Goal: Task Accomplishment & Management: Manage account settings

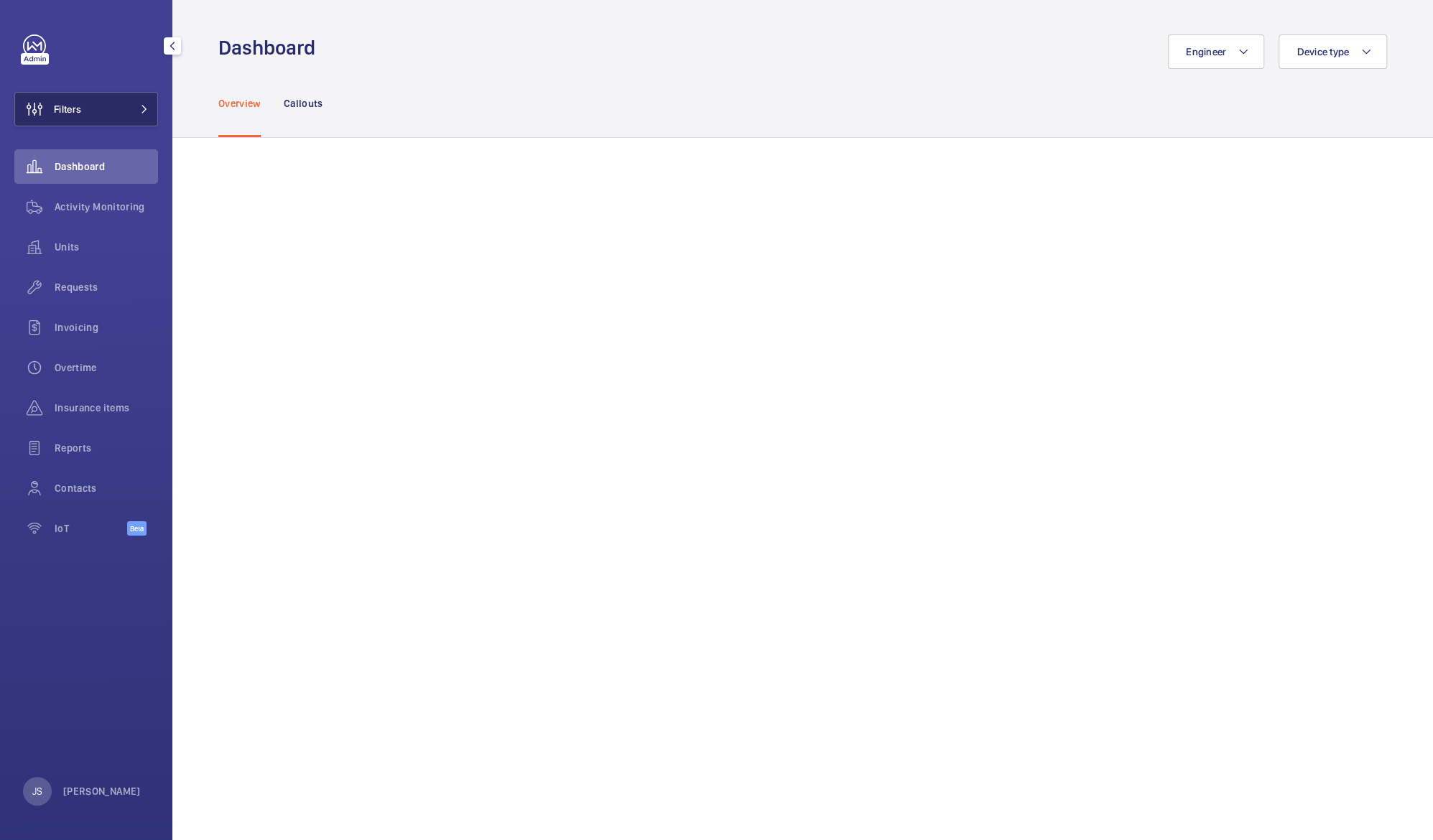
click at [104, 98] on button "Filters" at bounding box center [86, 109] width 144 height 34
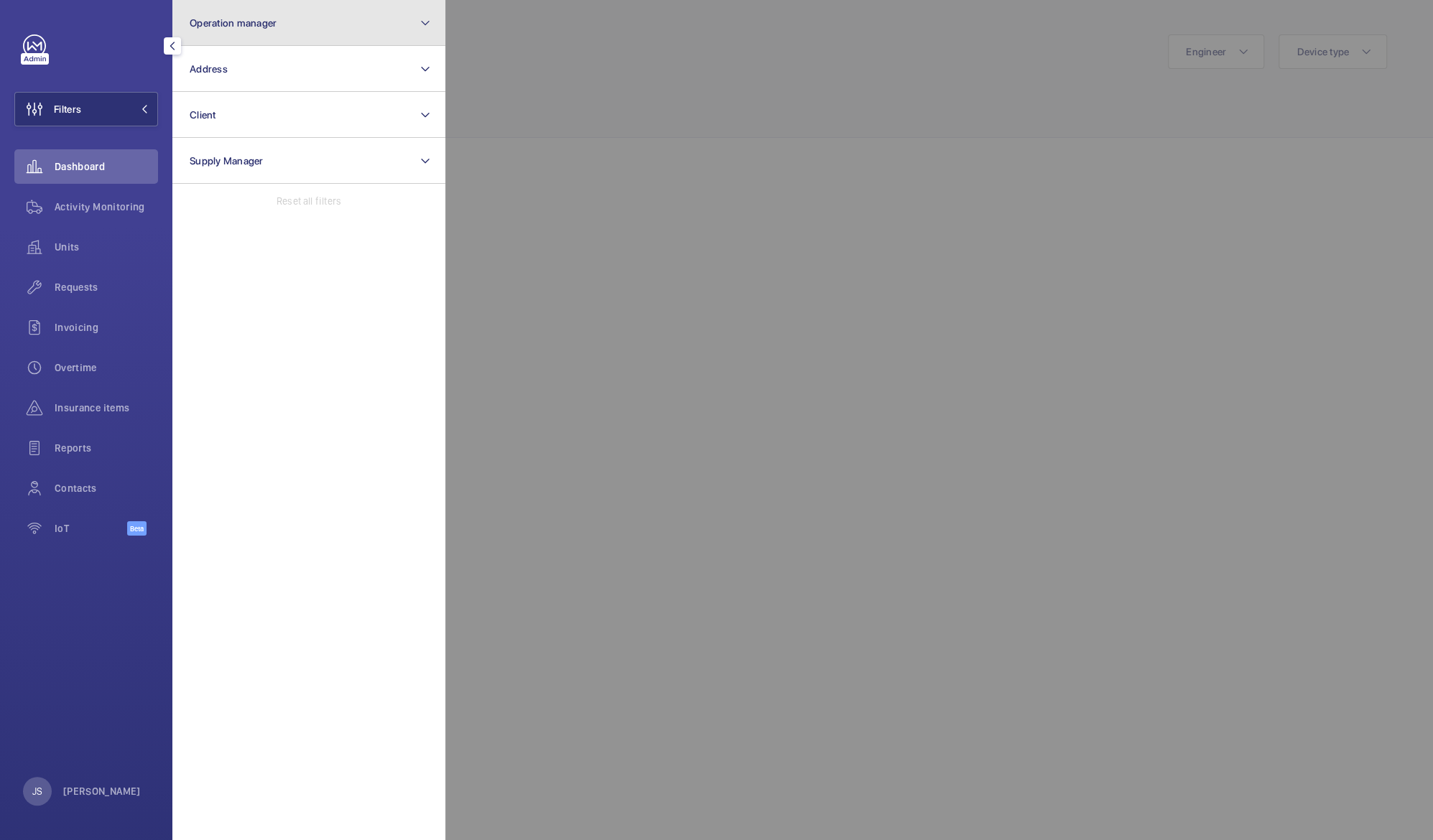
click at [219, 30] on button "Operation manager" at bounding box center [309, 23] width 273 height 46
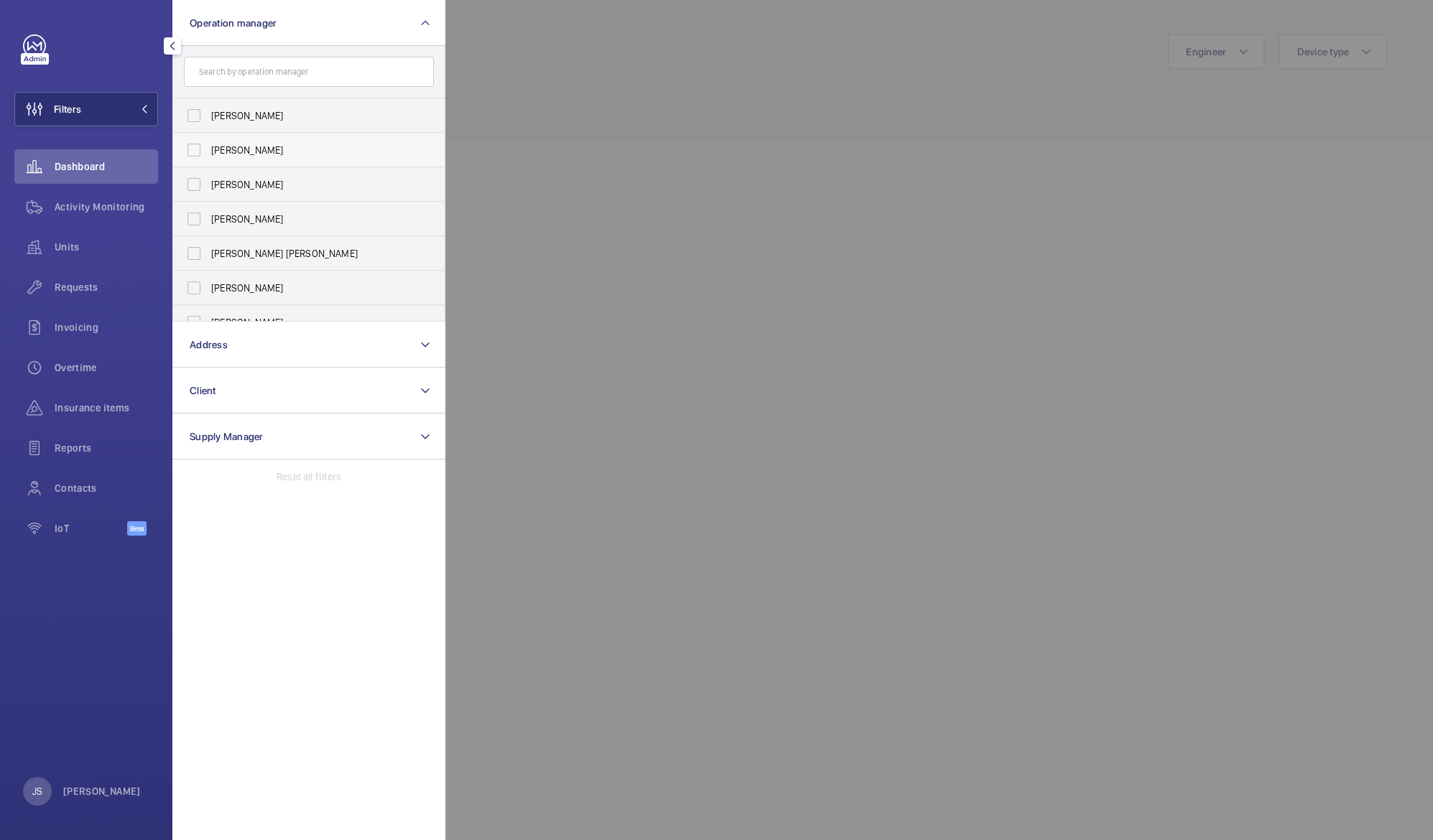
click at [252, 151] on span "[PERSON_NAME]" at bounding box center [310, 150] width 197 height 14
click at [208, 151] on input "[PERSON_NAME]" at bounding box center [194, 150] width 28 height 28
checkbox input "true"
click at [594, 80] on div at bounding box center [1162, 420] width 1433 height 840
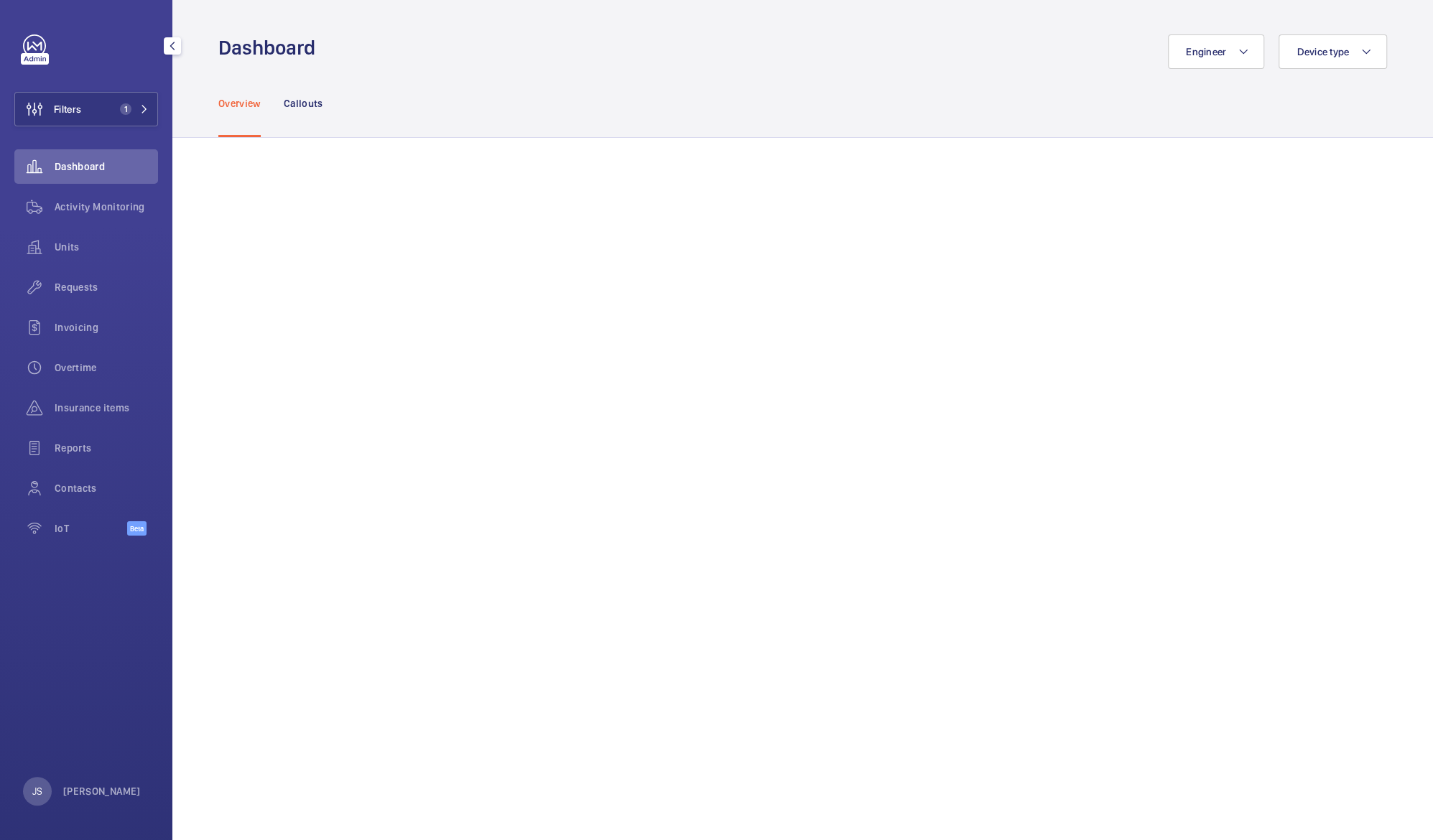
click at [68, 166] on span "Dashboard" at bounding box center [106, 166] width 104 height 14
click at [79, 208] on span "Activity Monitoring" at bounding box center [106, 206] width 104 height 14
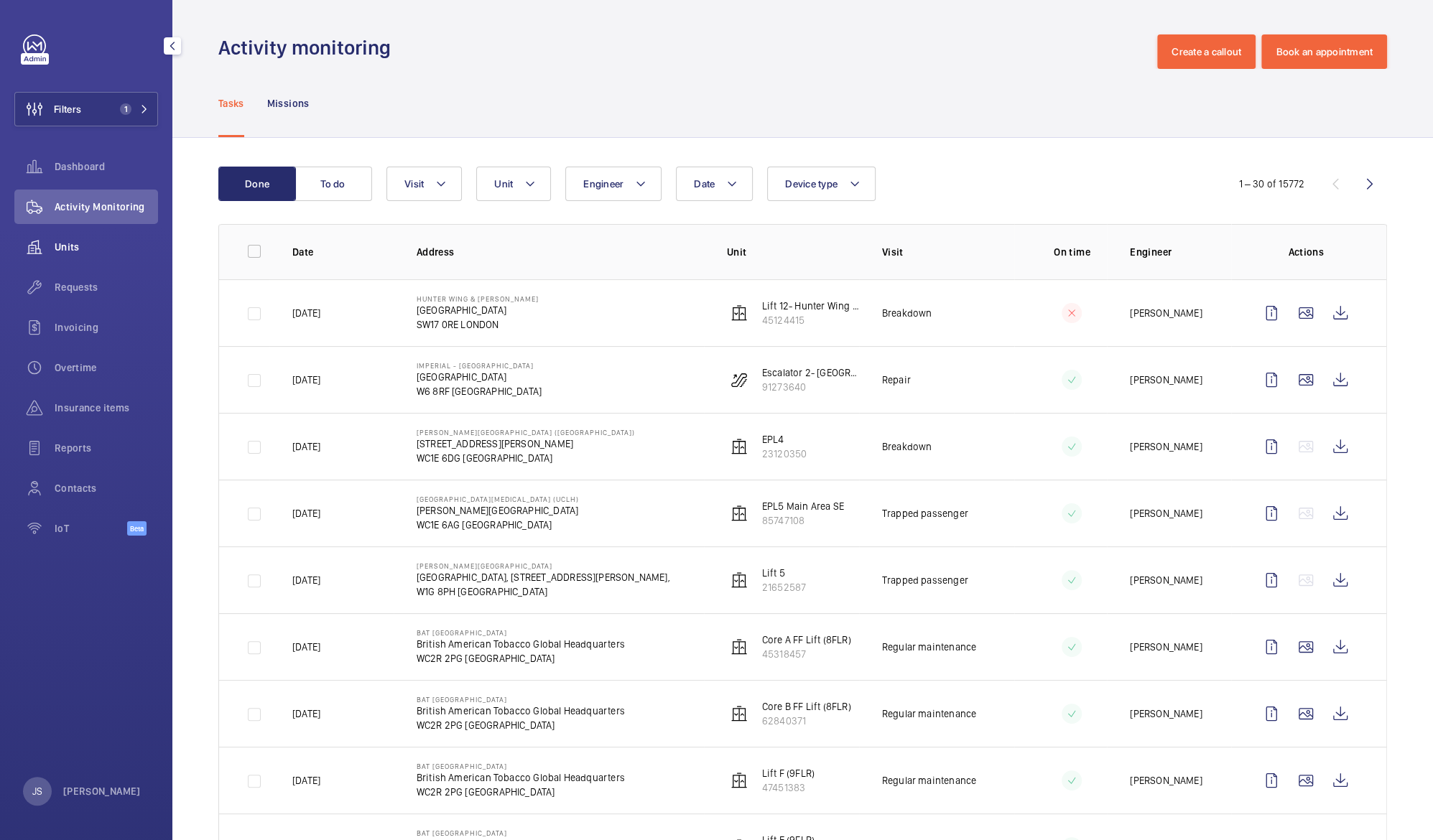
click at [79, 244] on span "Units" at bounding box center [106, 247] width 104 height 14
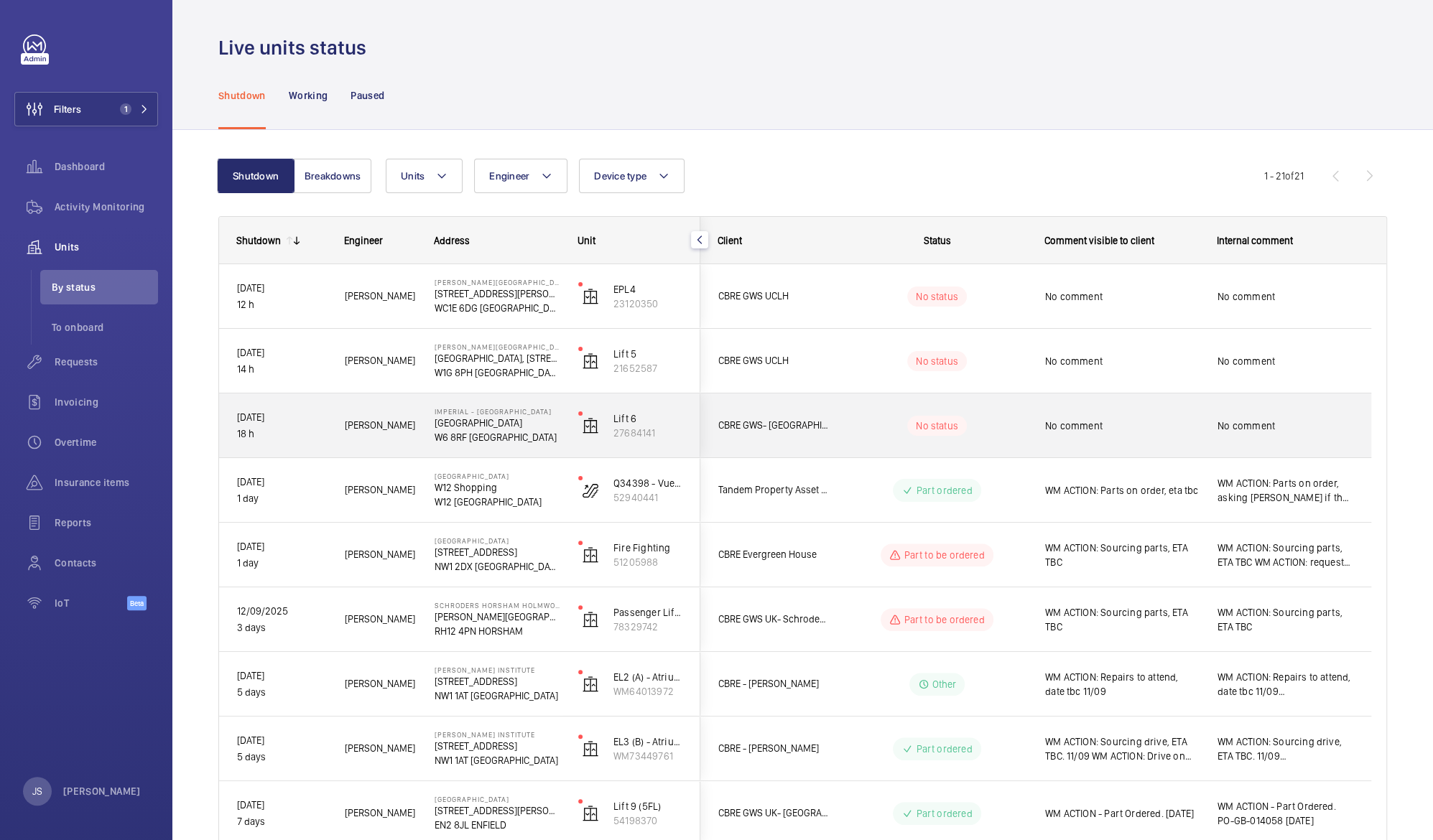
click at [474, 425] on p "[GEOGRAPHIC_DATA]" at bounding box center [497, 422] width 125 height 14
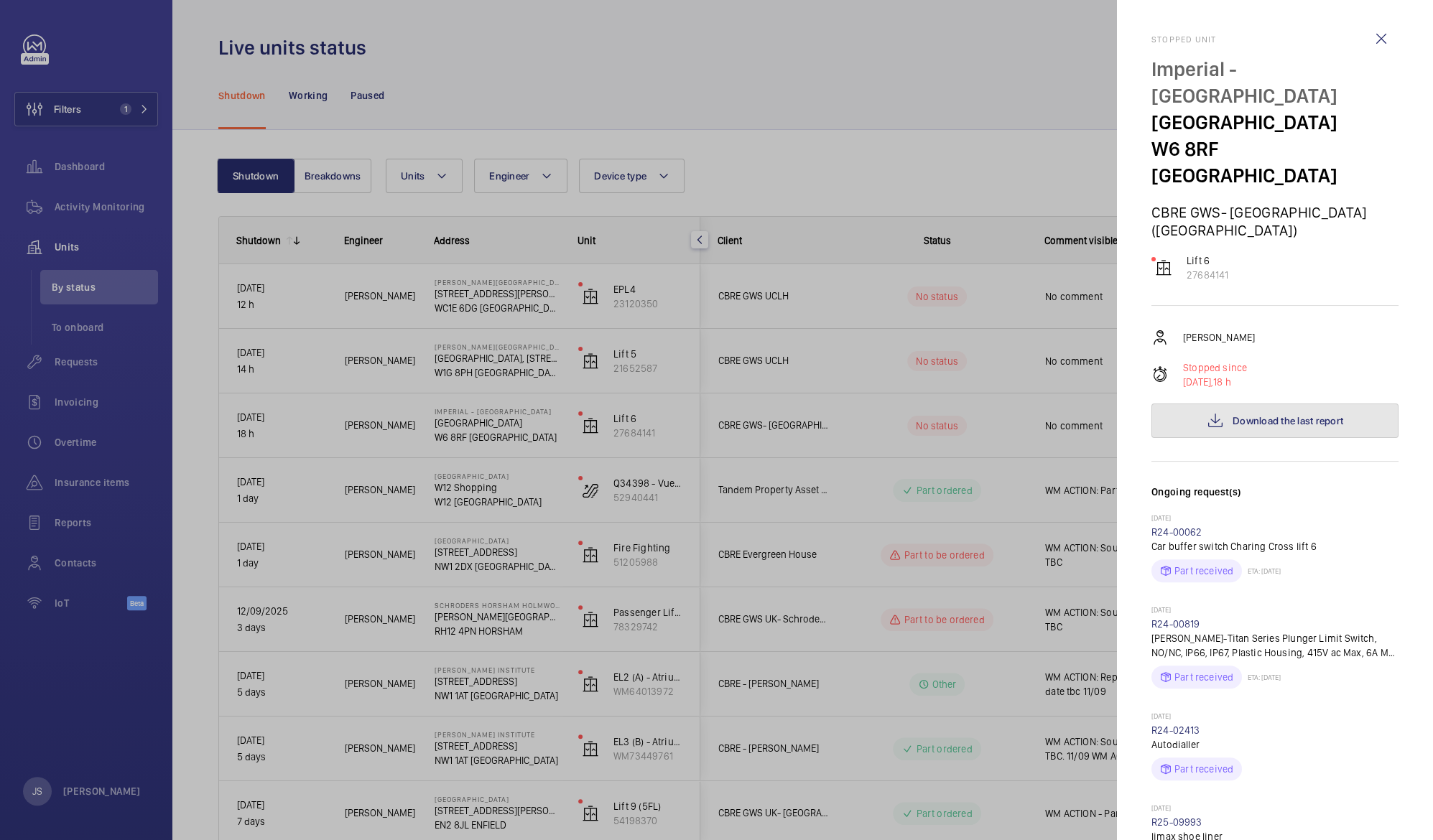
click at [1261, 415] on span "Download the last report" at bounding box center [1288, 421] width 110 height 12
click at [956, 109] on div at bounding box center [716, 420] width 1433 height 840
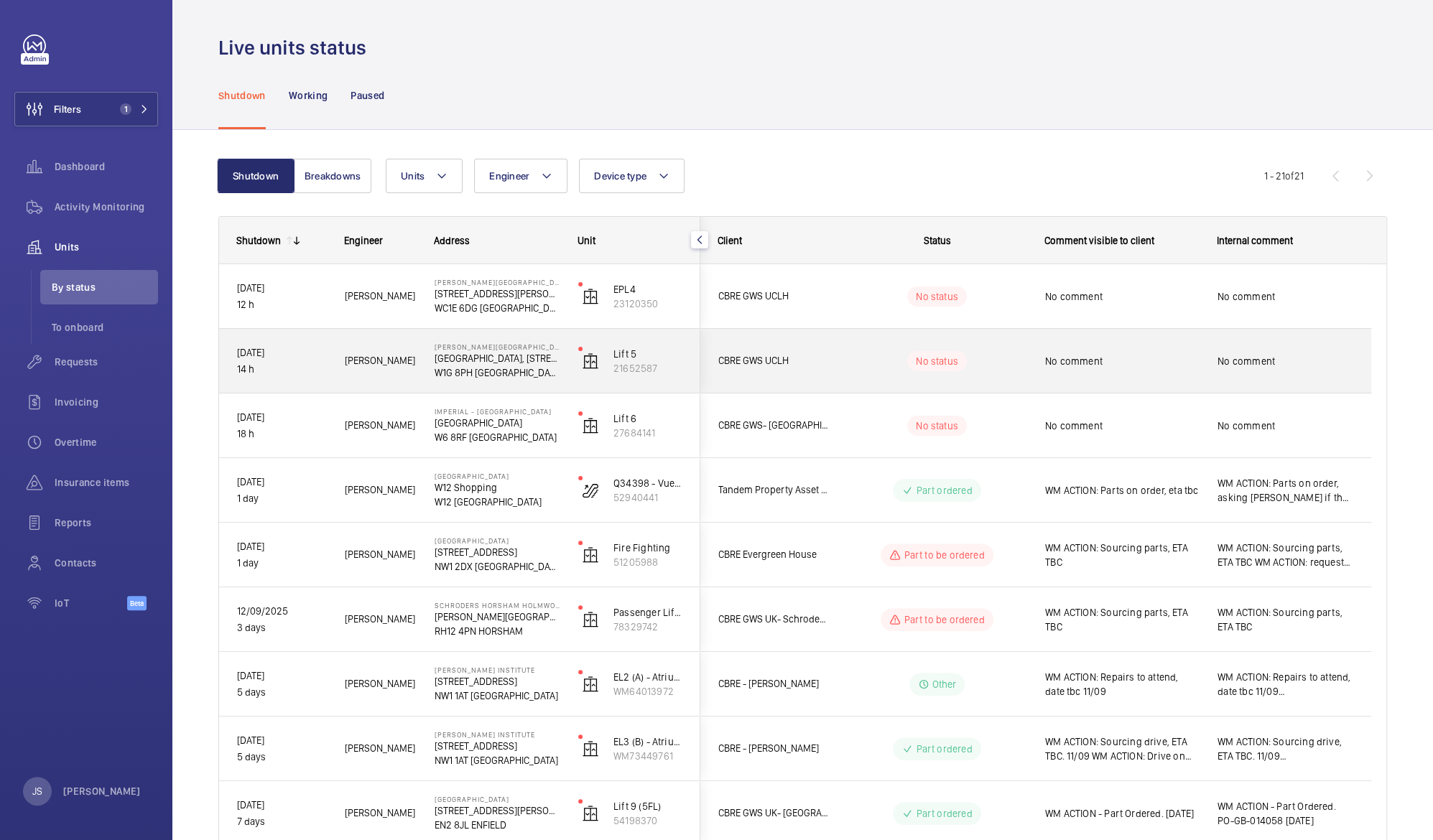
click at [1234, 359] on span "No comment" at bounding box center [1285, 360] width 135 height 14
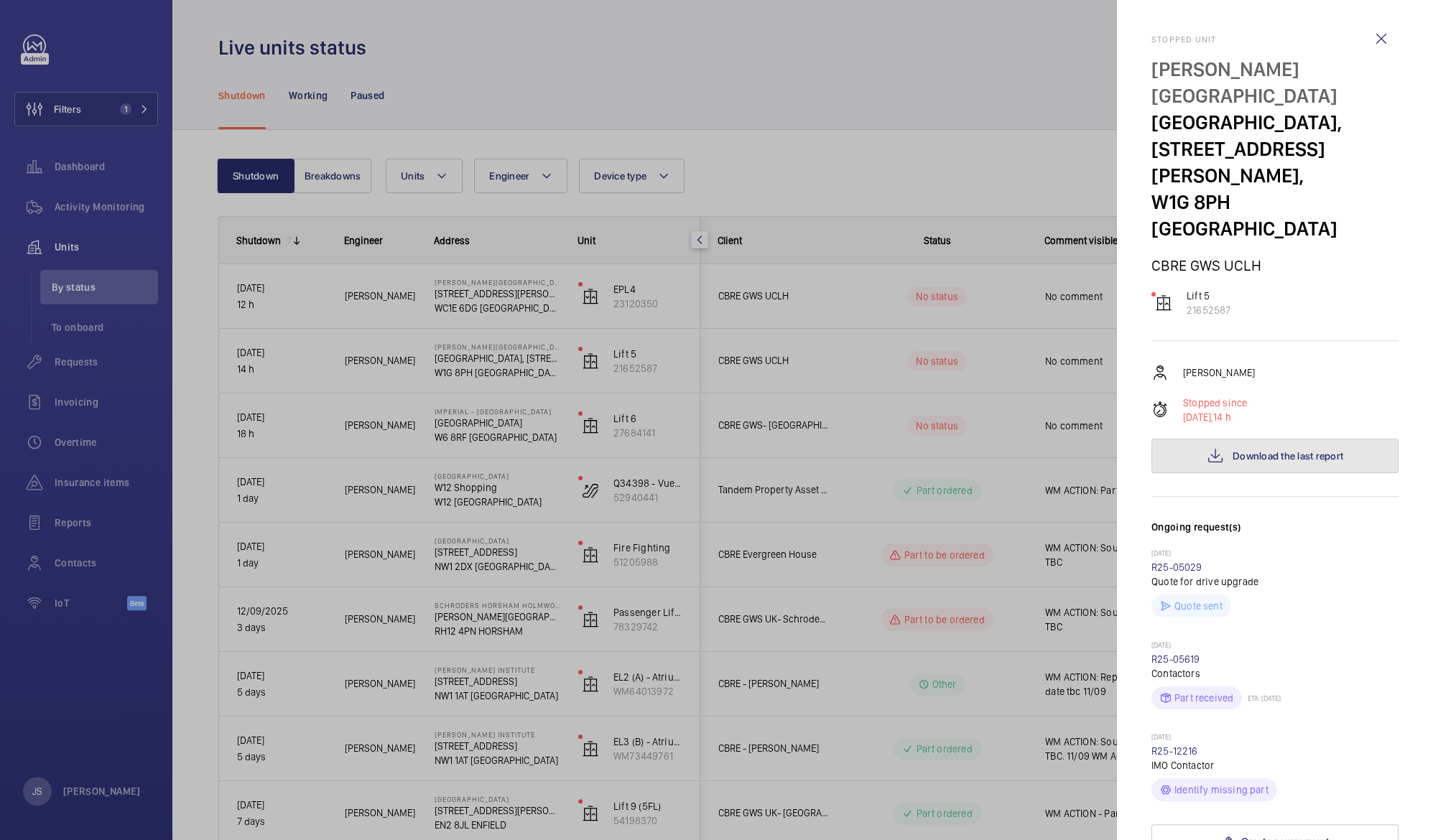
click at [1246, 451] on span "Download the last report" at bounding box center [1288, 456] width 110 height 12
click at [852, 180] on div at bounding box center [716, 420] width 1433 height 840
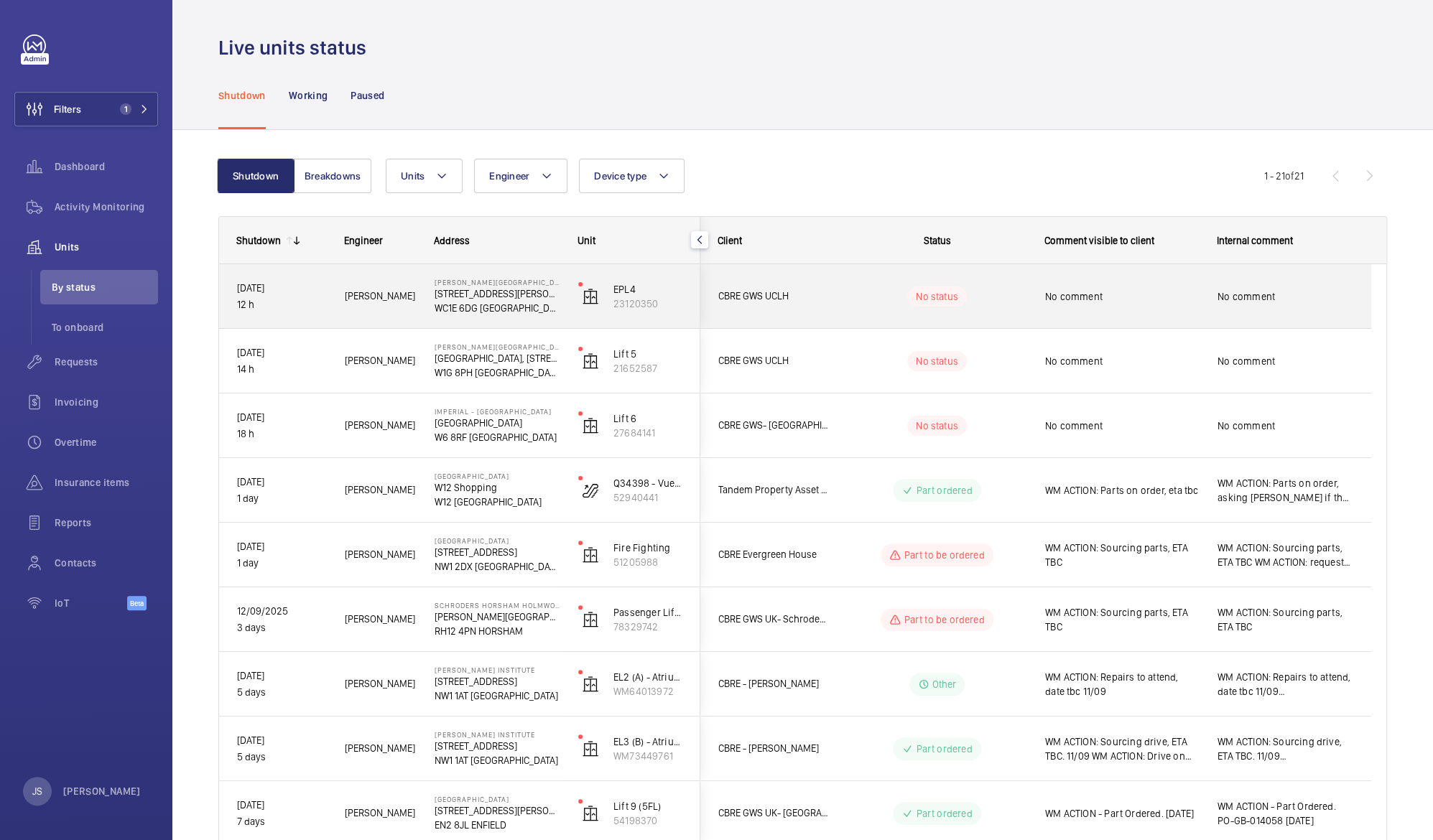
click at [1091, 298] on span "No comment" at bounding box center [1122, 296] width 154 height 14
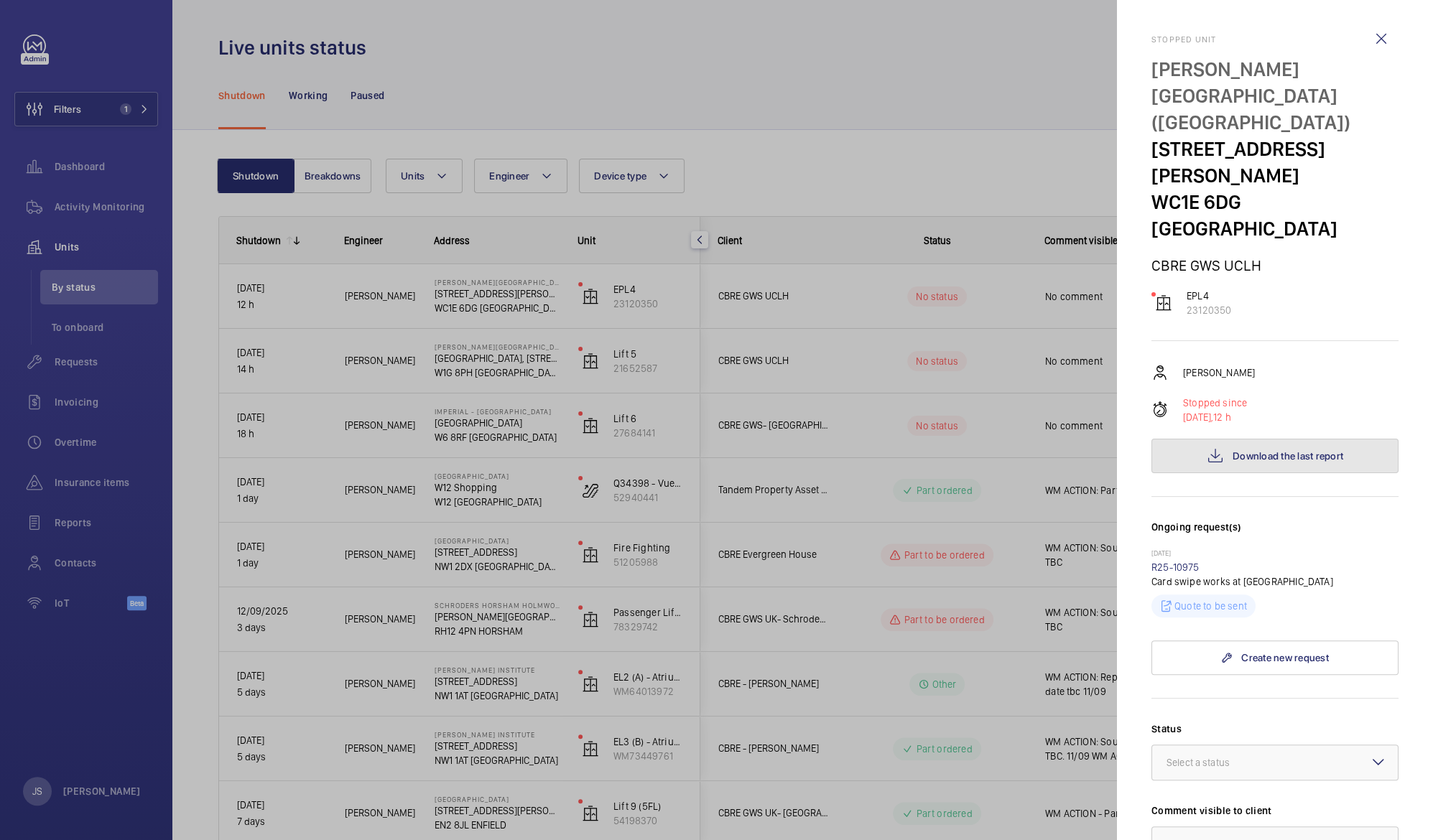
click at [1221, 439] on button "Download the last report" at bounding box center [1275, 456] width 247 height 34
click at [869, 106] on div at bounding box center [716, 420] width 1433 height 840
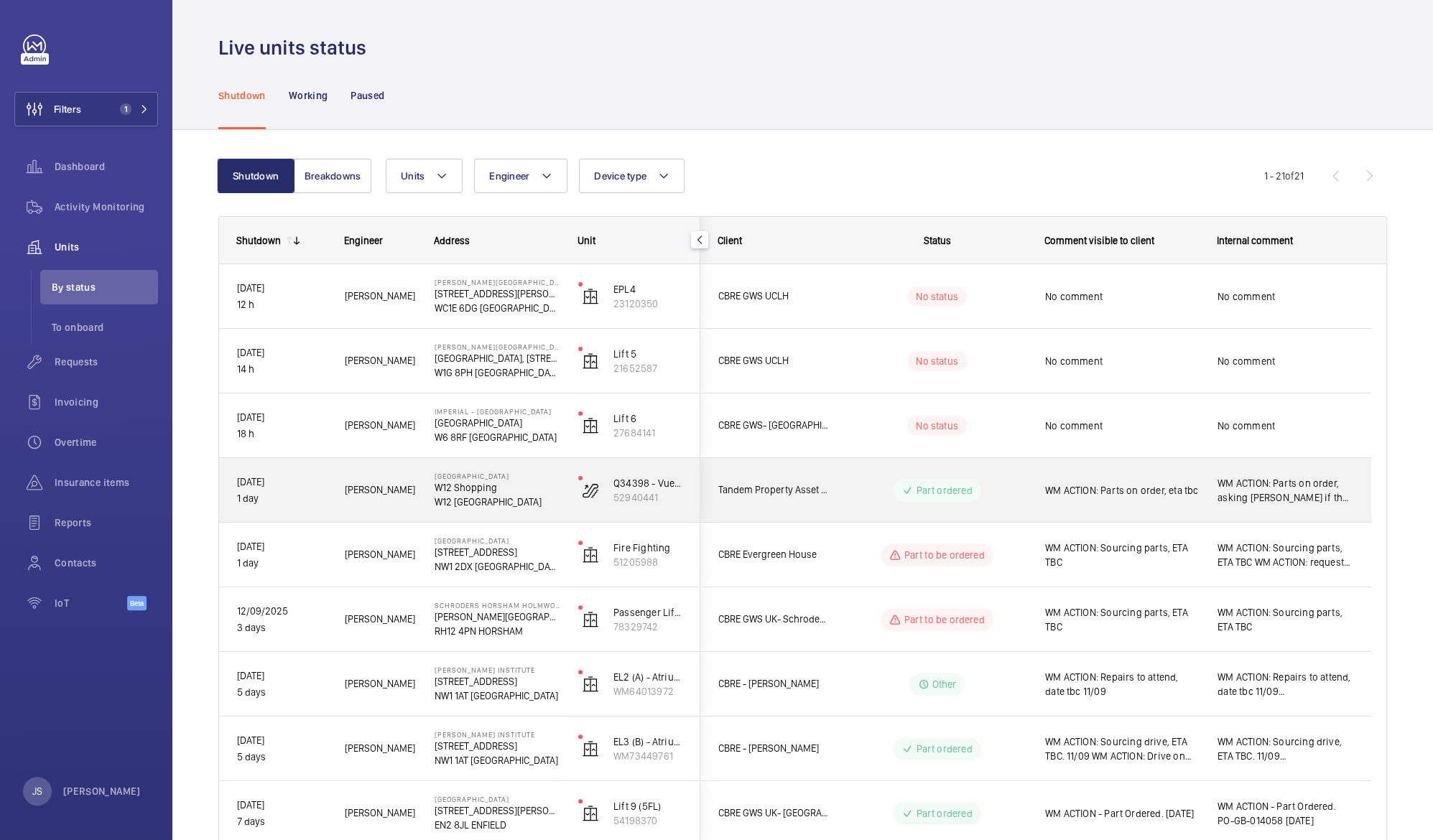
click at [1089, 496] on span "WM ACTION: Parts on order, eta tbc" at bounding box center [1122, 490] width 154 height 14
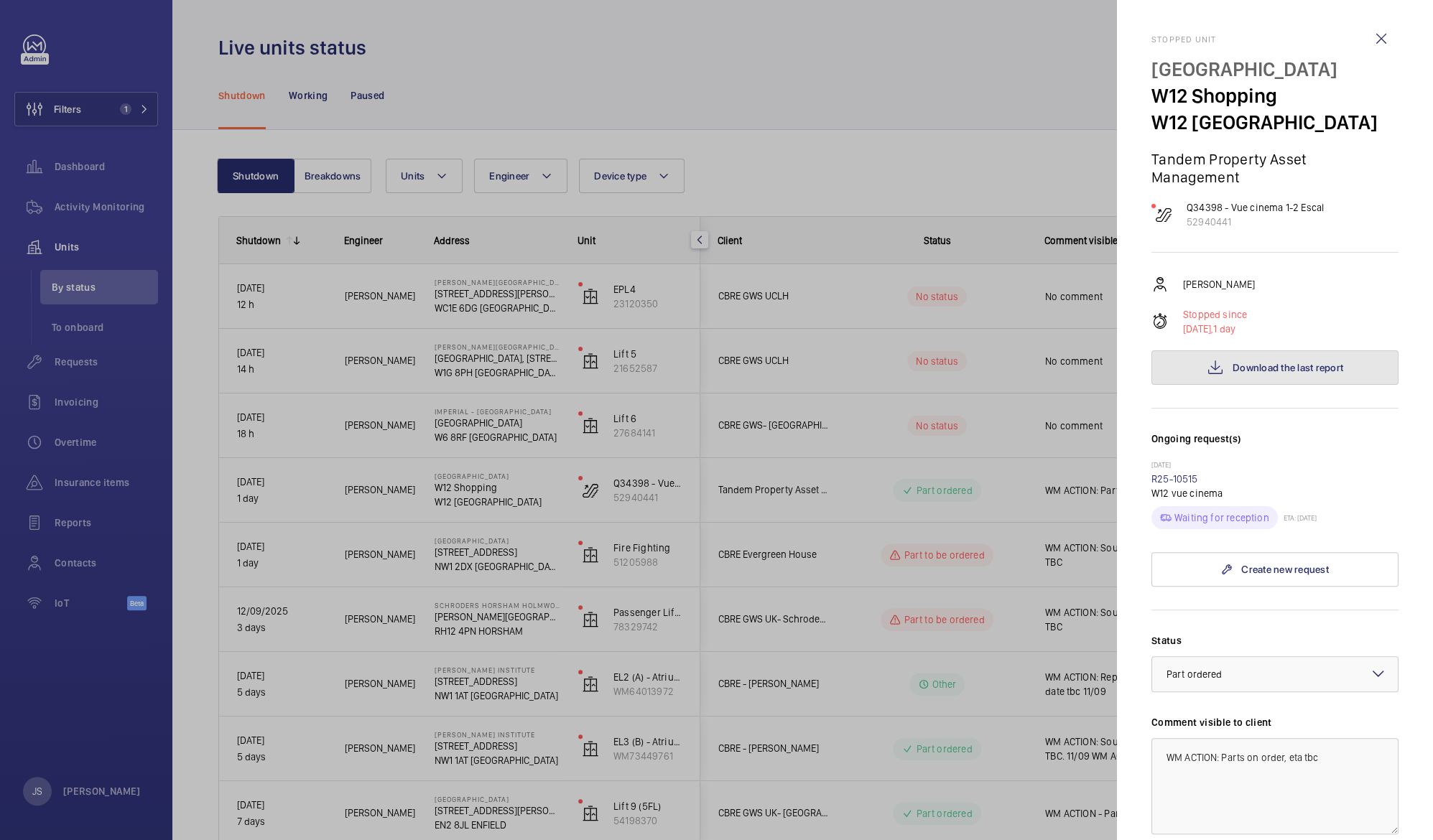
click at [1305, 364] on span "Download the last report" at bounding box center [1288, 368] width 110 height 12
click at [955, 109] on div at bounding box center [716, 420] width 1433 height 840
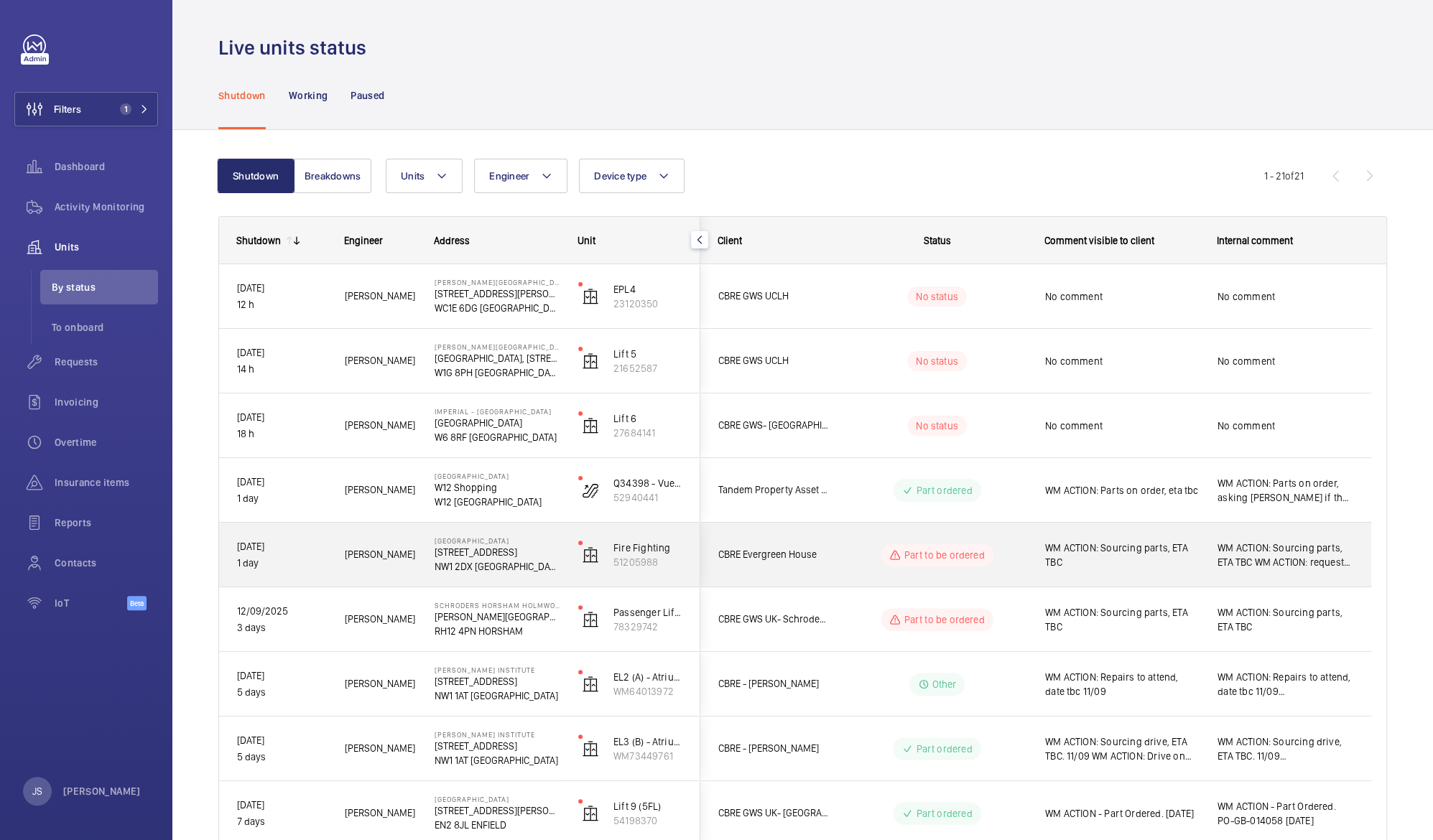
click at [1128, 547] on span "WM ACTION: Sourcing parts, ETA TBC" at bounding box center [1122, 555] width 154 height 28
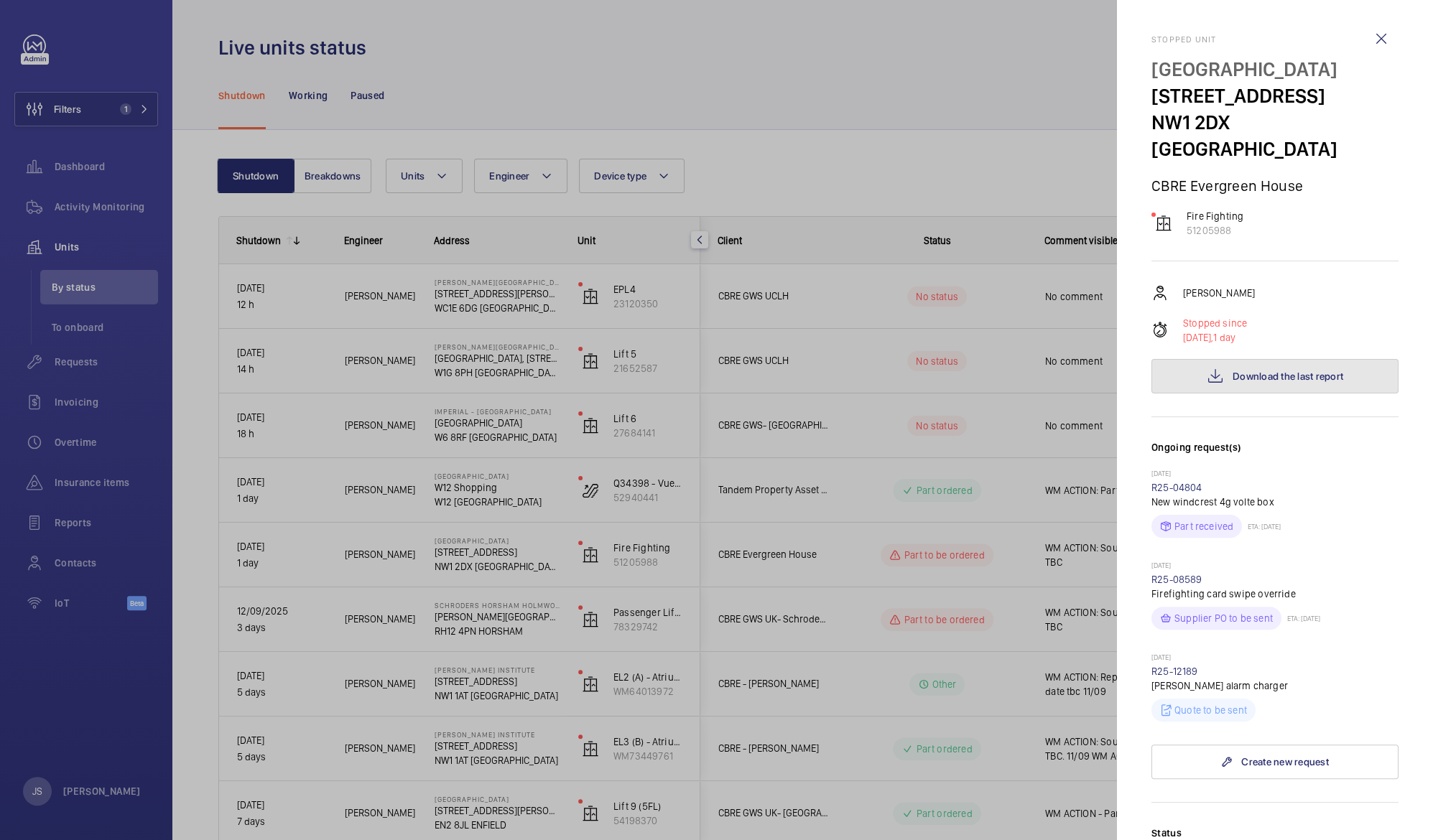
click at [1312, 359] on button "Download the last report" at bounding box center [1275, 376] width 247 height 34
click at [1368, 36] on wm-front-icon-button at bounding box center [1380, 38] width 34 height 34
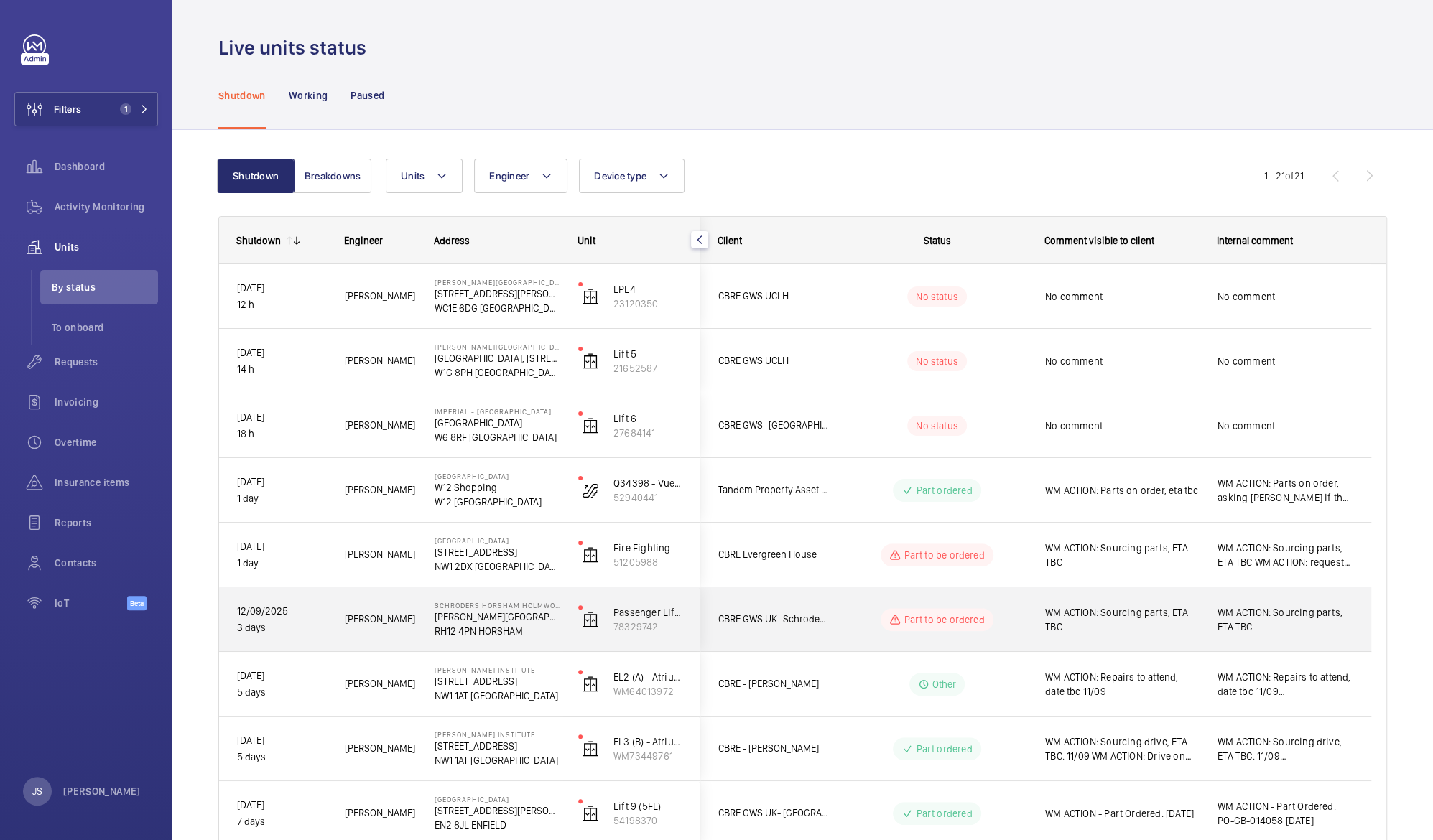
click at [1079, 608] on span "WM ACTION: Sourcing parts, ETA TBC" at bounding box center [1122, 619] width 154 height 28
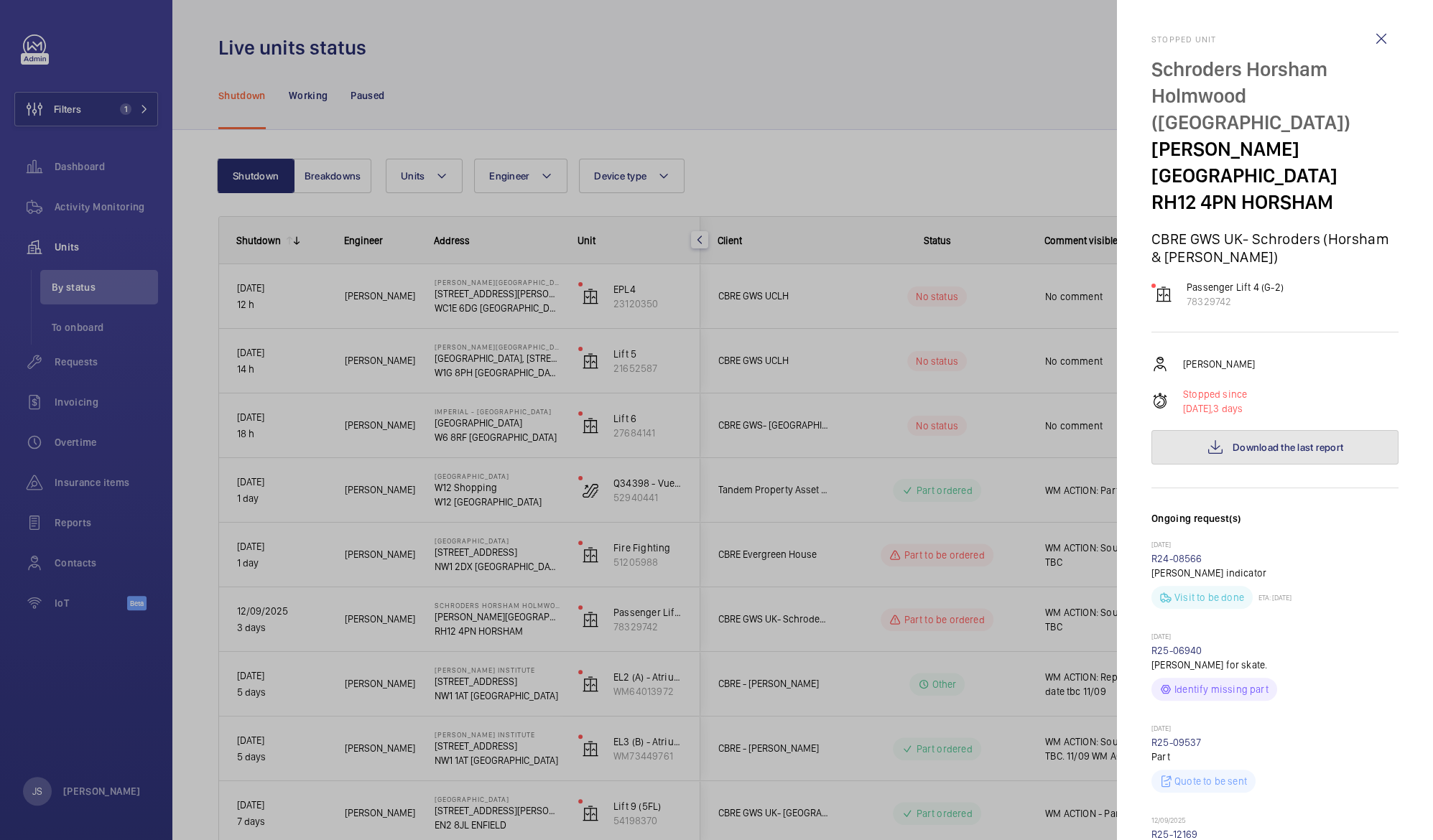
click at [1250, 441] on span "Download the last report" at bounding box center [1288, 447] width 110 height 12
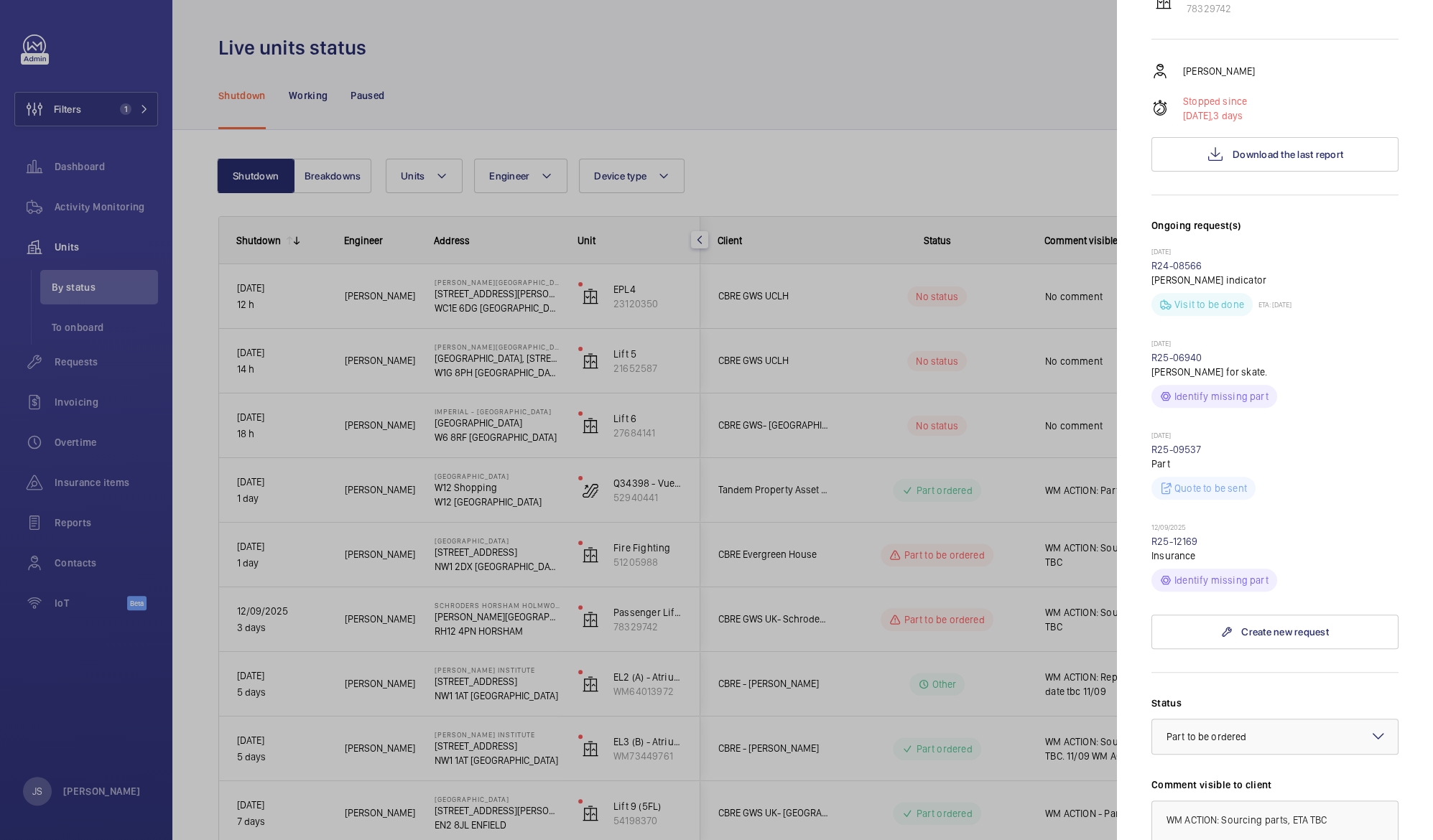
scroll to position [286, 0]
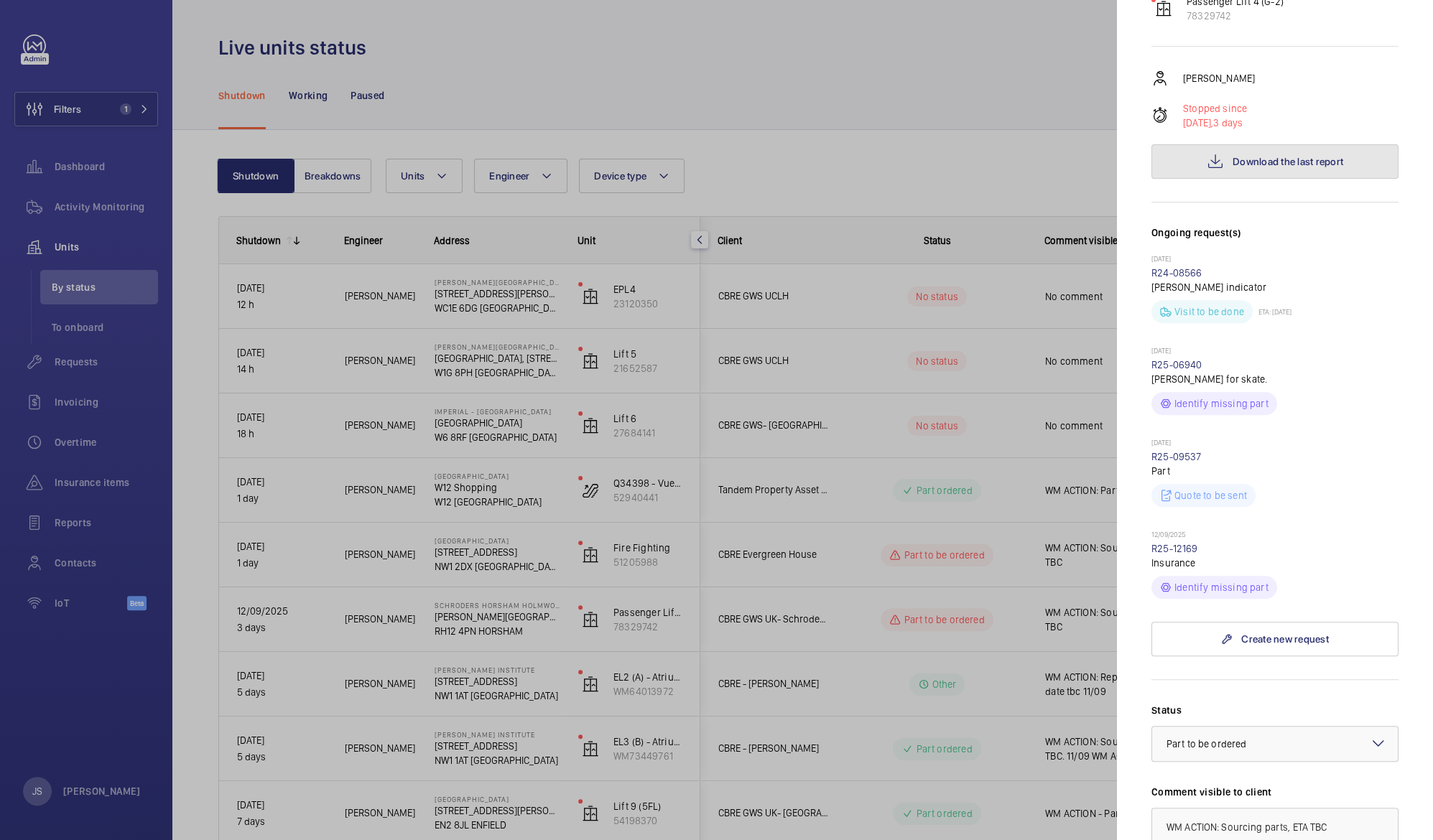
click at [1247, 155] on span "Download the last report" at bounding box center [1288, 161] width 110 height 12
click at [884, 82] on div at bounding box center [716, 420] width 1433 height 840
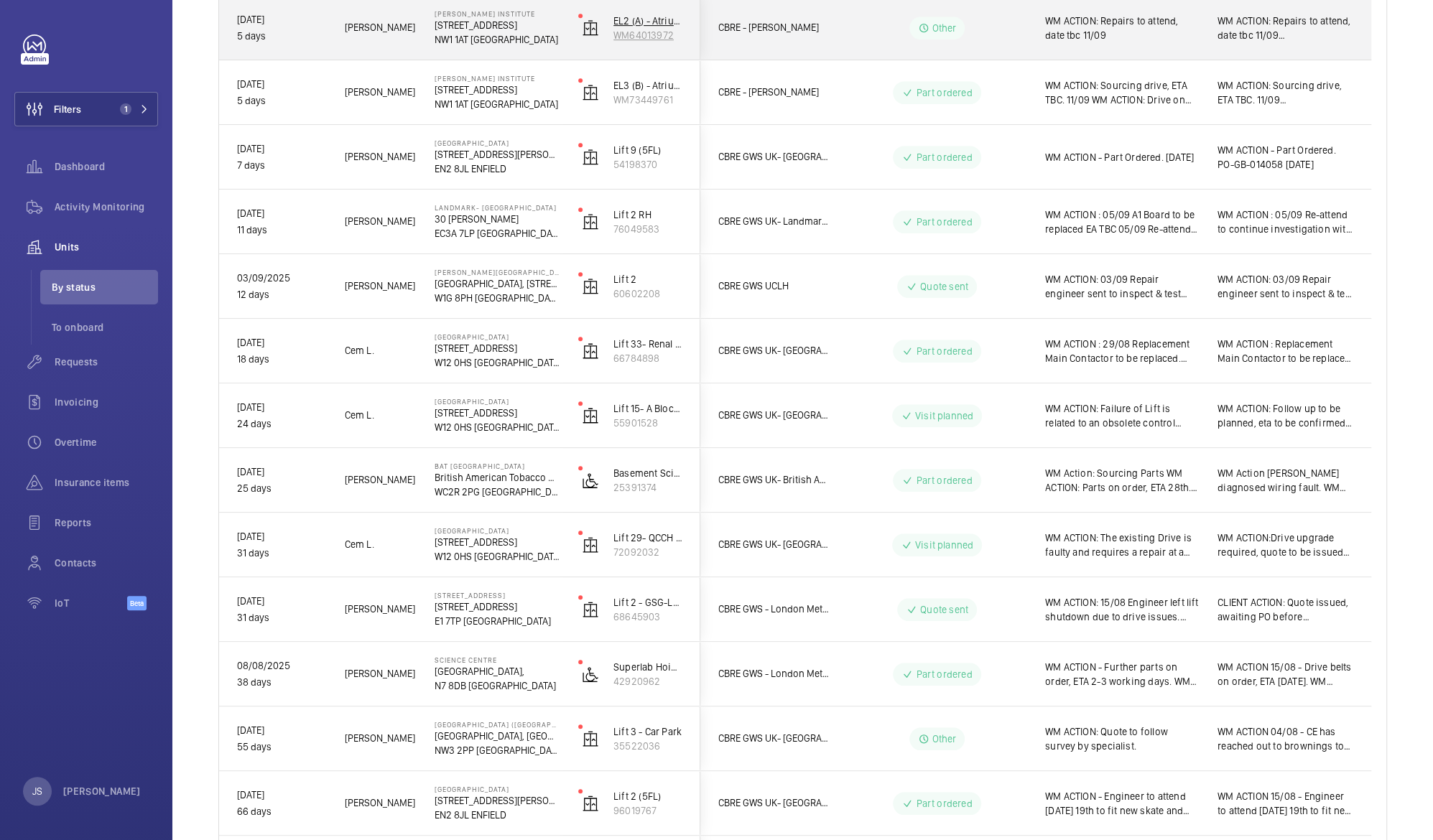
scroll to position [850, 0]
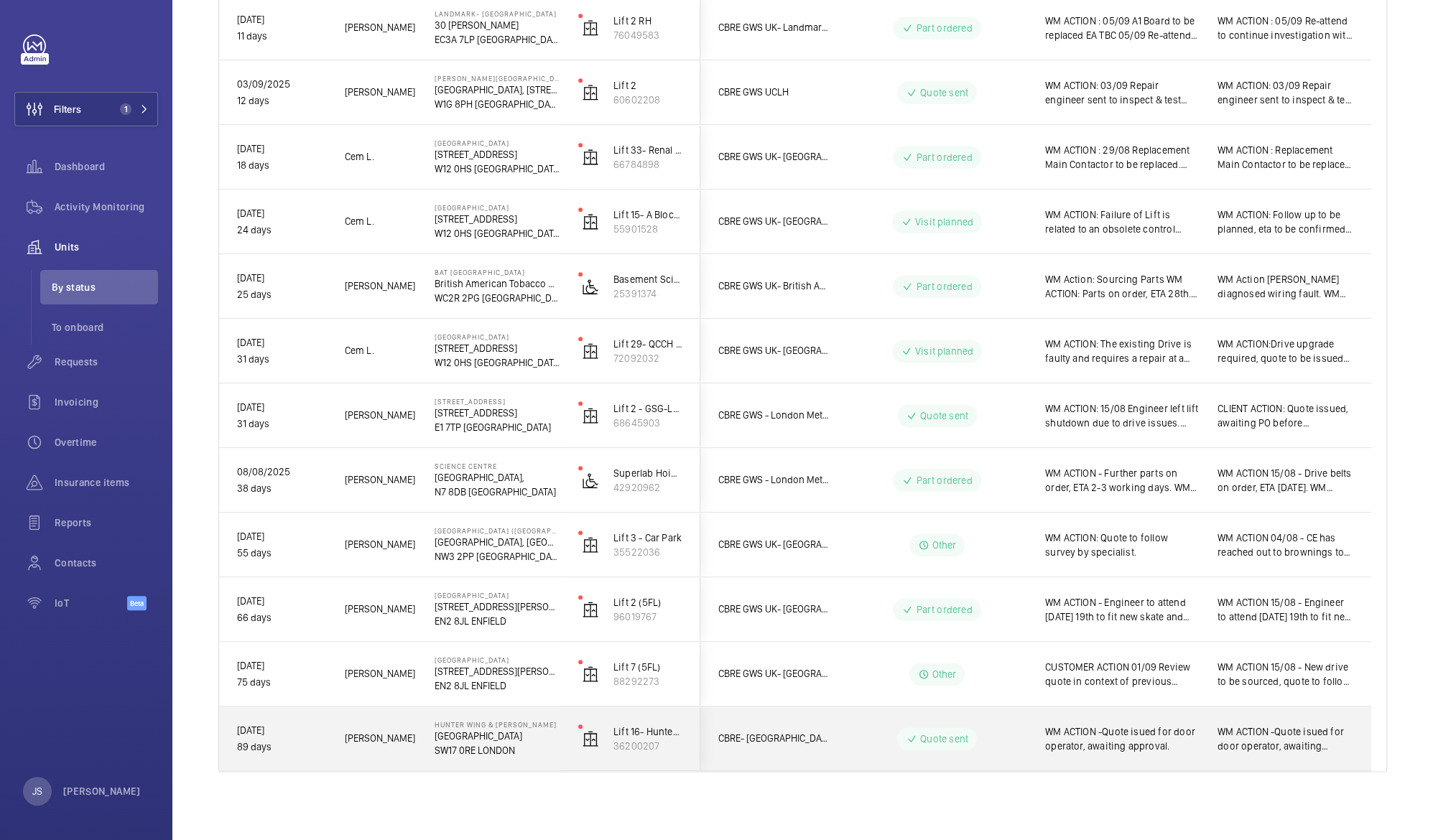
click at [1117, 722] on div "WM ACTION -Quote isued for door operator, awaiting approval." at bounding box center [1122, 739] width 154 height 33
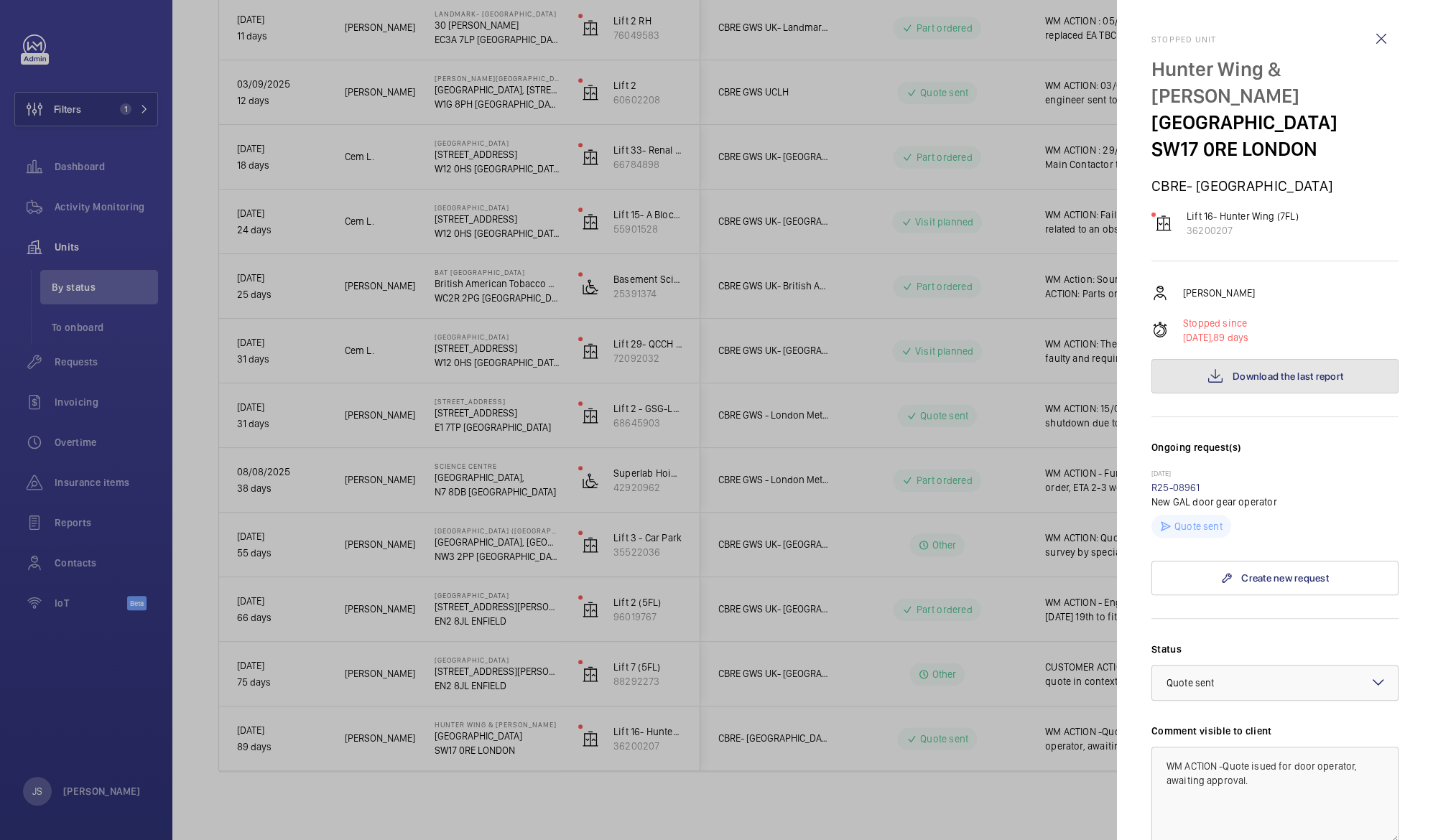
click at [1245, 369] on button "Download the last report" at bounding box center [1275, 376] width 247 height 34
click at [627, 796] on div at bounding box center [716, 420] width 1433 height 840
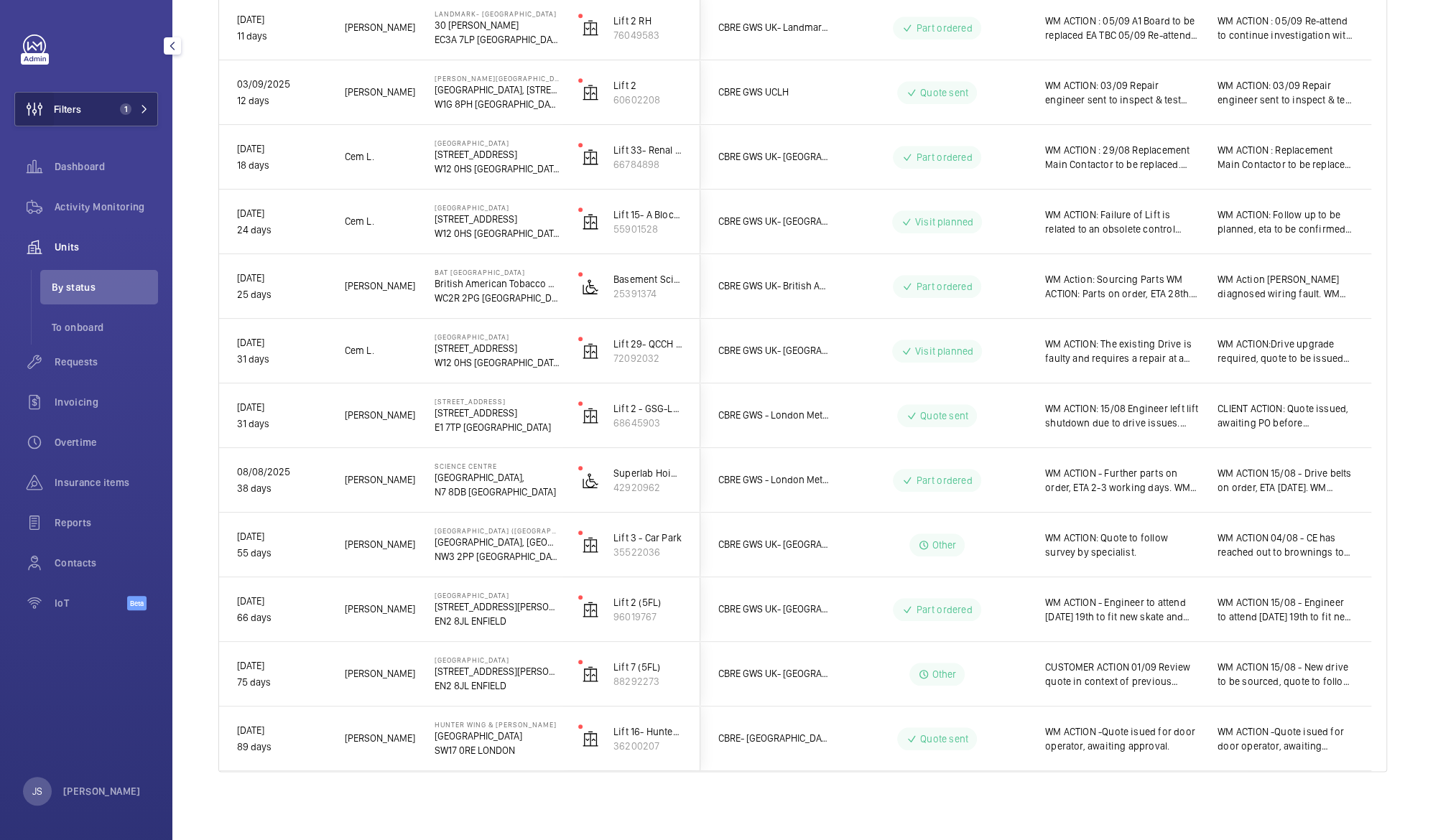
click at [54, 115] on wm-front-icon-button at bounding box center [34, 109] width 38 height 34
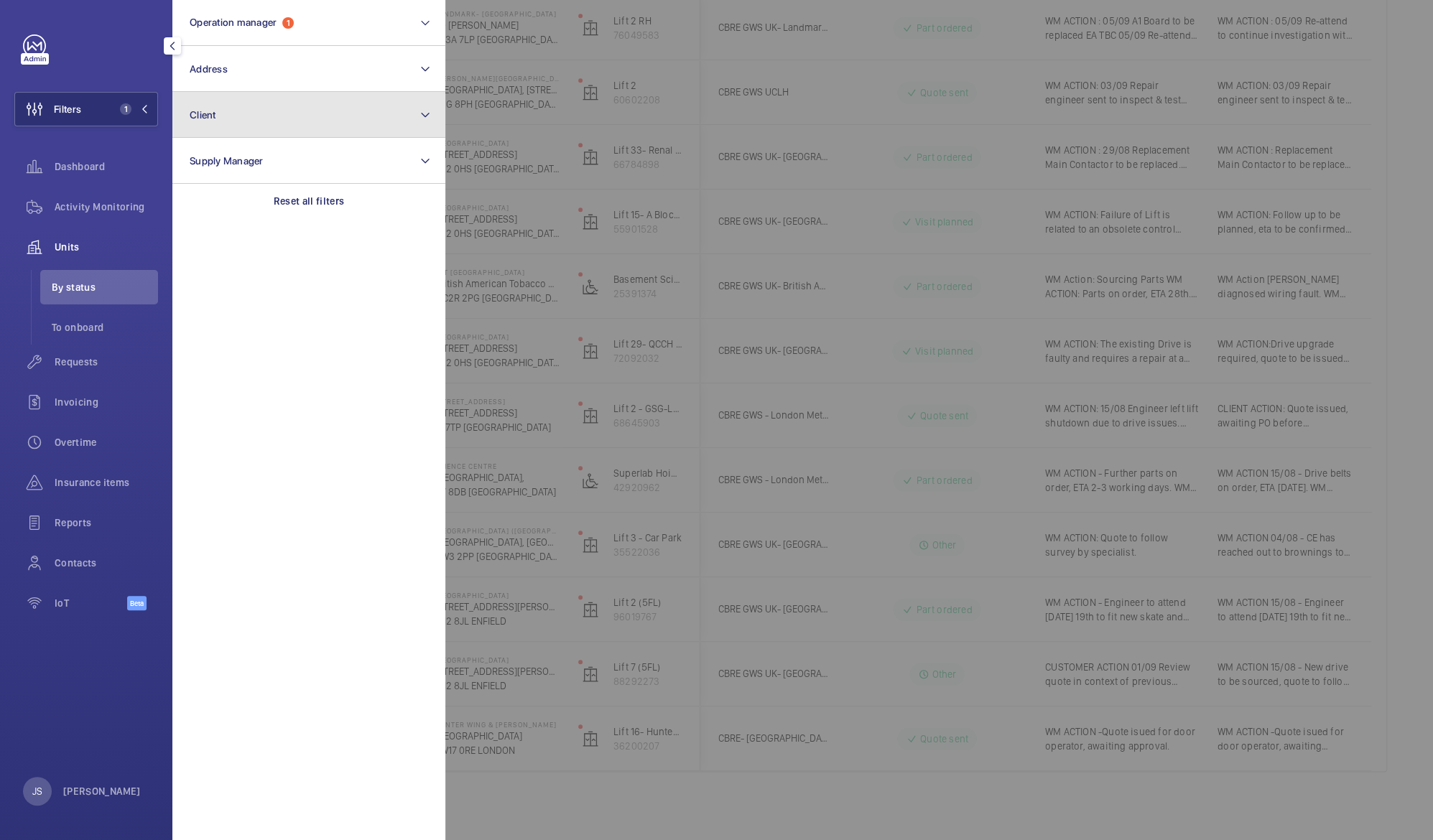
click at [199, 115] on span "Client" at bounding box center [203, 115] width 27 height 12
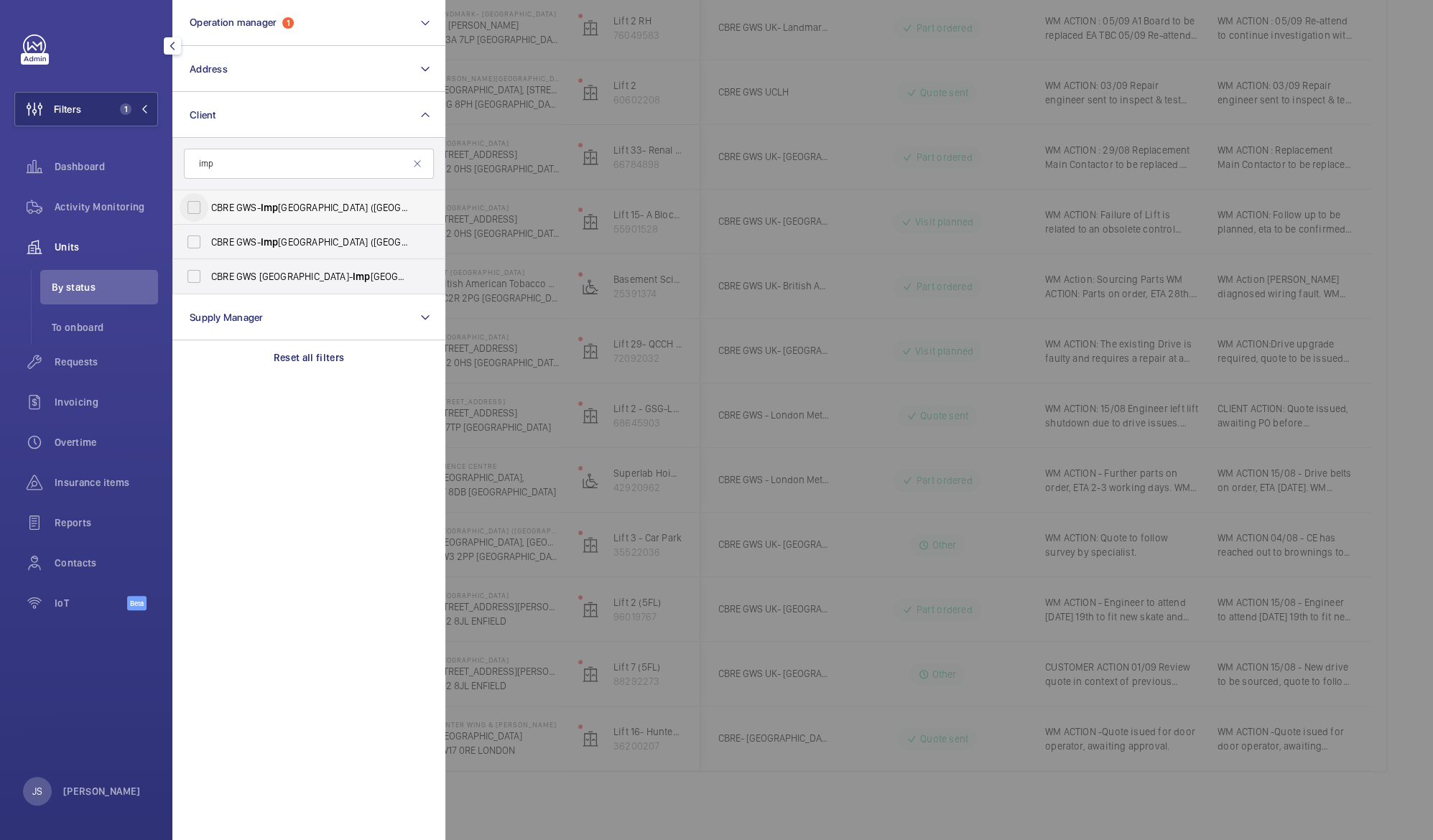
type input "imp"
click at [196, 203] on input "CBRE GWS- [GEOGRAPHIC_DATA] ([GEOGRAPHIC_DATA])" at bounding box center [194, 207] width 28 height 28
checkbox input "true"
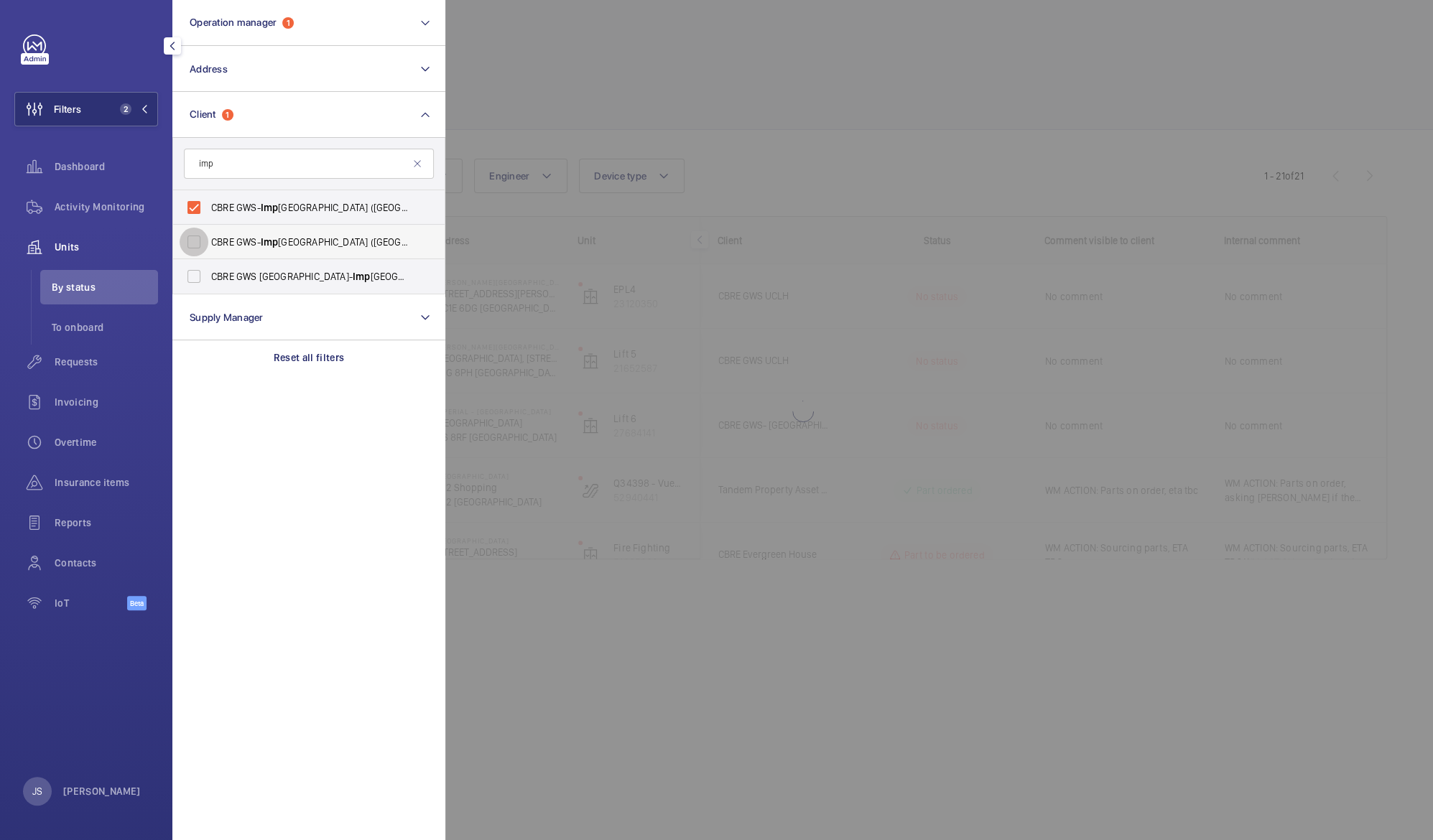
click at [192, 237] on input "CBRE GWS- [GEOGRAPHIC_DATA] ([GEOGRAPHIC_DATA][PERSON_NAME])" at bounding box center [194, 242] width 28 height 28
checkbox input "true"
click at [196, 278] on input "CBRE GWS UK- [GEOGRAPHIC_DATA] ([GEOGRAPHIC_DATA])" at bounding box center [194, 277] width 28 height 28
checkbox input "true"
click at [636, 76] on div at bounding box center [1162, 420] width 1433 height 840
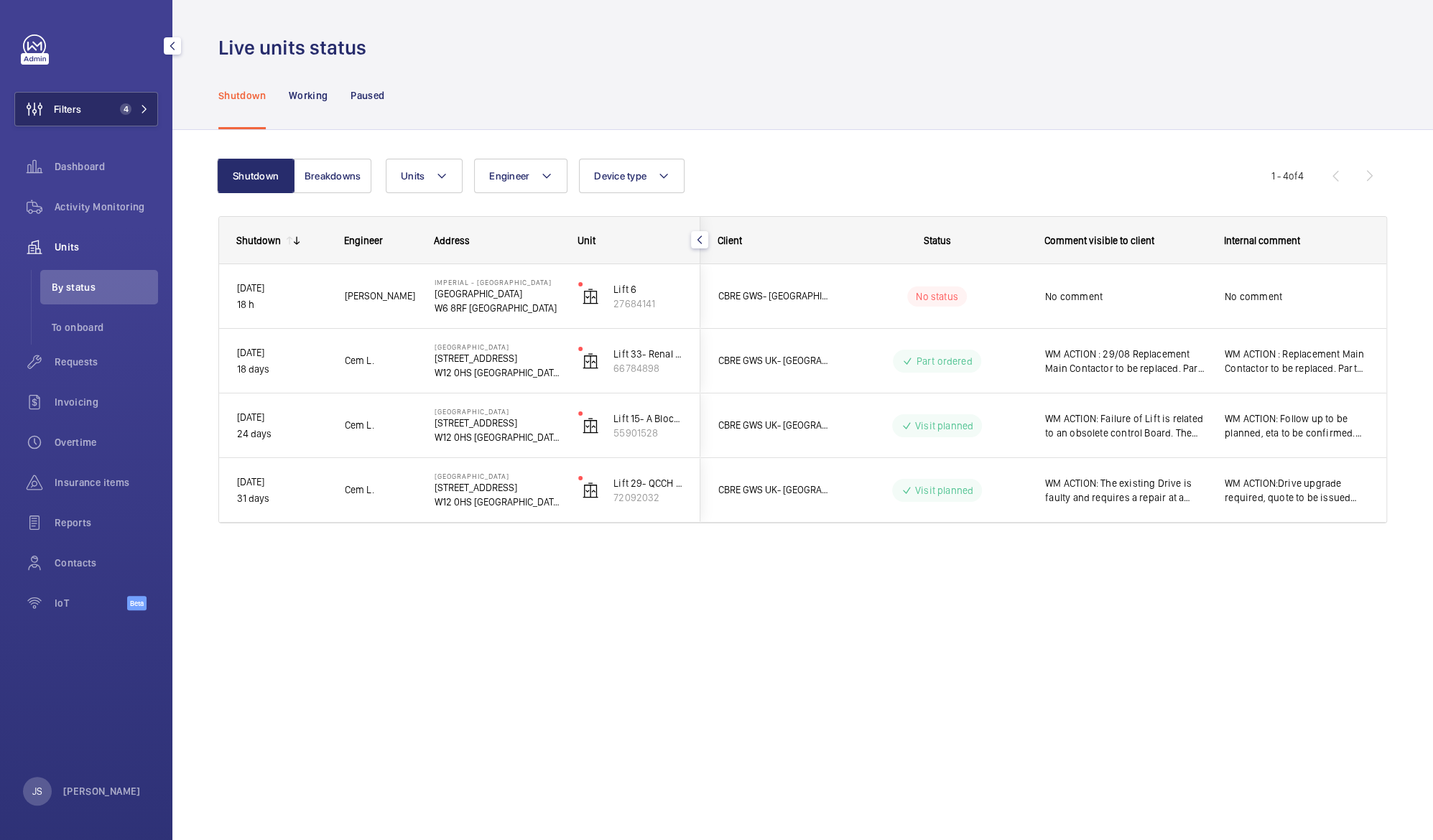
click at [110, 104] on button "Filters 4" at bounding box center [86, 109] width 144 height 34
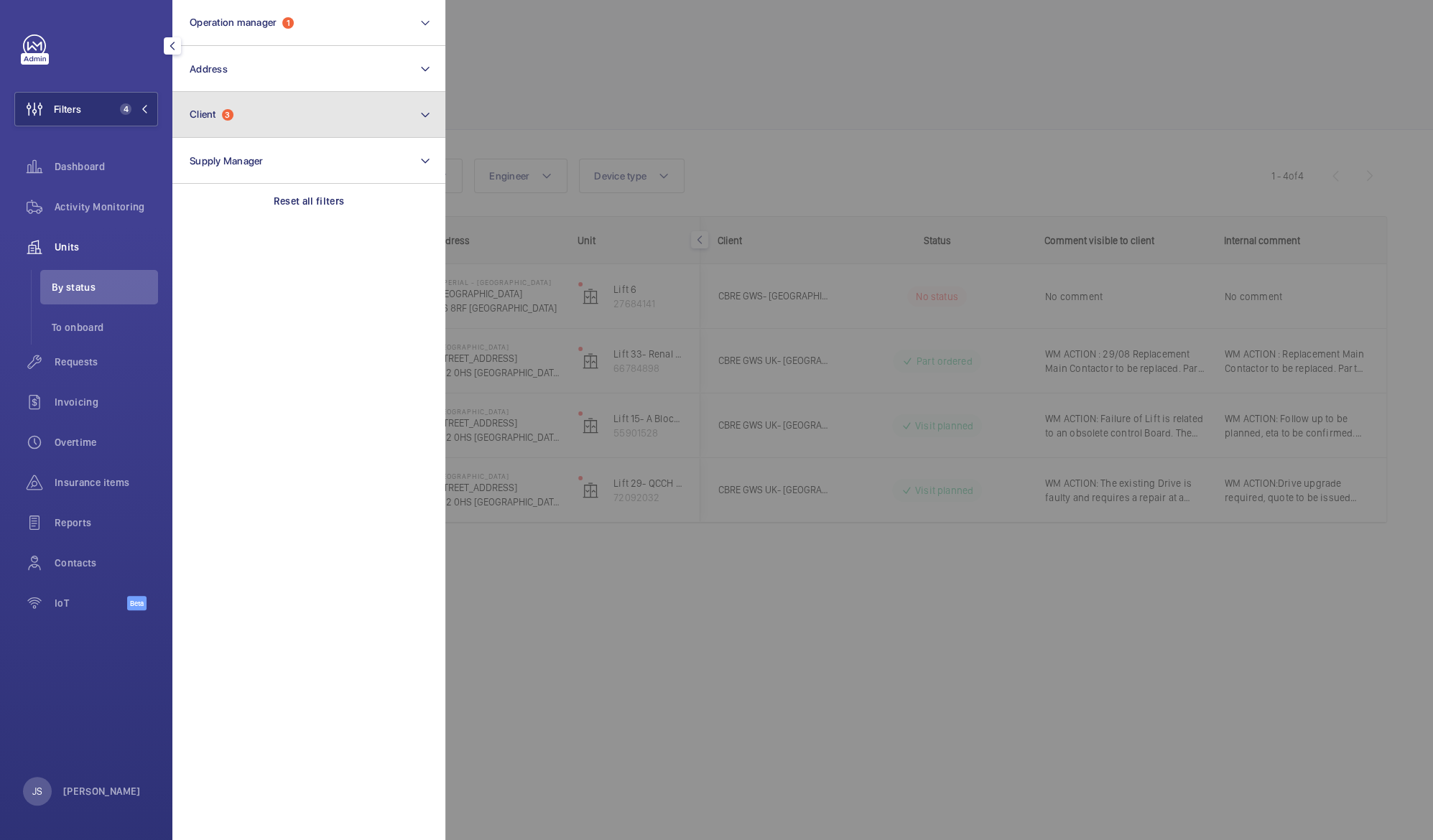
click at [191, 115] on span "Client" at bounding box center [203, 115] width 27 height 12
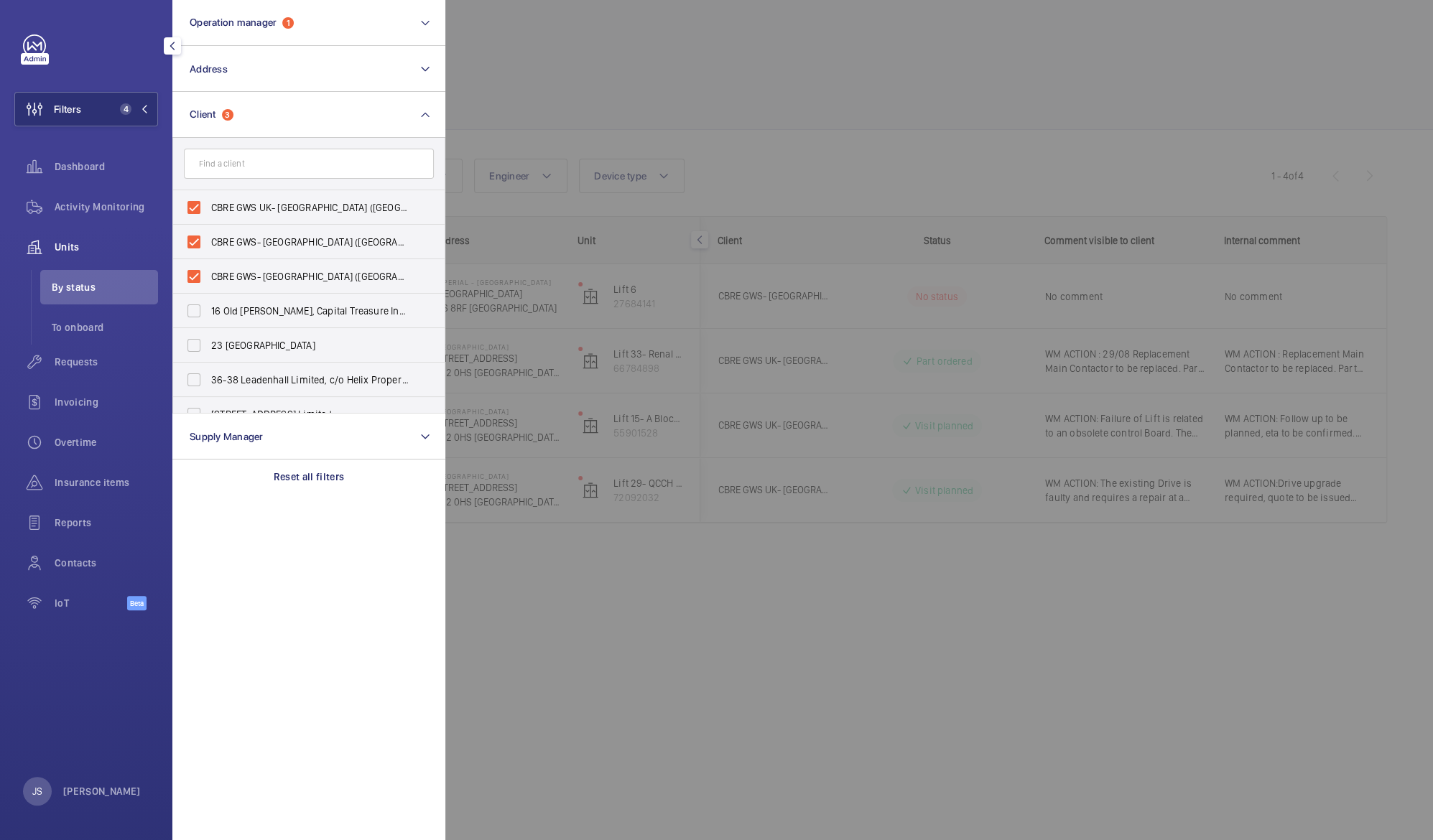
click at [492, 39] on div at bounding box center [1162, 420] width 1433 height 840
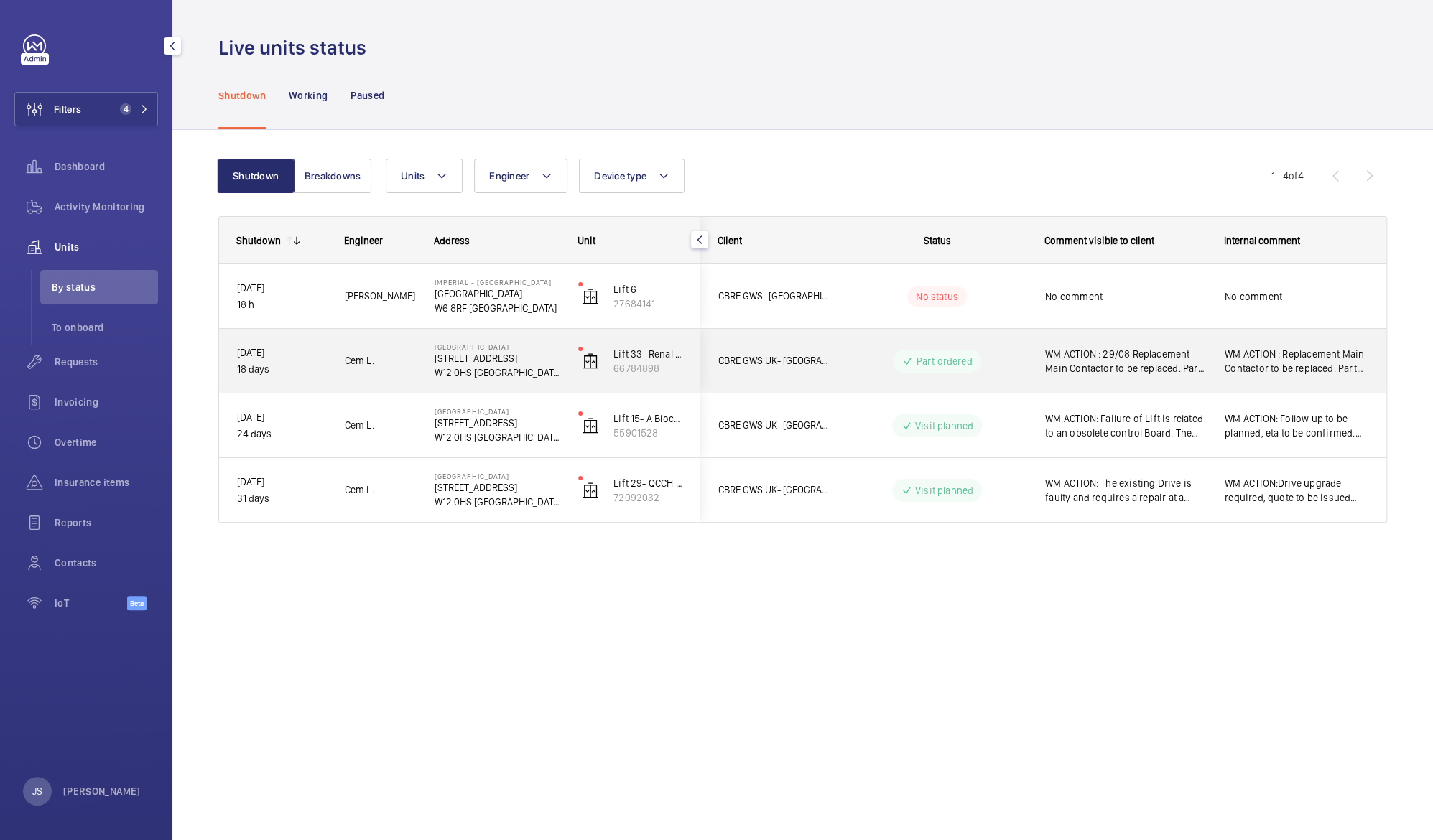
click at [1126, 361] on span "WM ACTION : 29/08 Replacement Main Contactor to be replaced. Part identified an…" at bounding box center [1125, 361] width 161 height 28
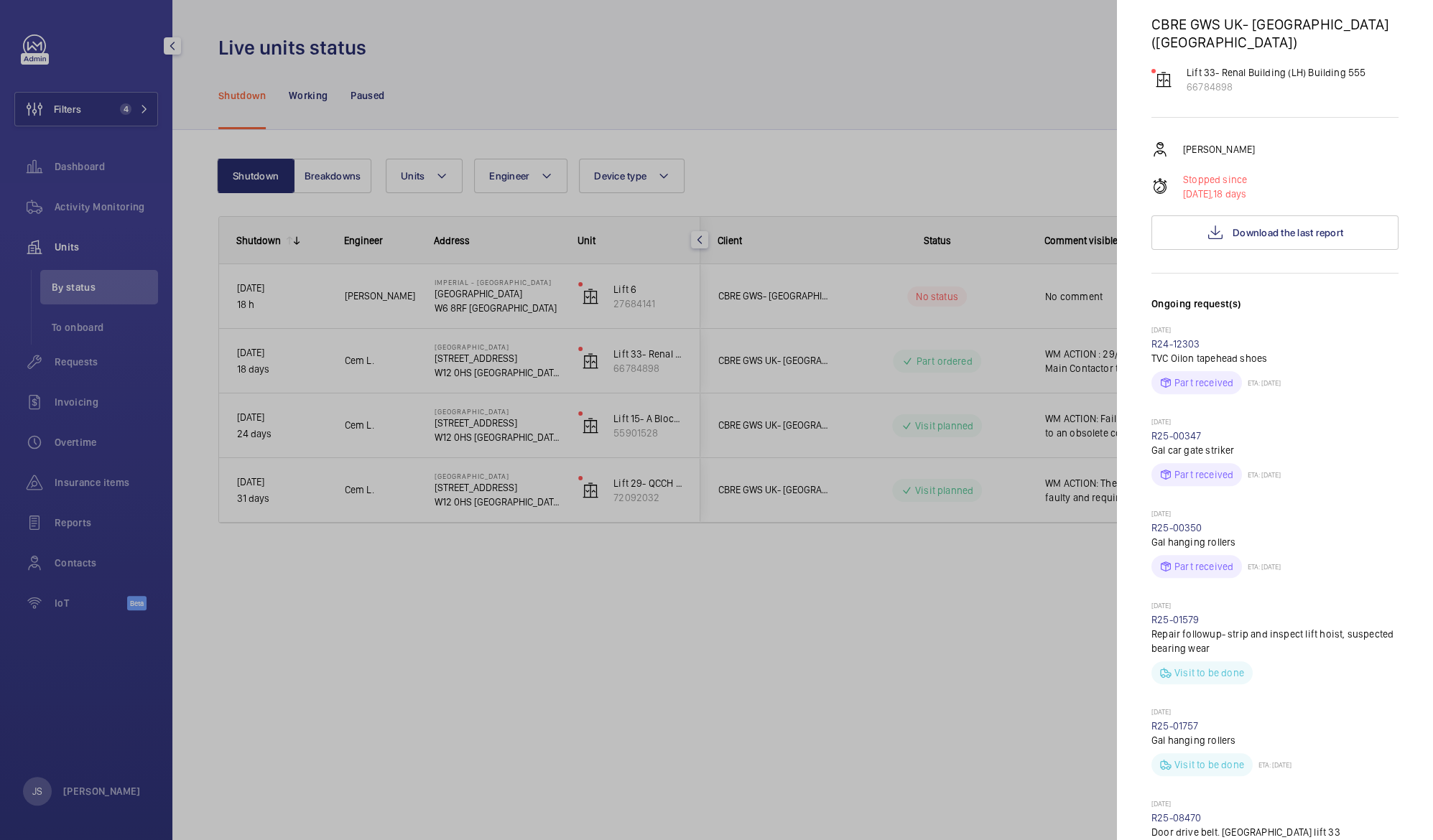
scroll to position [157, 0]
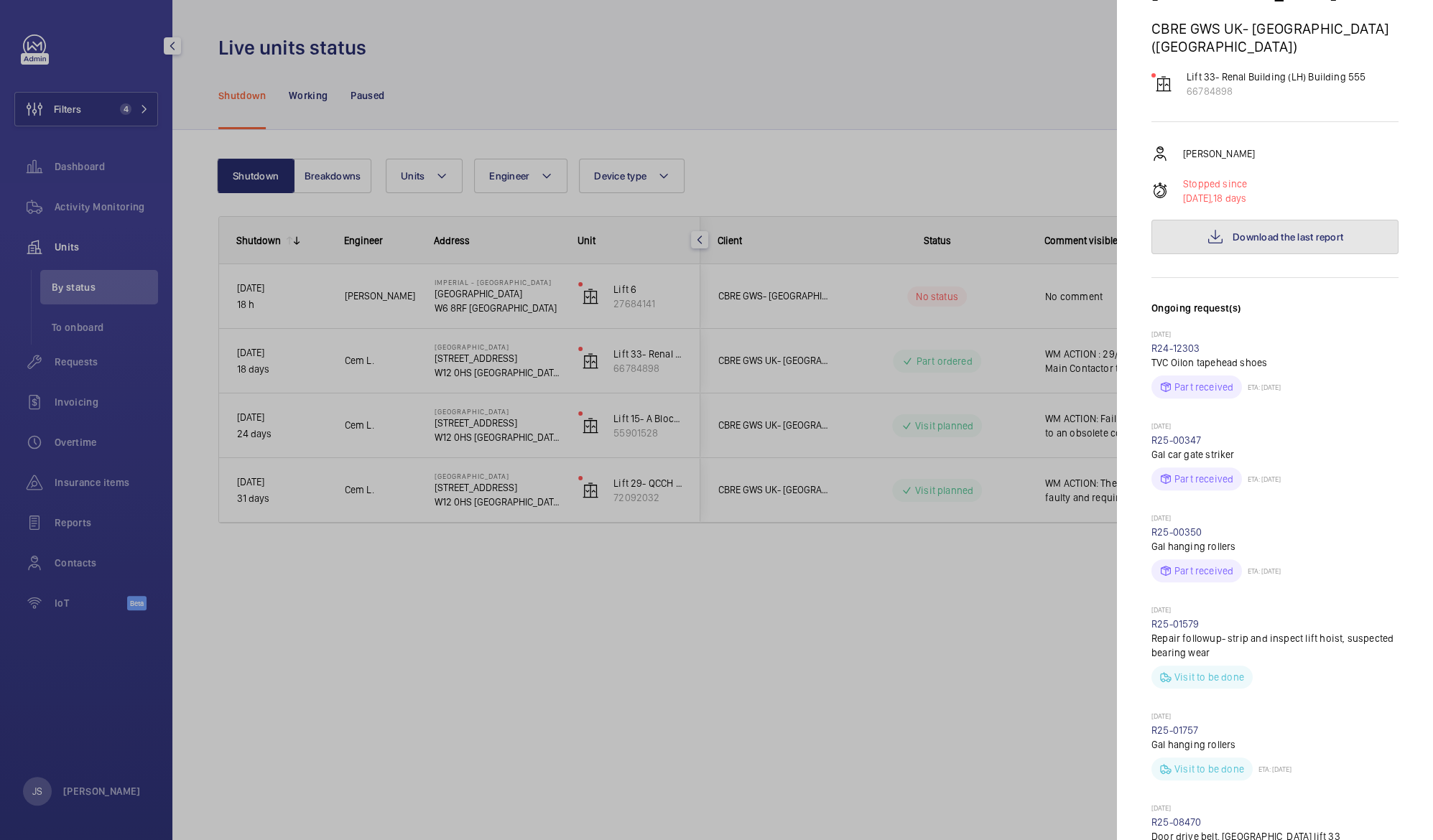
click at [1294, 232] on span "Download the last report" at bounding box center [1288, 237] width 110 height 12
click at [467, 416] on div at bounding box center [716, 420] width 1433 height 840
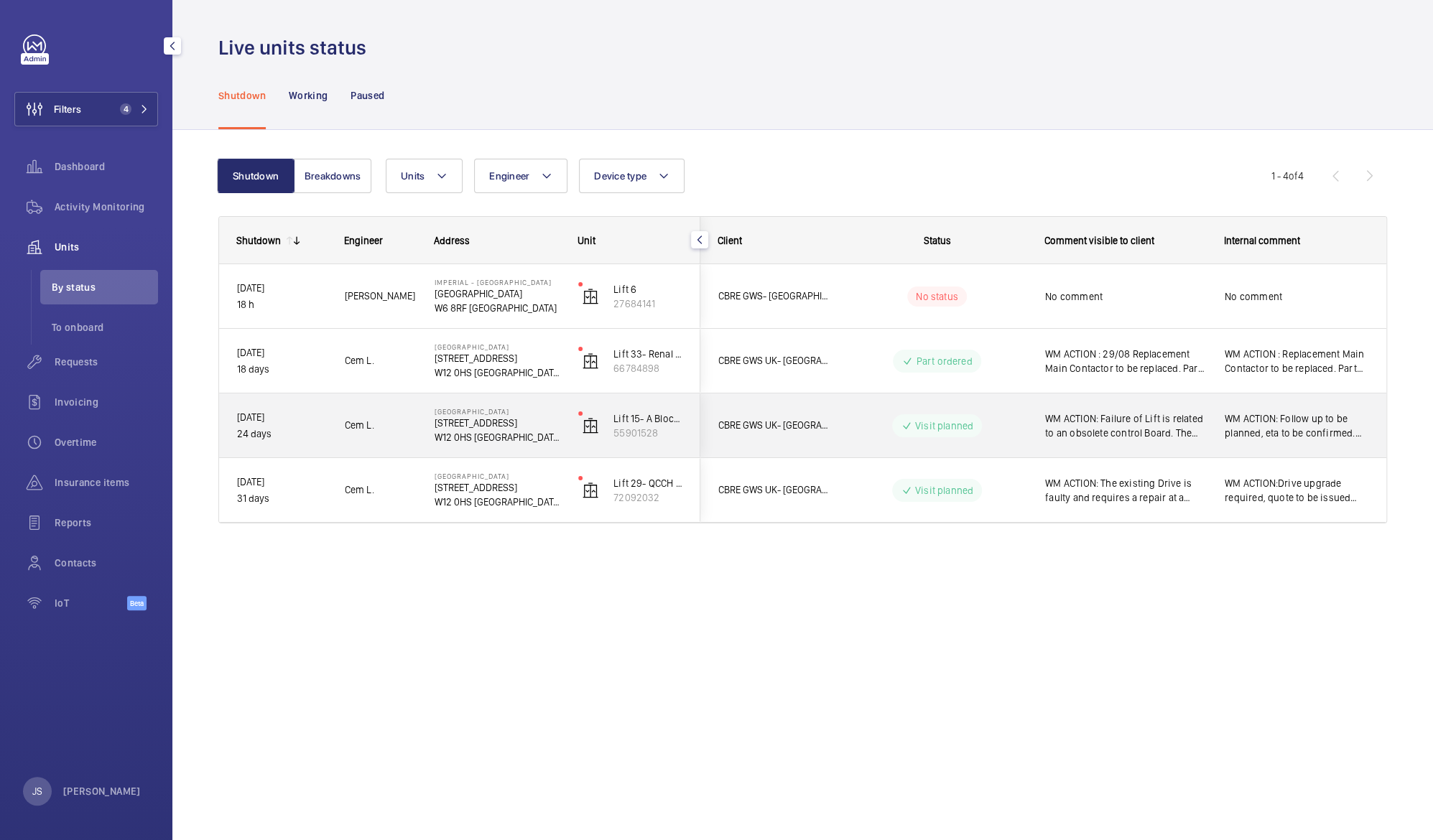
click at [1145, 427] on span "WM ACTION: Failure of Lift is related to an obsolete control Board. The has to …" at bounding box center [1125, 425] width 161 height 28
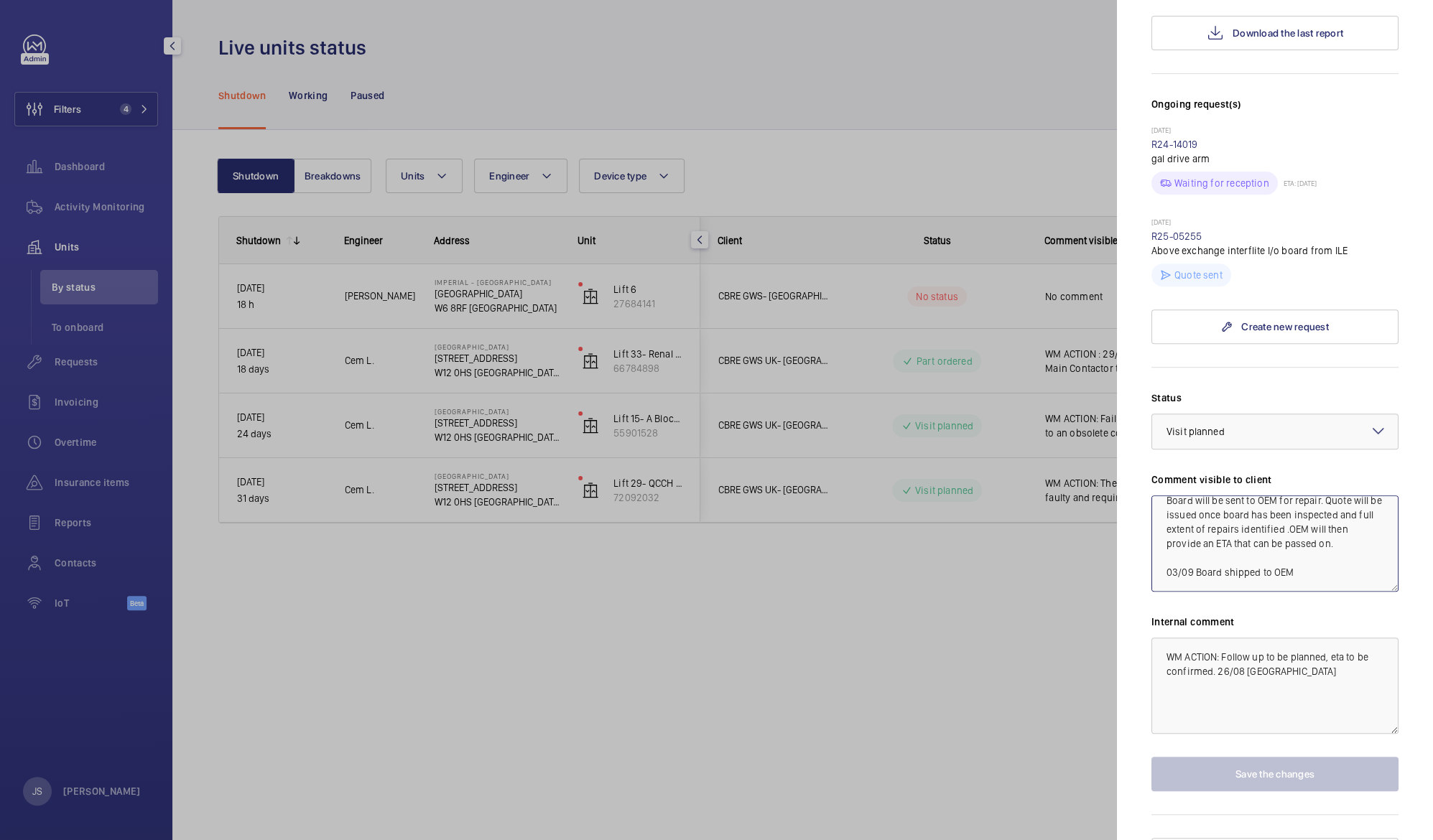
scroll to position [71, 0]
click at [956, 620] on div at bounding box center [716, 420] width 1433 height 840
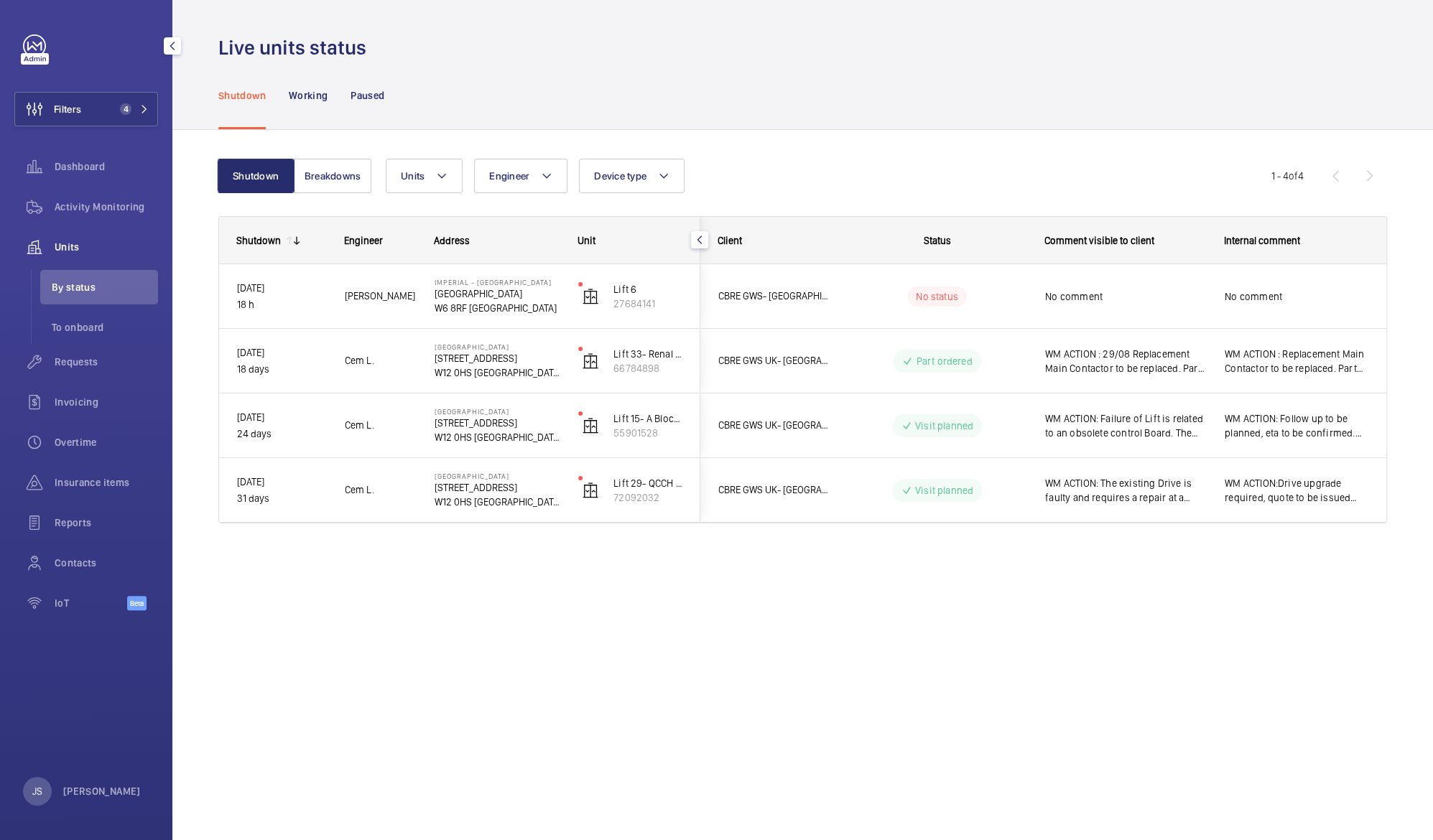
scroll to position [0, 0]
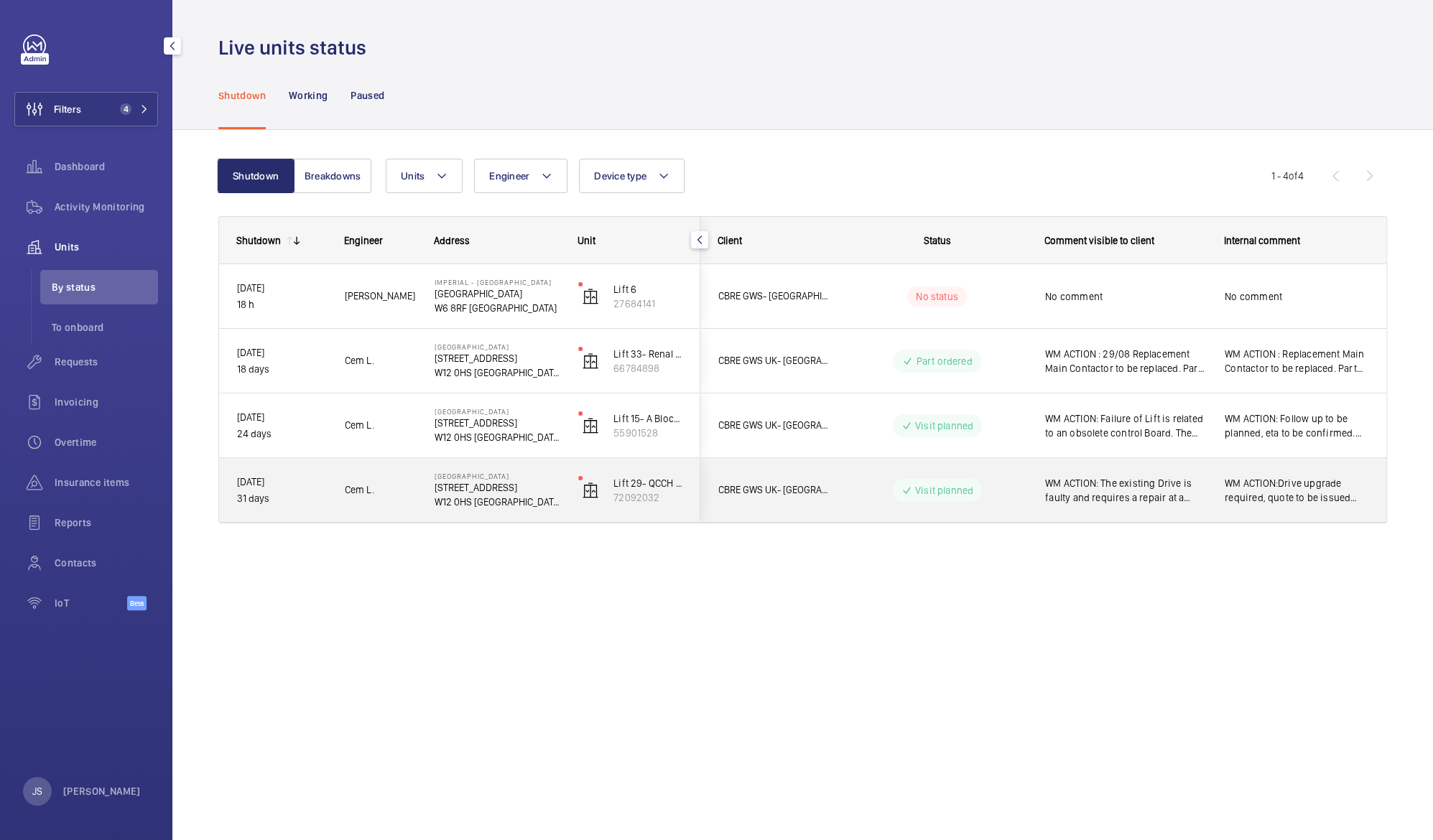
click at [1069, 491] on span "WM ACTION: The existing Drive is faulty and requires a repair at a specialist f…" at bounding box center [1125, 491] width 161 height 28
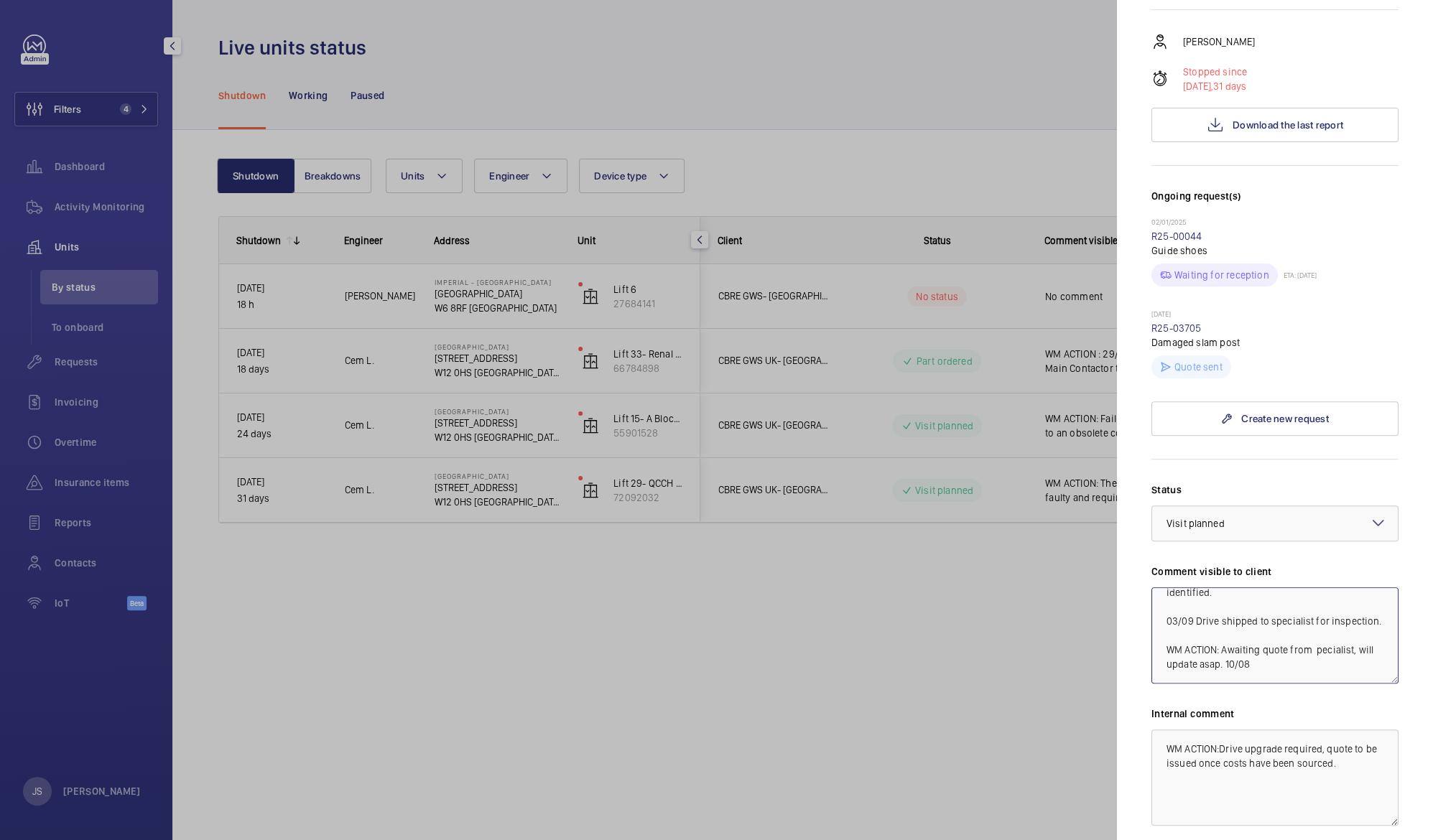
scroll to position [99, 0]
click at [849, 664] on div at bounding box center [716, 420] width 1433 height 840
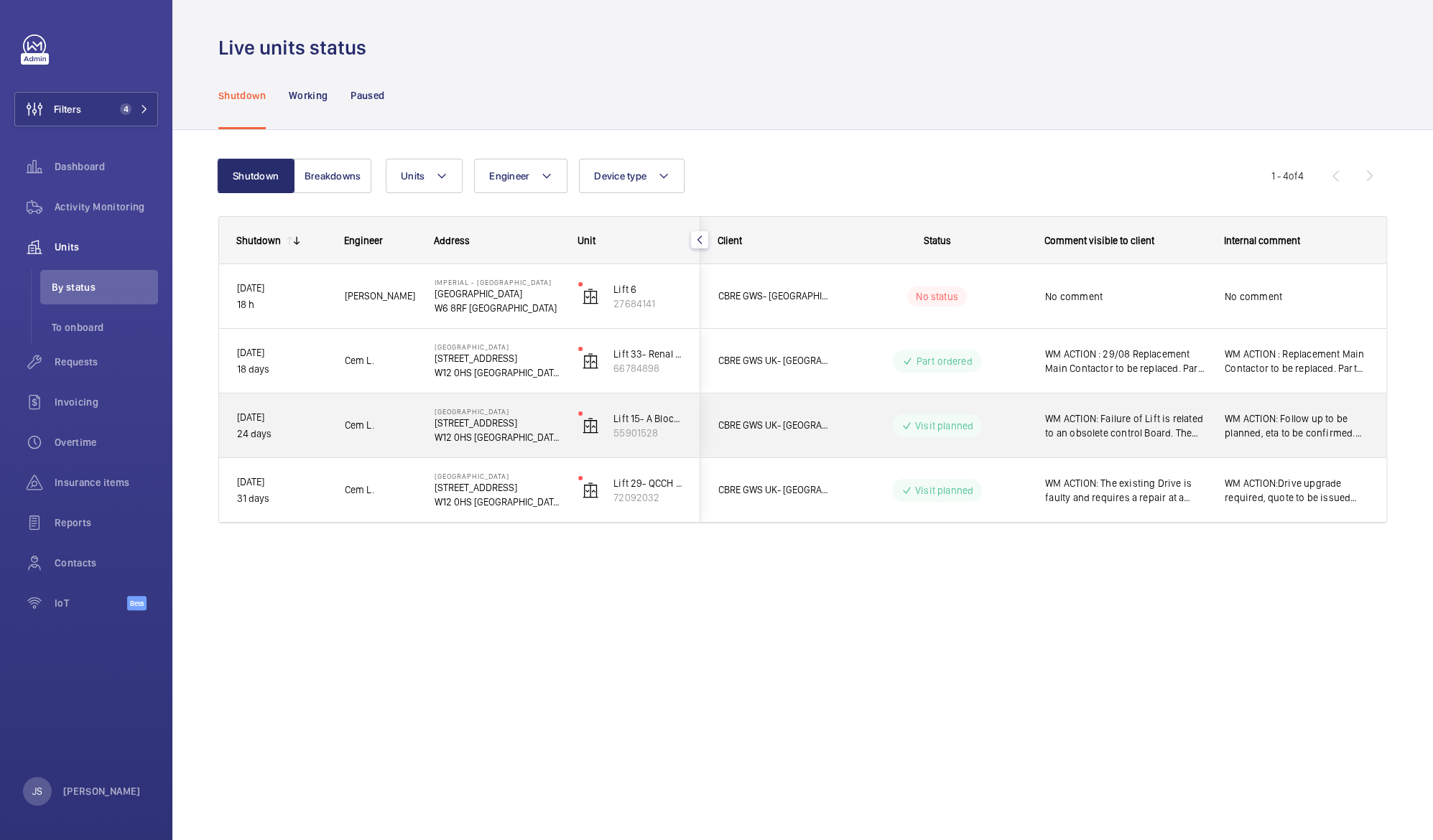
click at [1098, 423] on span "WM ACTION: Failure of Lift is related to an obsolete control Board. The has to …" at bounding box center [1125, 425] width 161 height 28
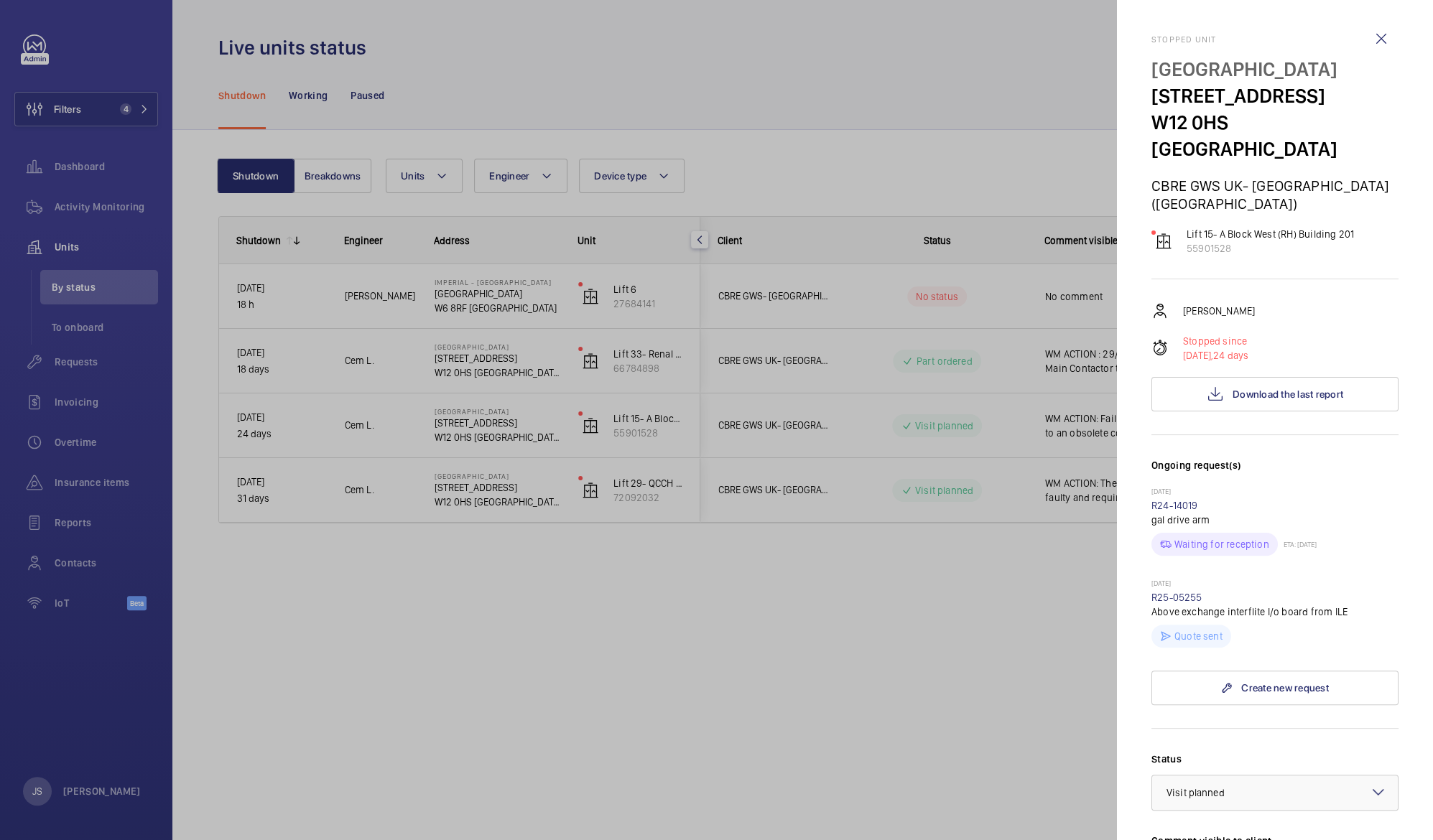
click at [1193, 629] on p "Quote sent" at bounding box center [1198, 635] width 48 height 14
click at [1186, 592] on link "R25-05255" at bounding box center [1176, 598] width 51 height 12
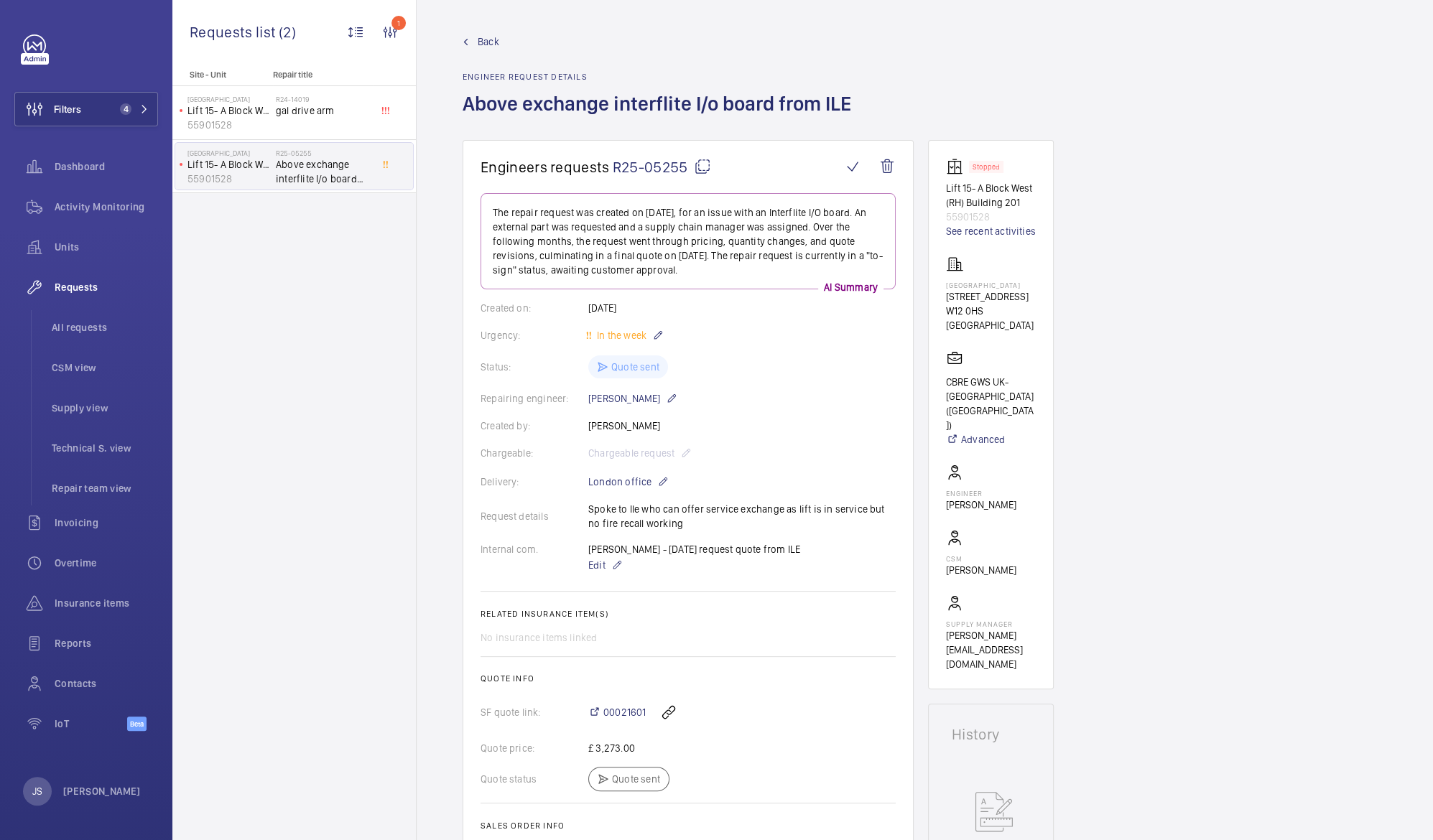
click at [319, 172] on span "Above exchange interflite I/o board from ILE" at bounding box center [323, 171] width 94 height 28
click at [61, 242] on span "Units" at bounding box center [106, 247] width 104 height 14
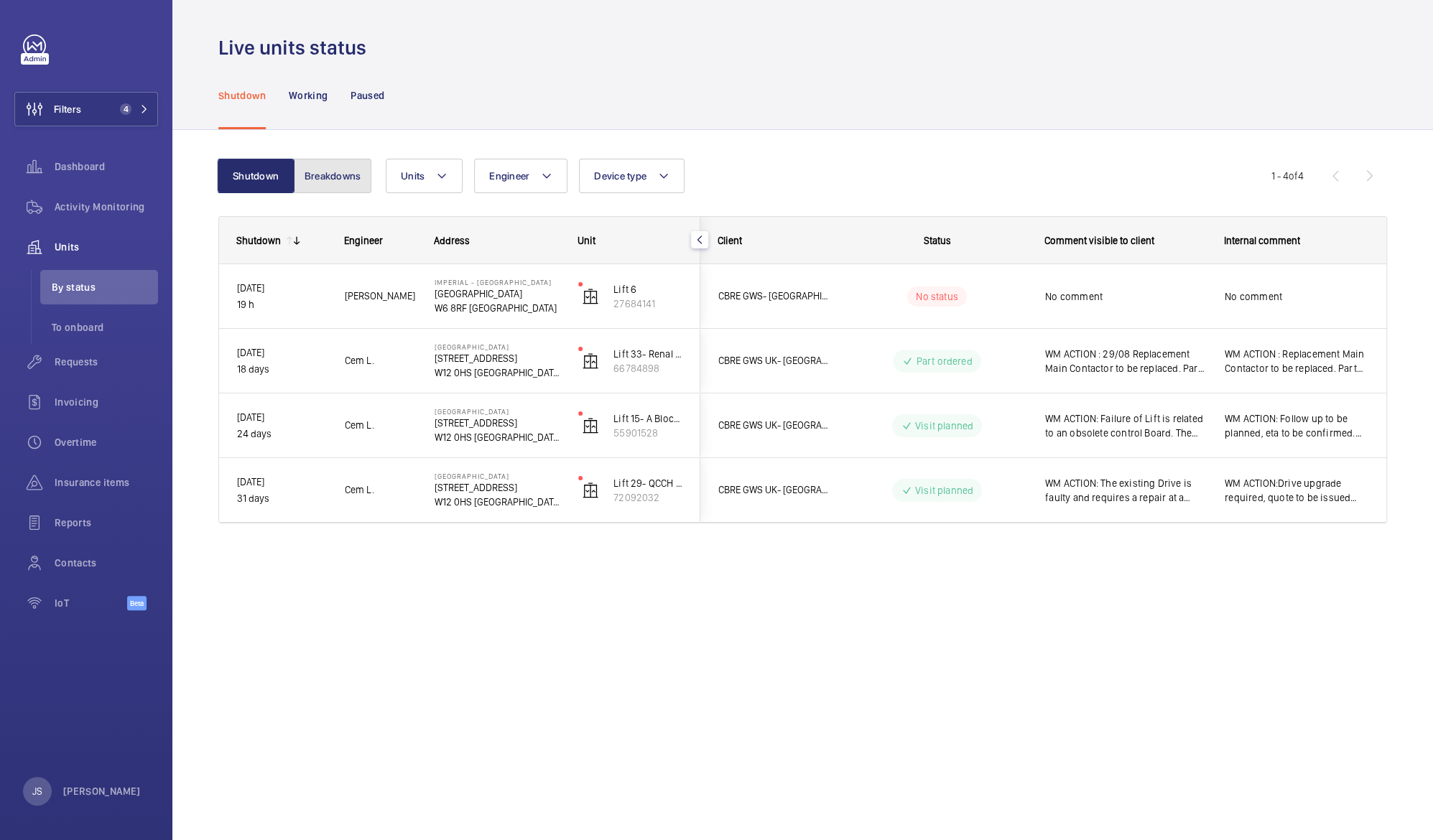
click at [344, 171] on button "Breakdowns" at bounding box center [332, 176] width 78 height 34
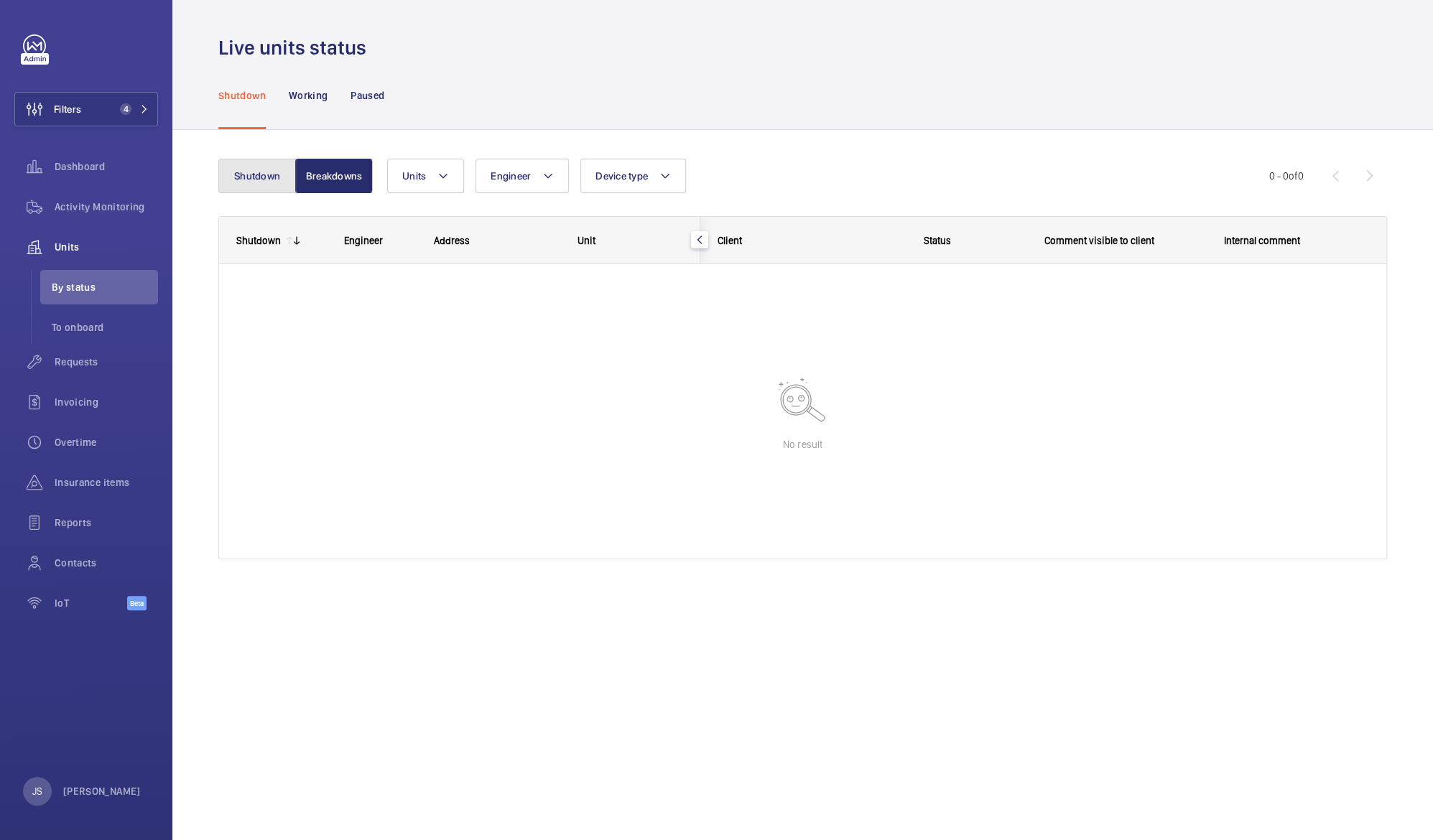
click at [237, 172] on button "Shutdown" at bounding box center [257, 176] width 78 height 34
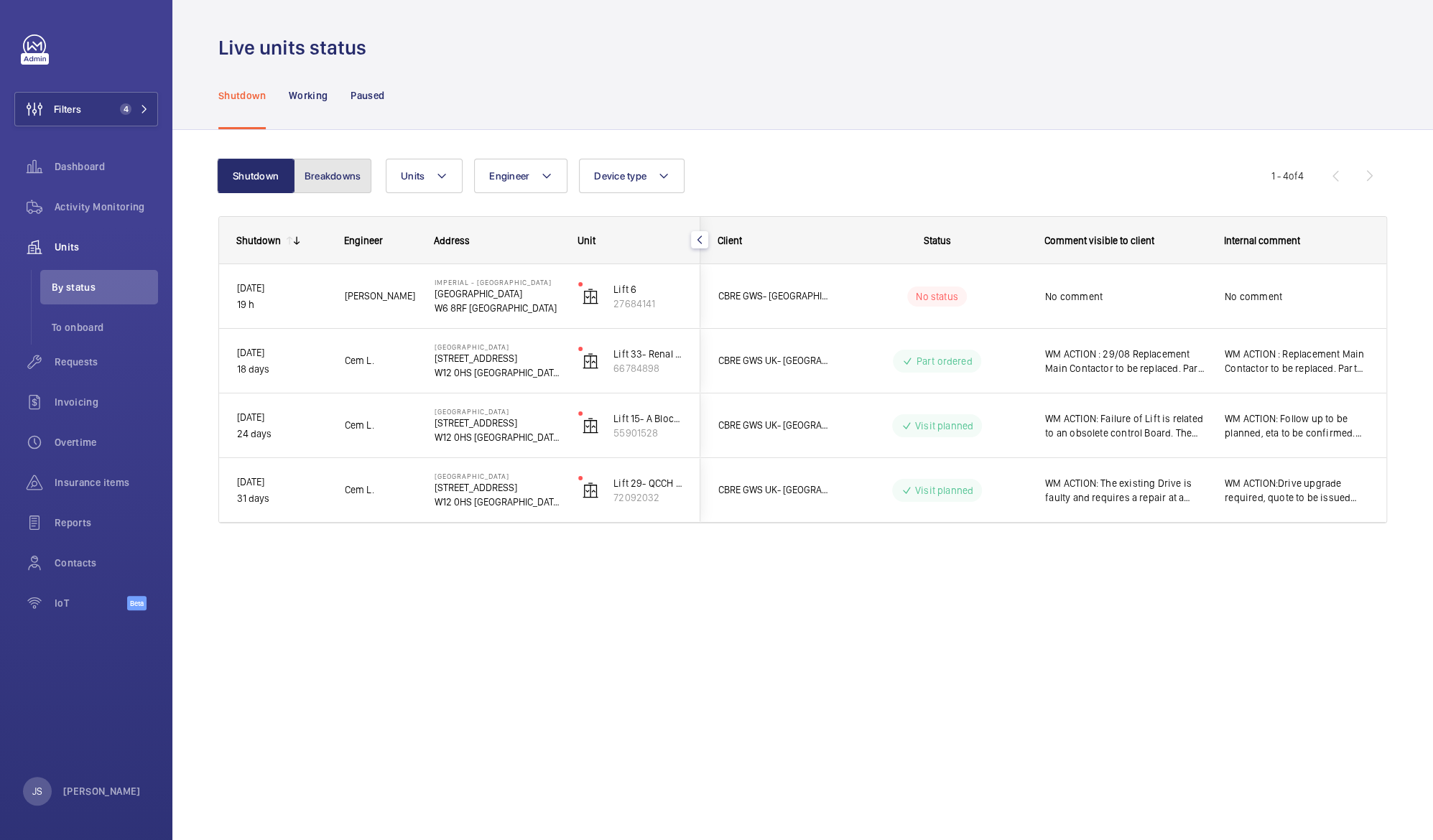
click at [310, 180] on button "Breakdowns" at bounding box center [332, 176] width 78 height 34
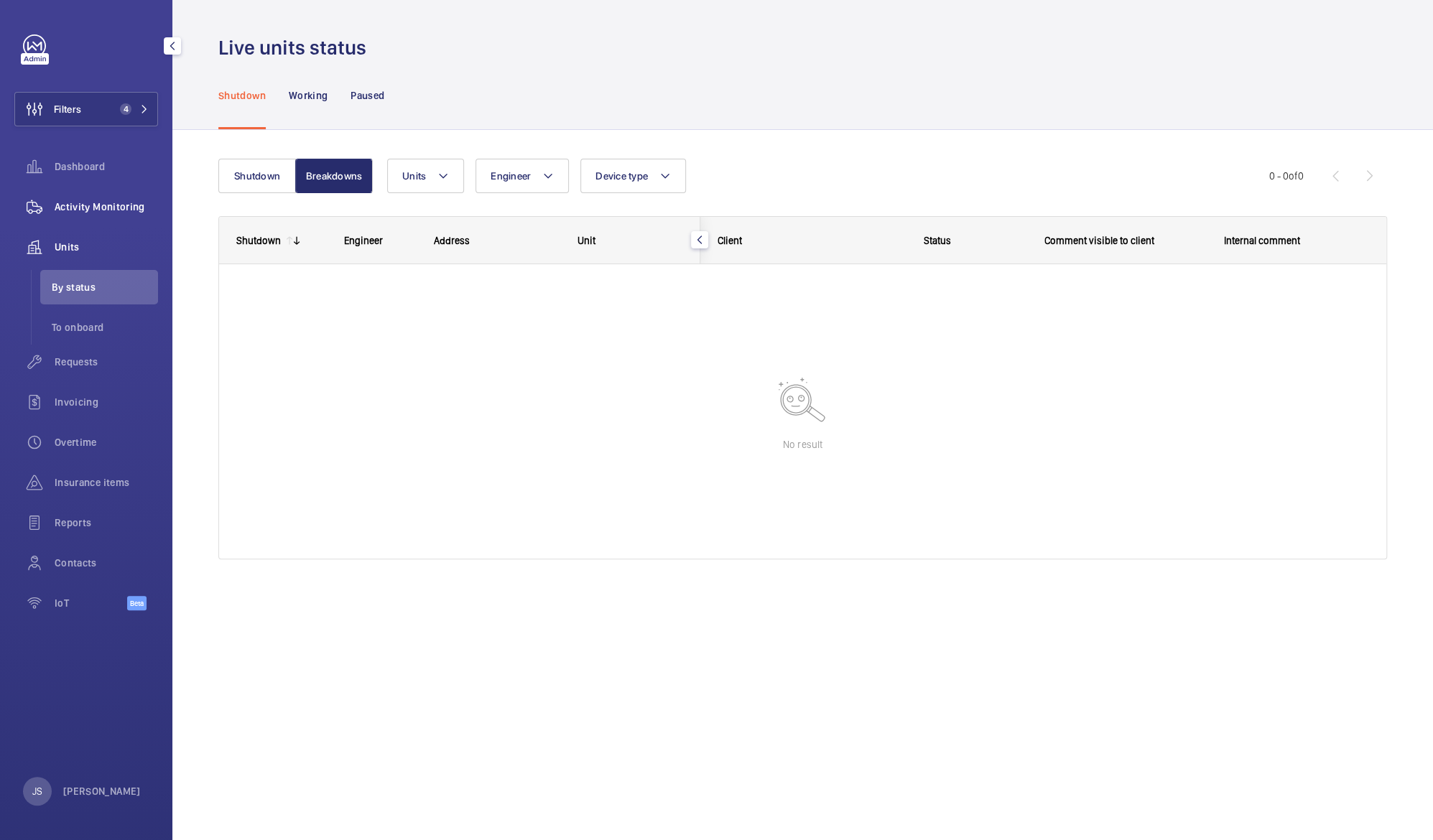
click at [108, 206] on span "Activity Monitoring" at bounding box center [106, 206] width 104 height 14
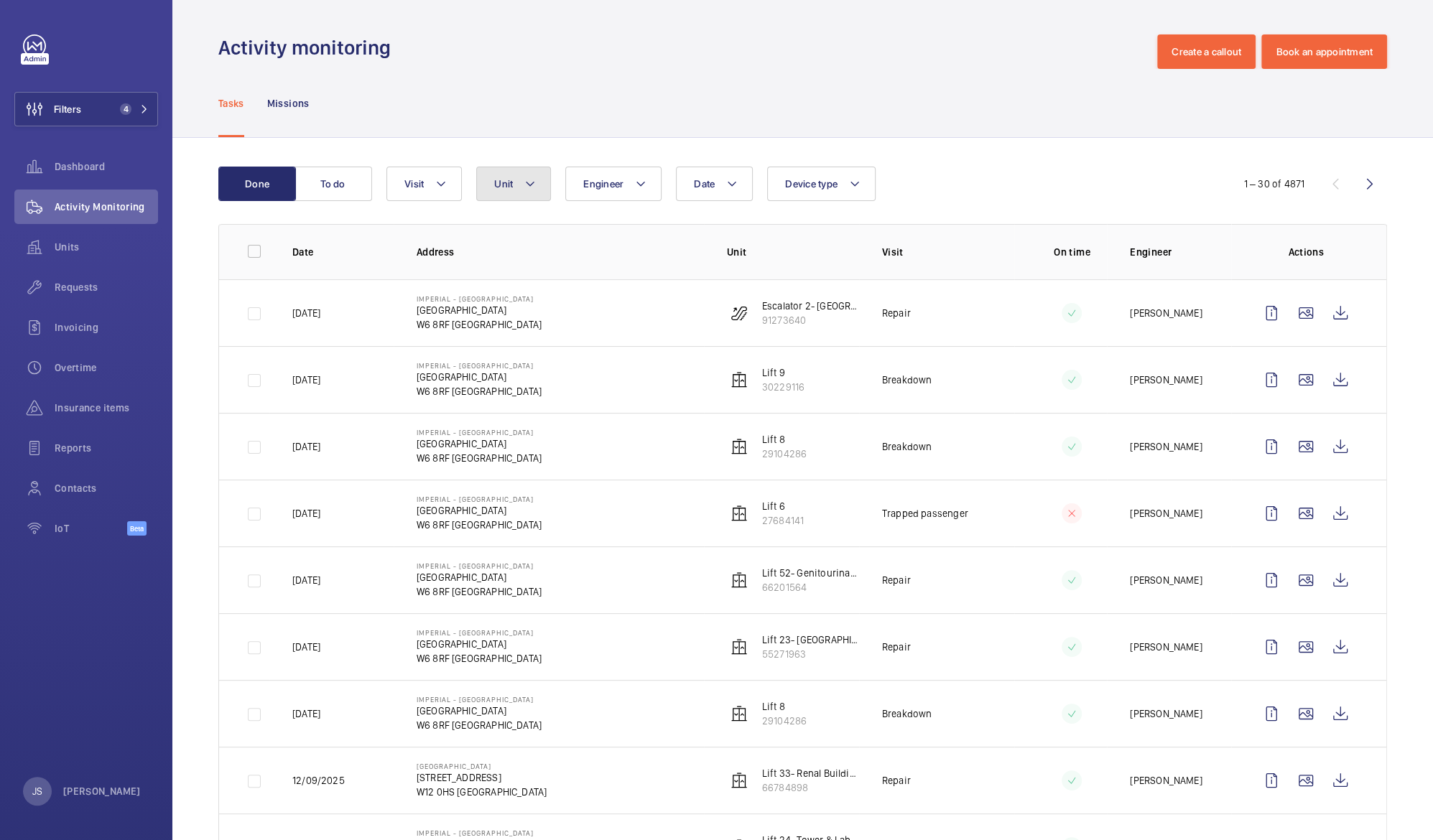
click at [528, 190] on mat-icon at bounding box center [530, 184] width 12 height 18
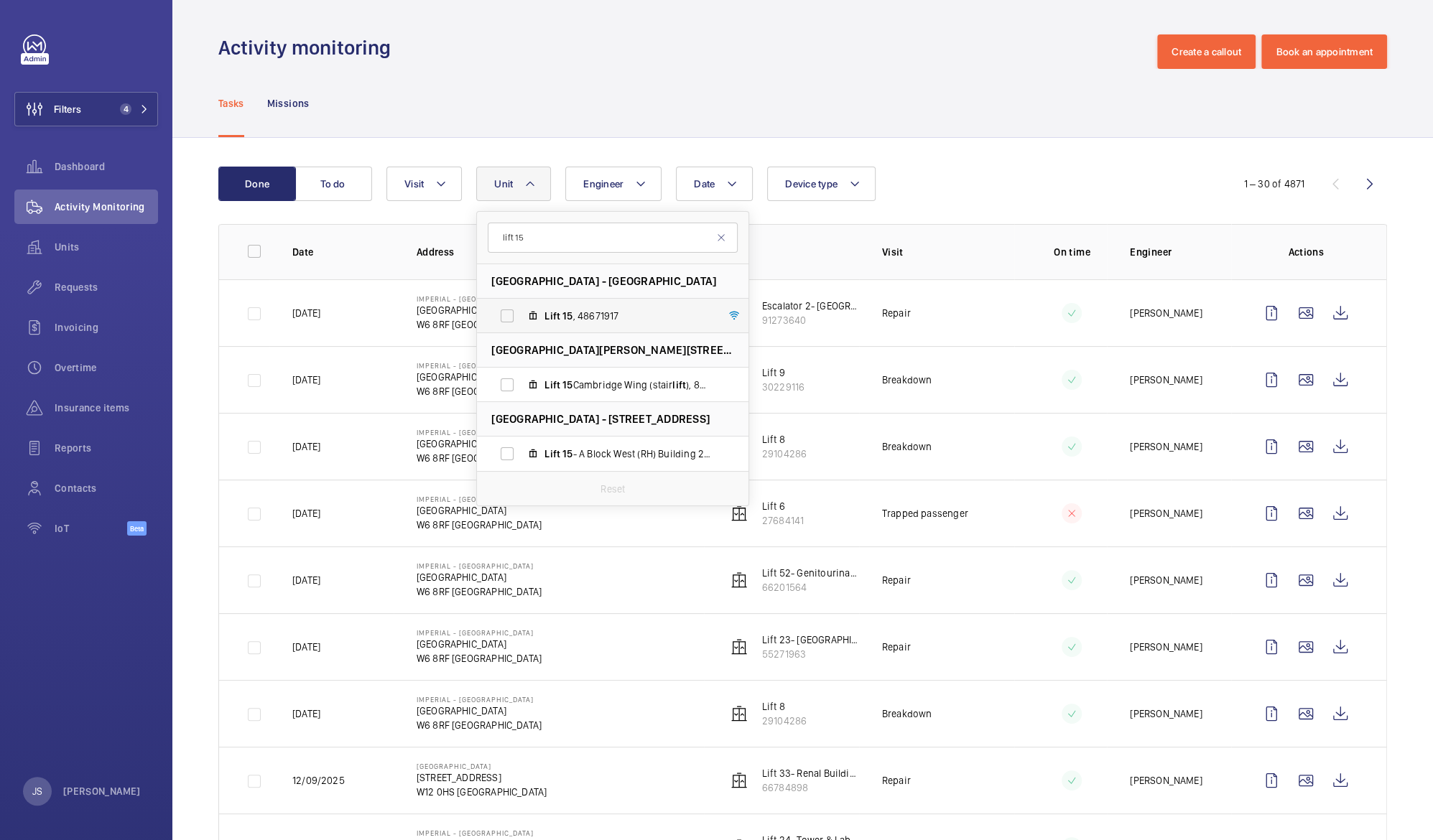
type input "lift 15"
click at [564, 317] on span "15" at bounding box center [568, 316] width 10 height 12
click at [522, 317] on input "Lift 15 , 48671917" at bounding box center [507, 316] width 28 height 28
checkbox input "true"
click at [890, 115] on div "Tasks Missions" at bounding box center [803, 103] width 1169 height 69
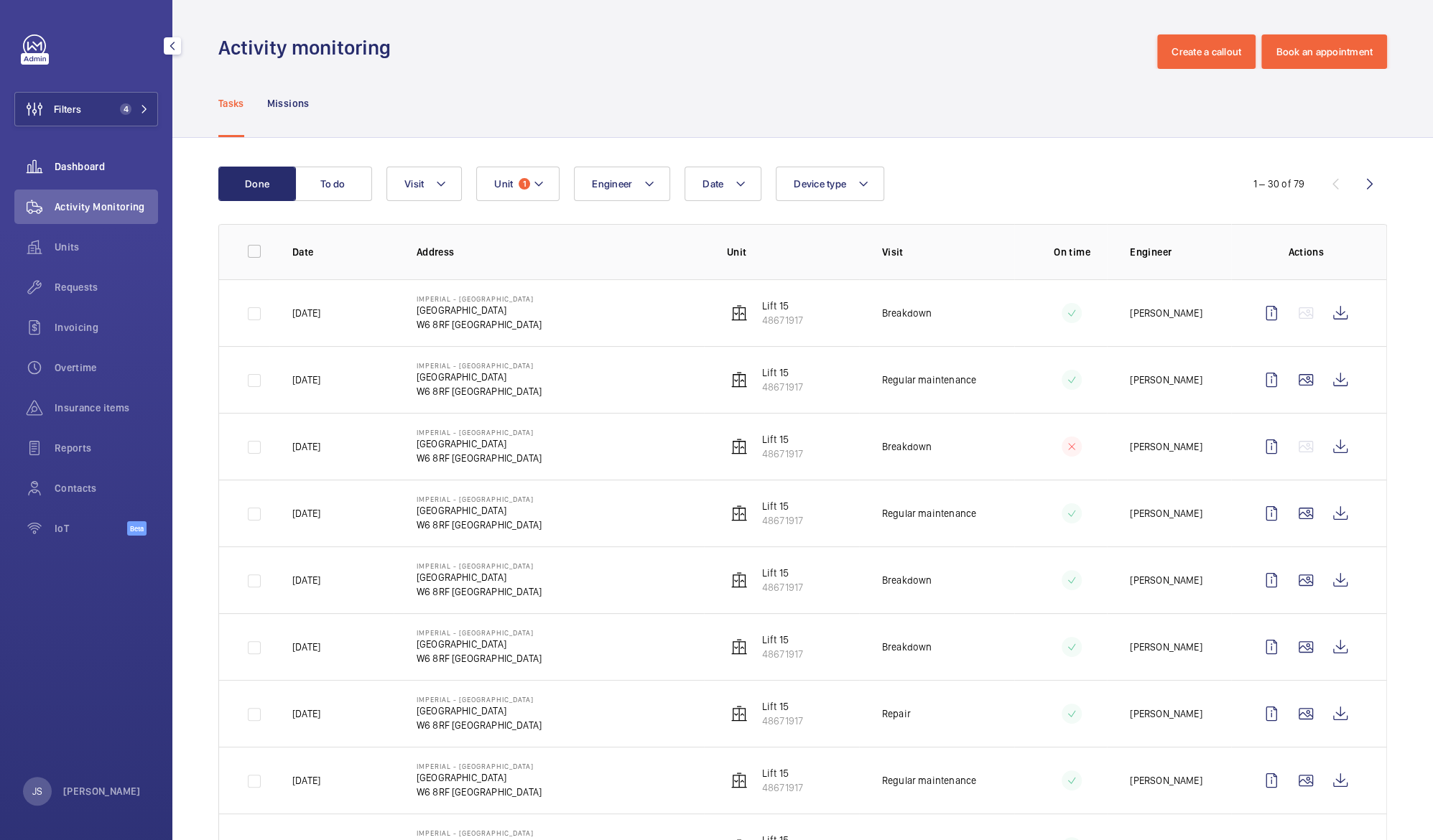
click at [74, 172] on span "Dashboard" at bounding box center [106, 166] width 104 height 14
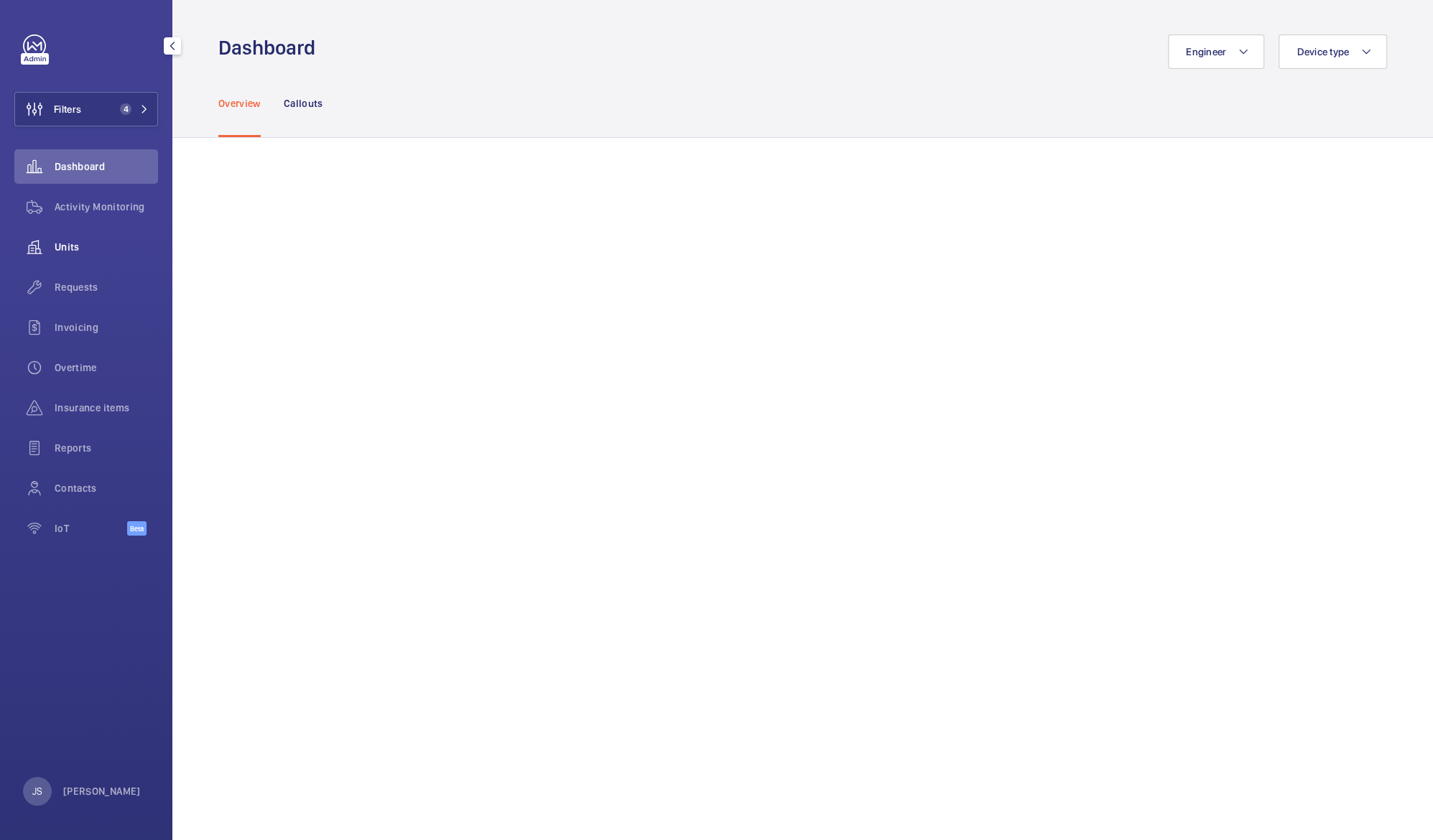
click at [100, 246] on span "Units" at bounding box center [106, 247] width 104 height 14
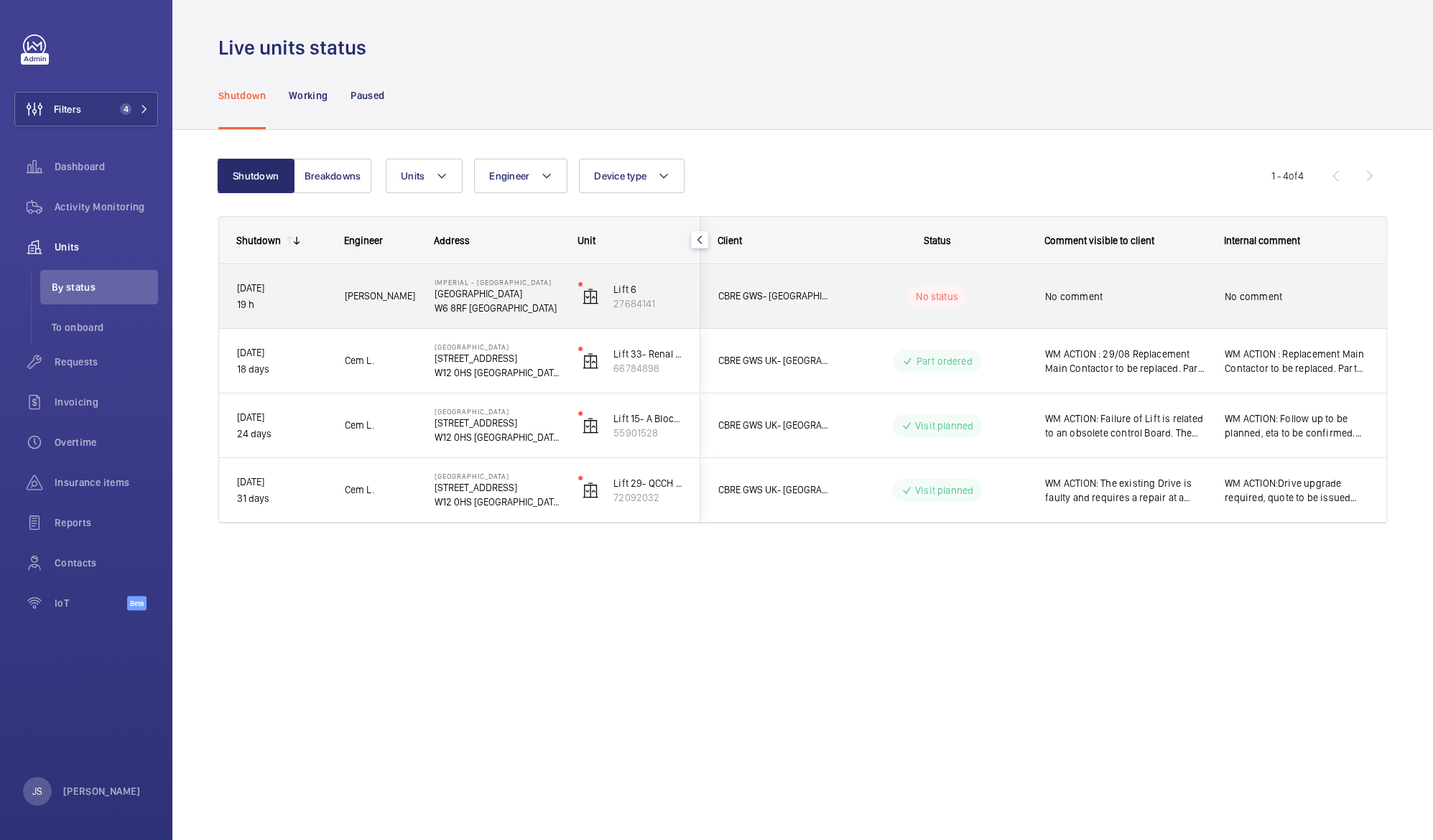
click at [1069, 300] on span "No comment" at bounding box center [1125, 296] width 161 height 14
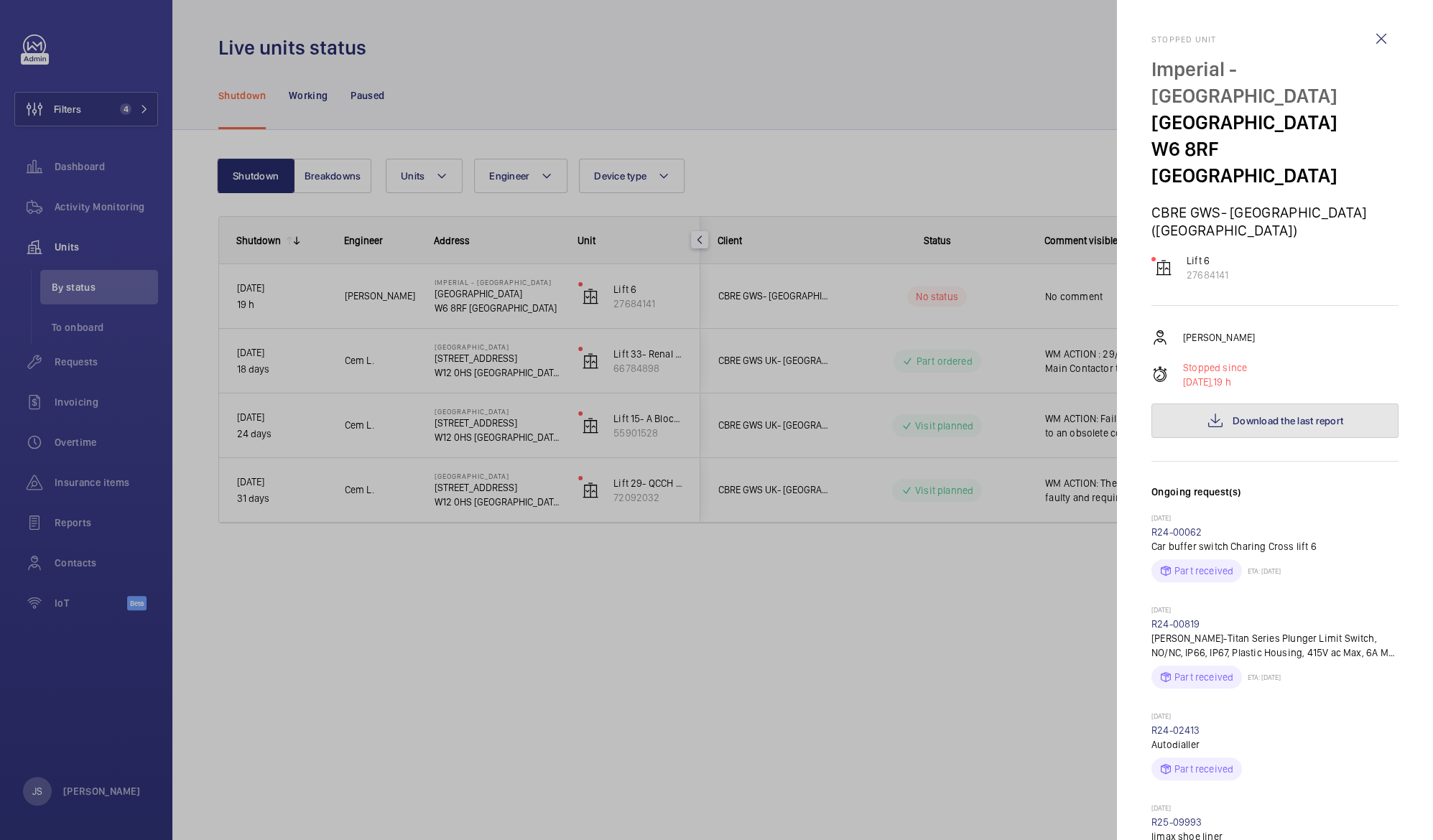
click at [1247, 415] on span "Download the last report" at bounding box center [1288, 421] width 110 height 12
click at [440, 43] on div at bounding box center [716, 420] width 1433 height 840
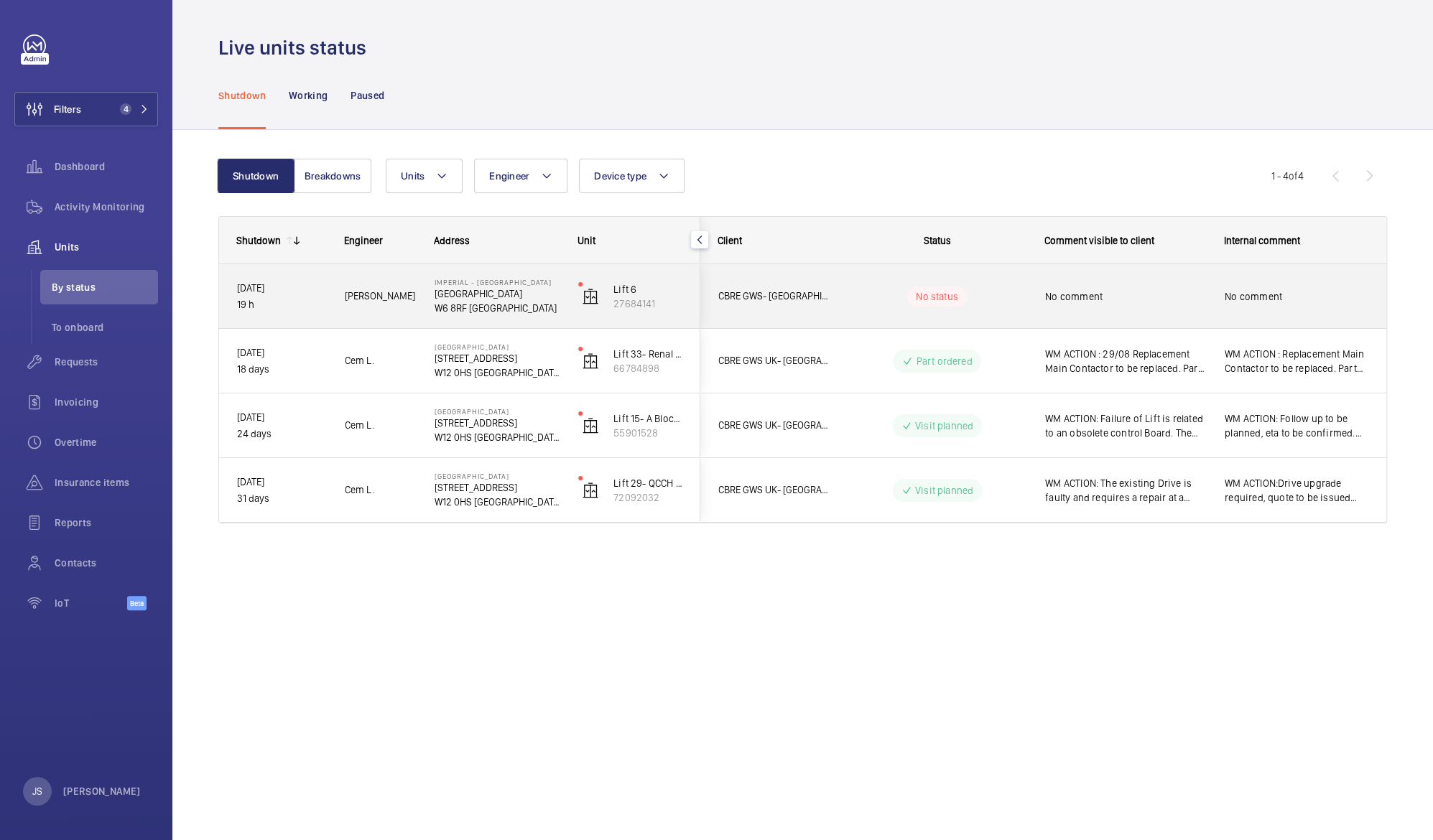
click at [1103, 298] on span "No comment" at bounding box center [1125, 296] width 161 height 14
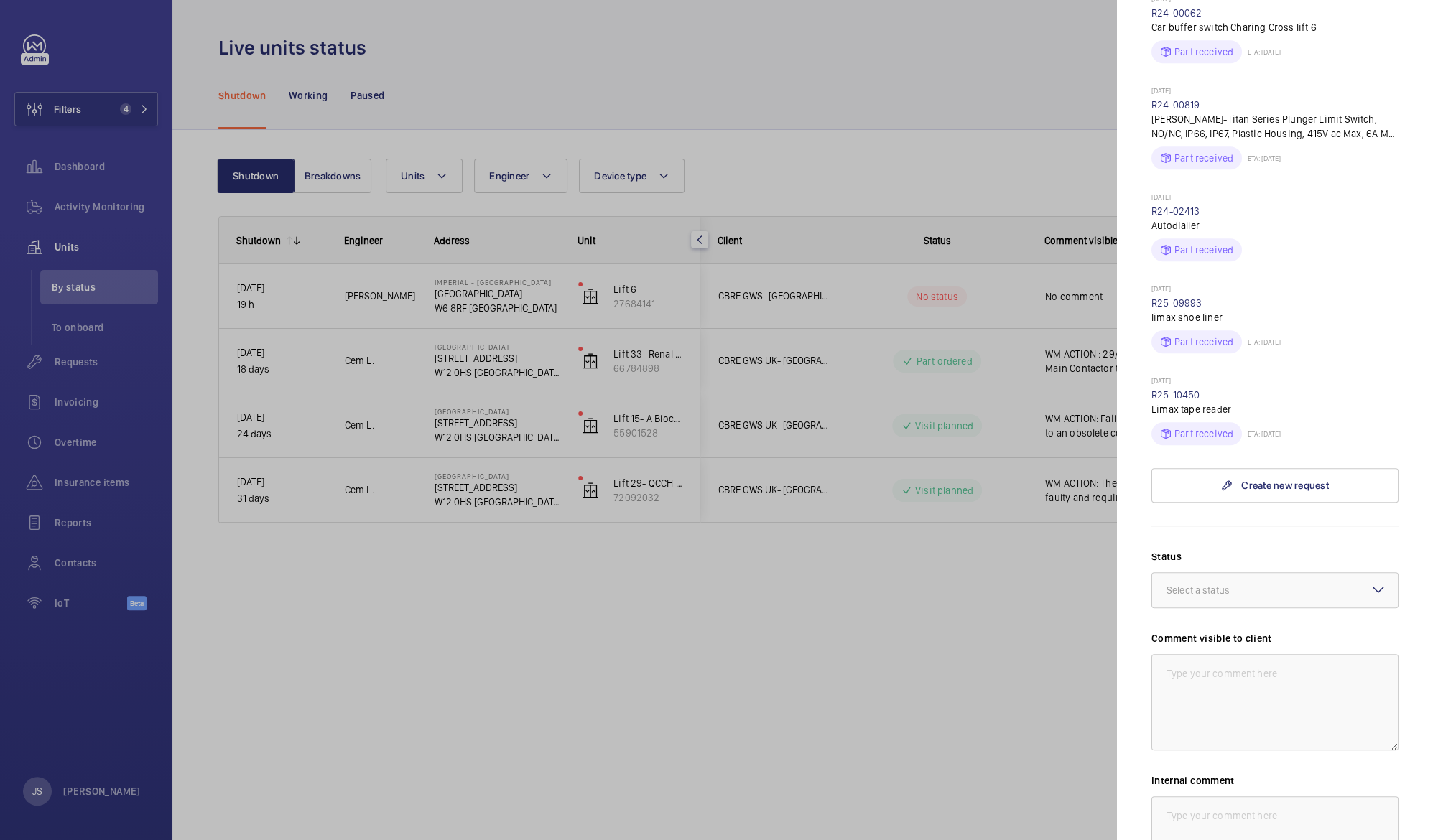
scroll to position [520, 0]
click at [1217, 654] on textarea at bounding box center [1275, 701] width 247 height 96
click at [1225, 677] on textarea "WM ACTION: 16/09 Further investigation required - Team to site 17/09" at bounding box center [1275, 701] width 247 height 96
drag, startPoint x: 1295, startPoint y: 663, endPoint x: 1160, endPoint y: 643, distance: 136.5
click at [1160, 654] on textarea "WM ACTION: 16/09 Further investigation required - Team to site 17/09" at bounding box center [1275, 701] width 247 height 96
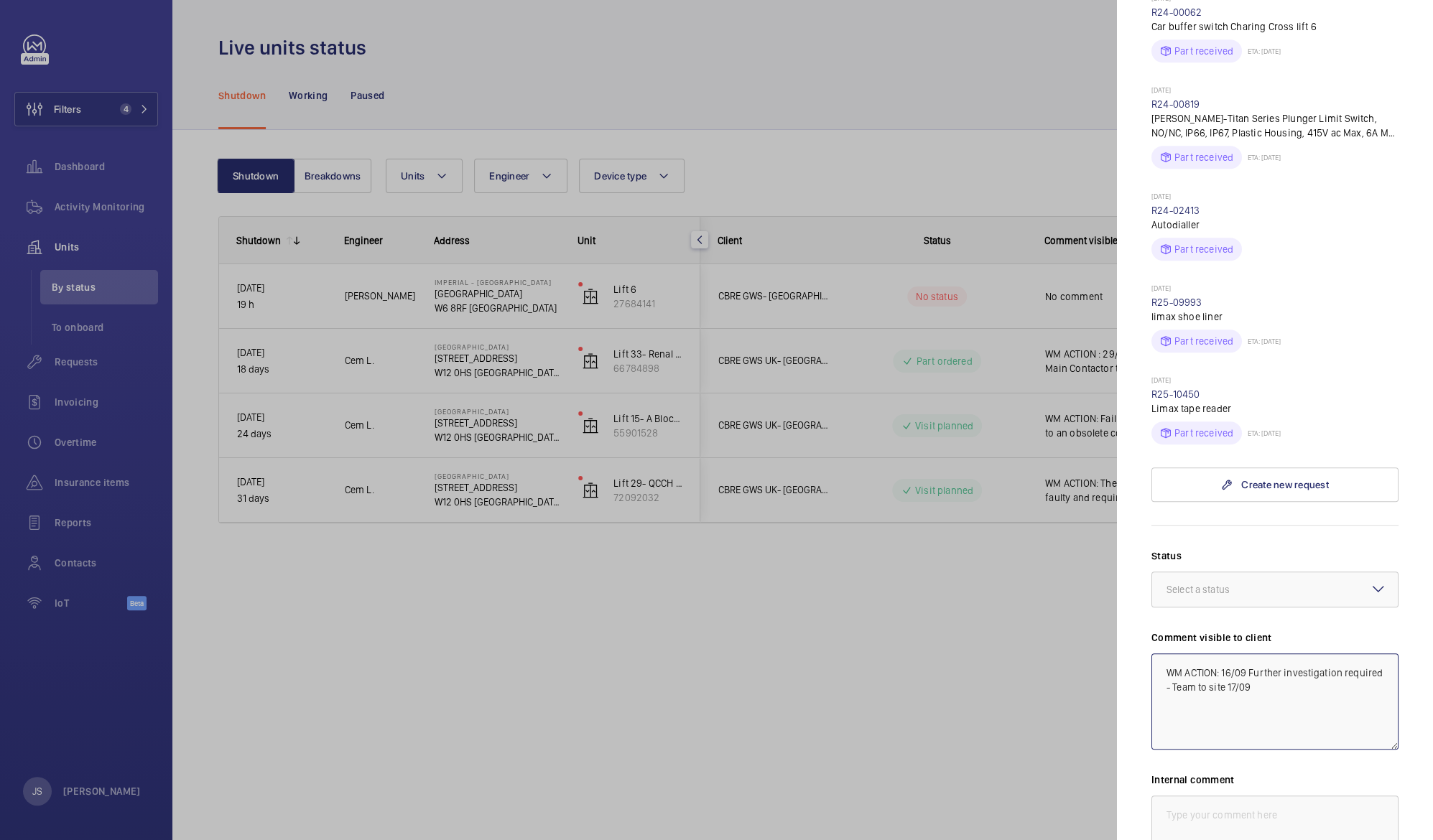
click at [1200, 654] on textarea "WM ACTION: 16/09 Further investigation required - Team to site 17/09" at bounding box center [1275, 701] width 247 height 96
drag, startPoint x: 1308, startPoint y: 660, endPoint x: 1159, endPoint y: 629, distance: 152.2
click at [1159, 654] on textarea "WM ACTION: 16/09 Further investigation required - Team to site 17/09" at bounding box center [1275, 701] width 247 height 96
type textarea "WM ACTION: 16/09 Further investigation required - Team to site 17/09"
click at [1166, 796] on textarea at bounding box center [1275, 843] width 247 height 96
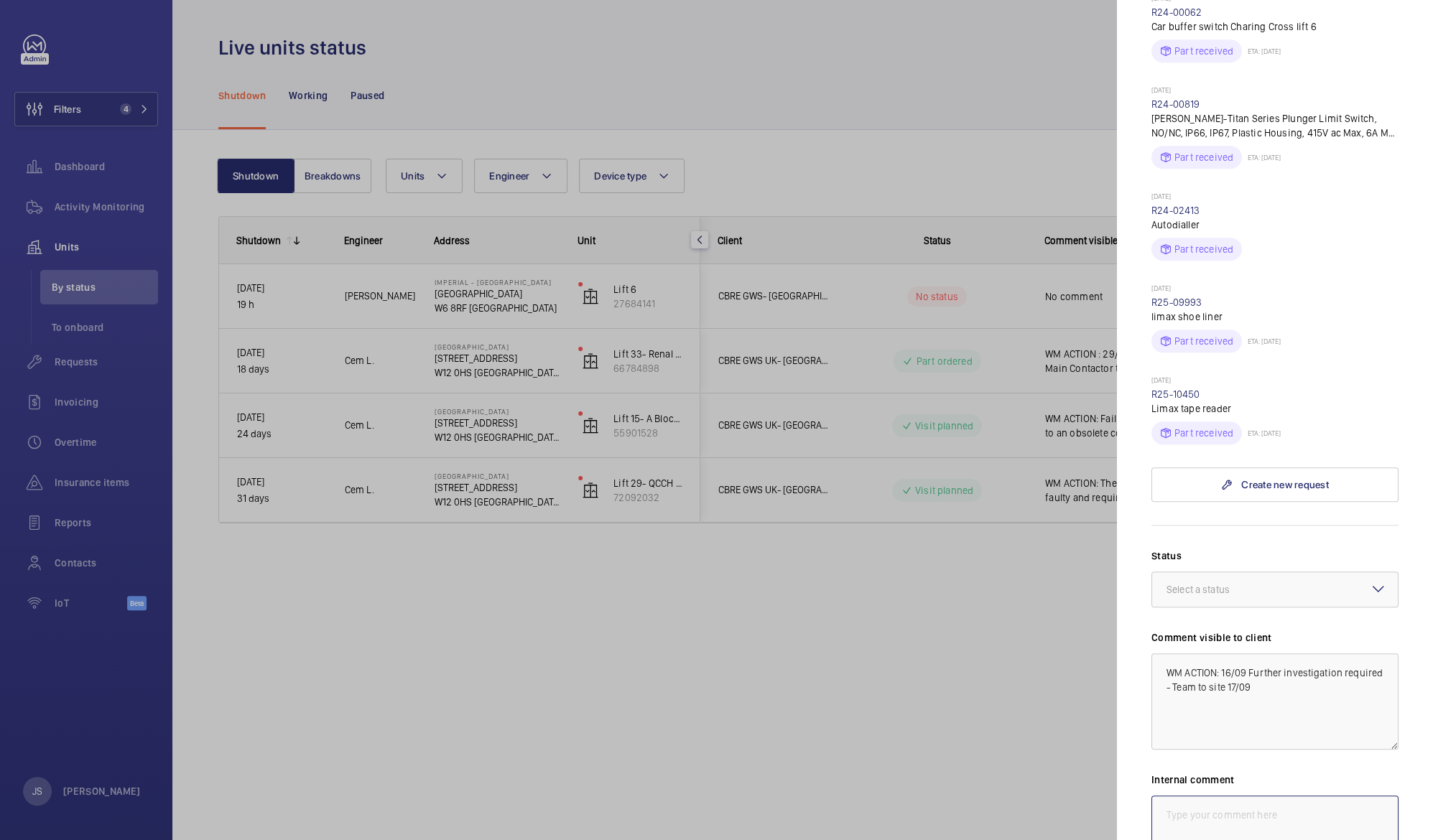
paste textarea "WM ACTION: 16/09 Further investigation required - Team to site 17/09"
click at [1259, 583] on div "Select a status" at bounding box center [1216, 589] width 99 height 14
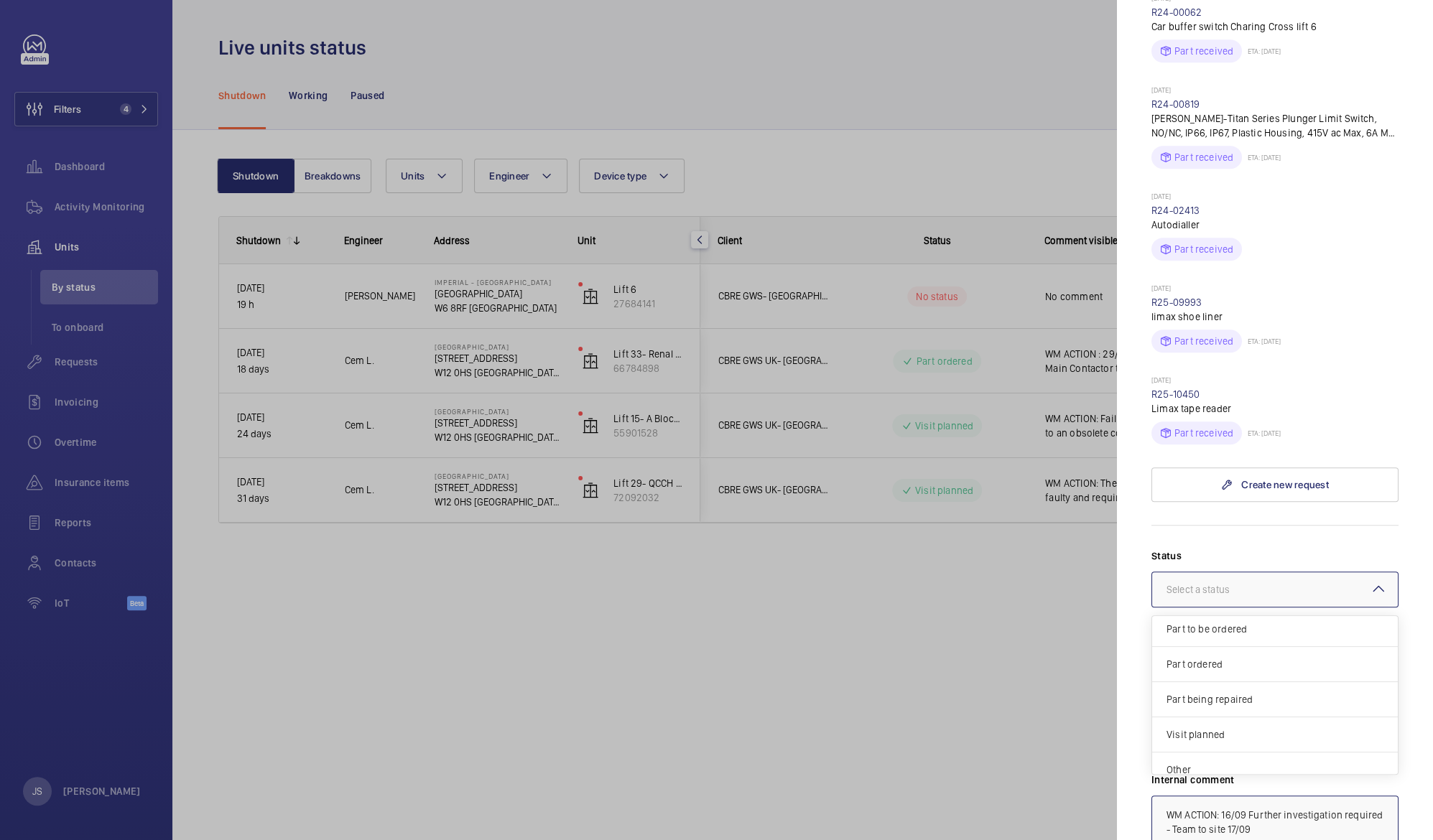
scroll to position [121, 0]
click at [1277, 715] on span "Visit planned" at bounding box center [1274, 722] width 217 height 14
type textarea "WM ACTION: 16/09 Further investigation required - Team to site 17/09"
click at [987, 666] on div at bounding box center [716, 420] width 1433 height 840
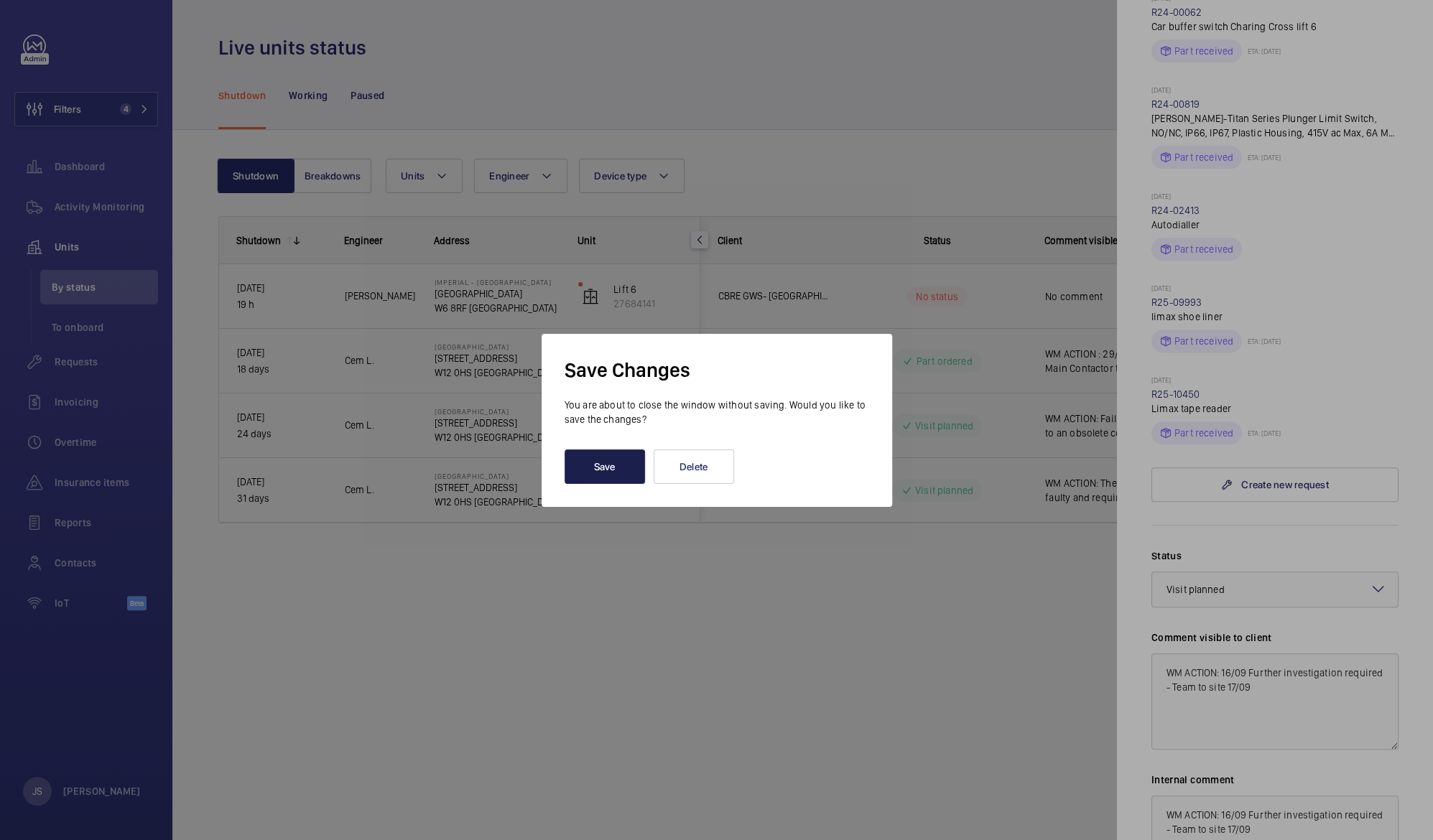
click at [591, 461] on button "Save" at bounding box center [604, 466] width 80 height 34
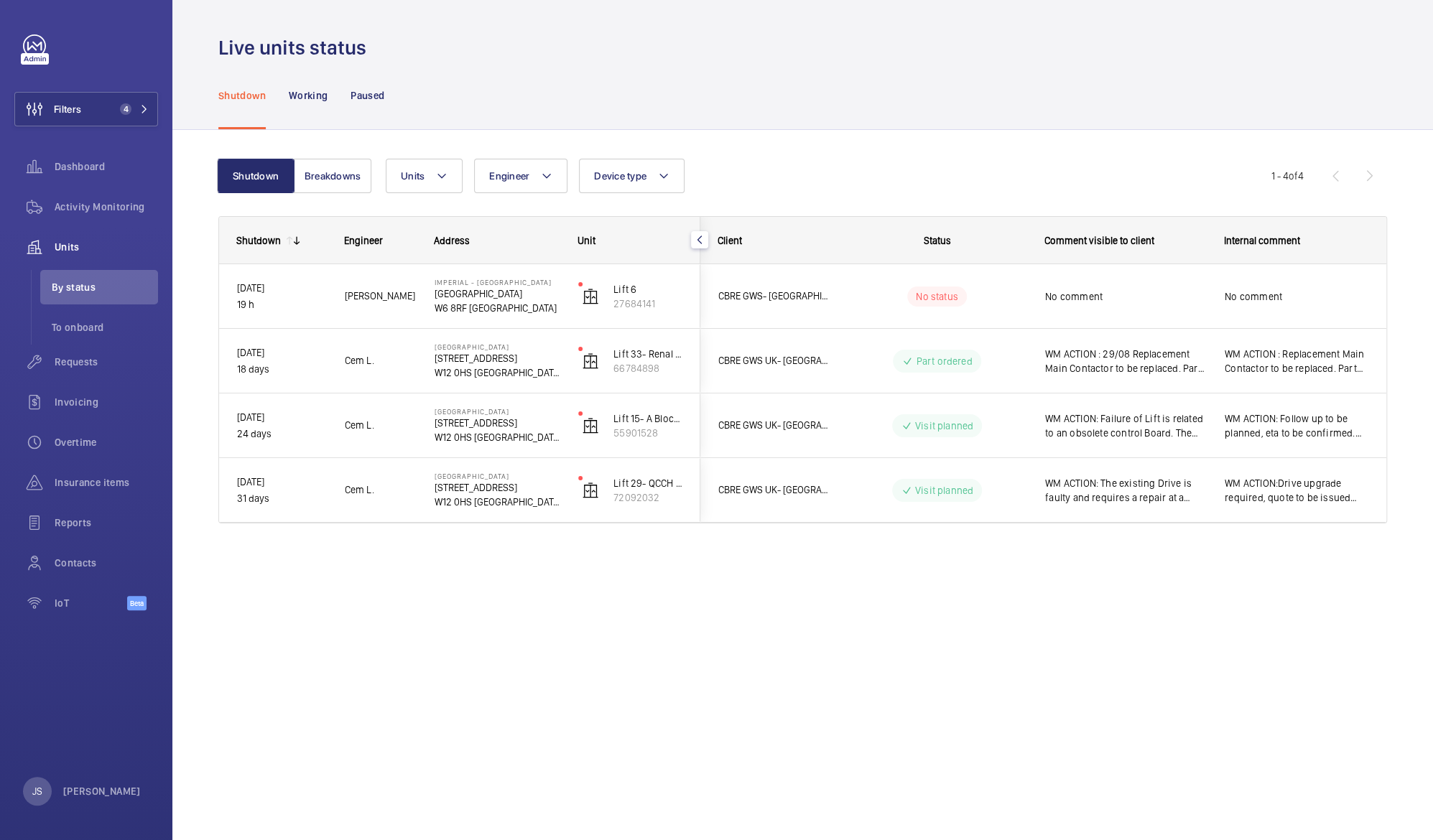
scroll to position [0, 0]
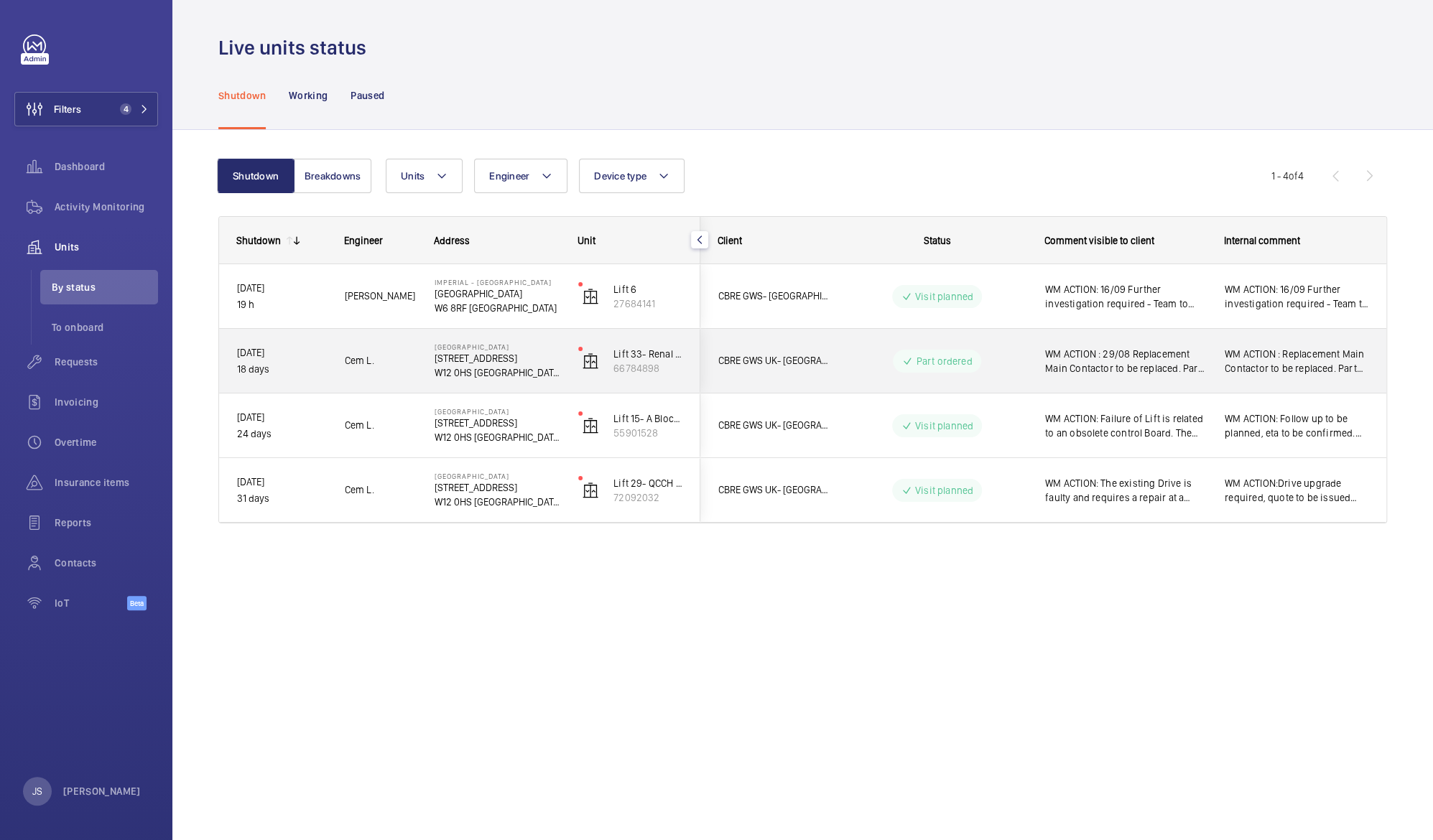
click at [1091, 366] on span "WM ACTION : 29/08 Replacement Main Contactor to be replaced. Part identified an…" at bounding box center [1125, 361] width 161 height 28
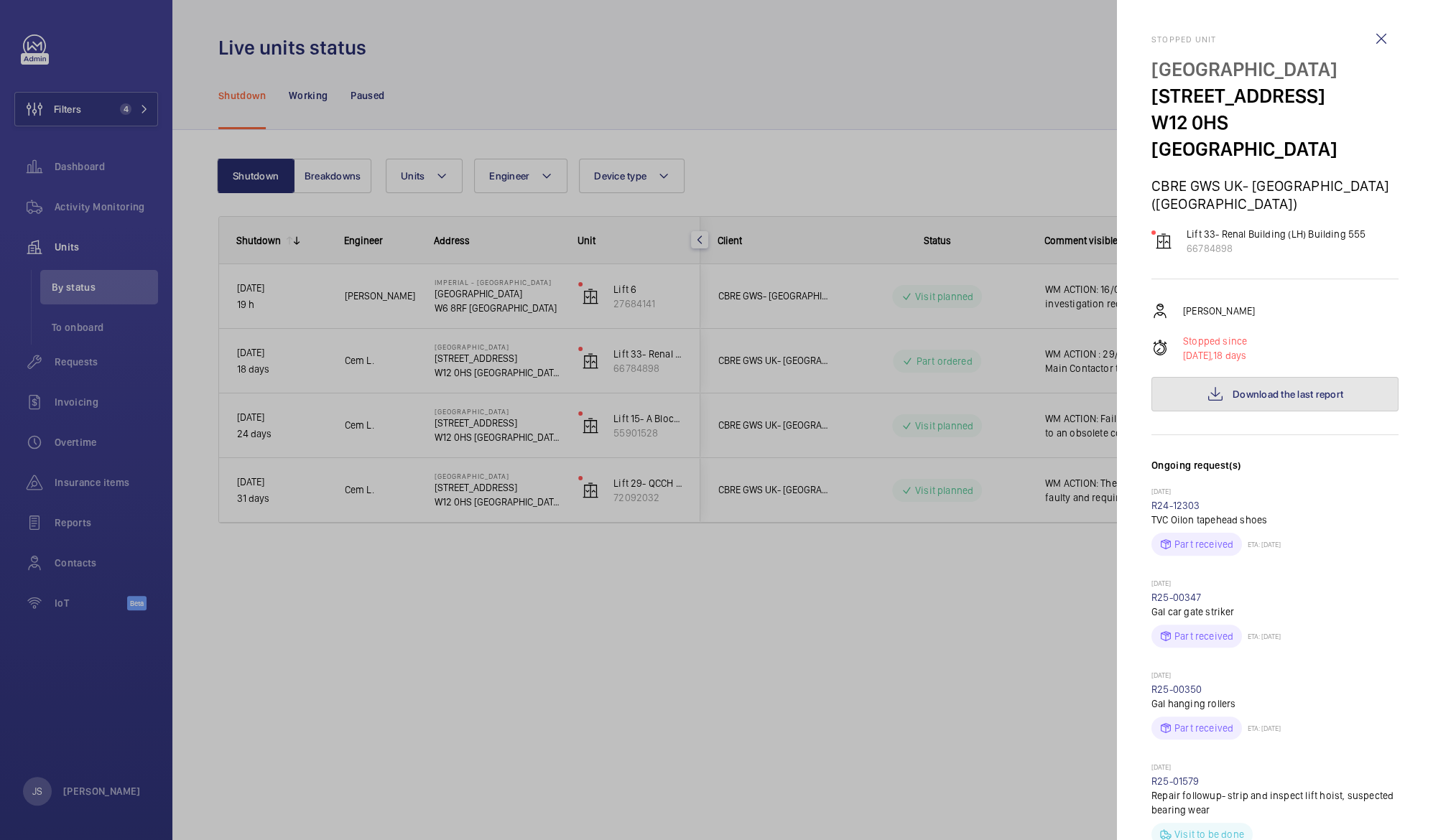
click at [1241, 389] on span "Download the last report" at bounding box center [1288, 395] width 110 height 12
